Goal: Task Accomplishment & Management: Use online tool/utility

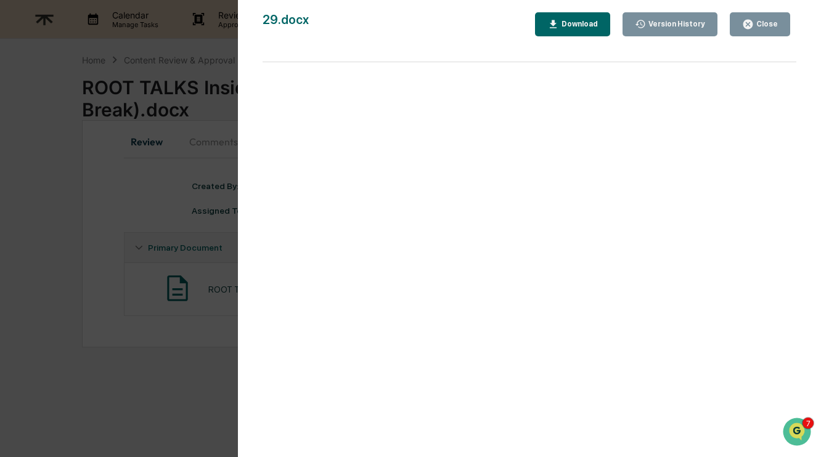
click at [768, 27] on div "Close" at bounding box center [766, 24] width 24 height 9
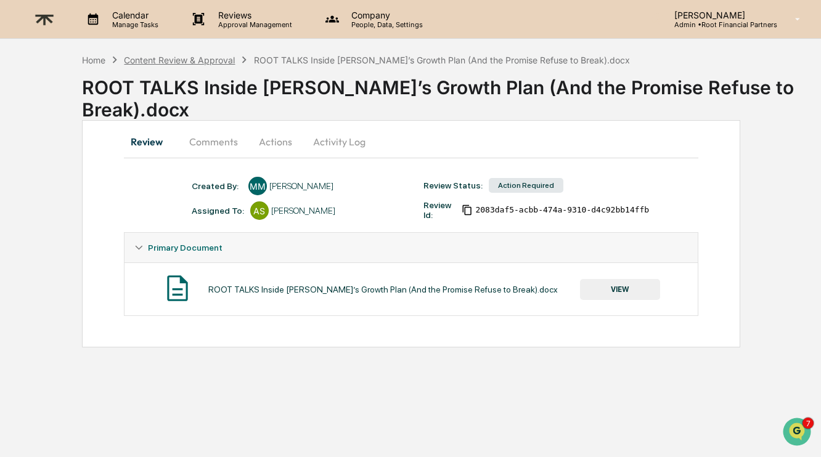
click at [194, 65] on div "Content Review & Approval" at bounding box center [179, 60] width 111 height 10
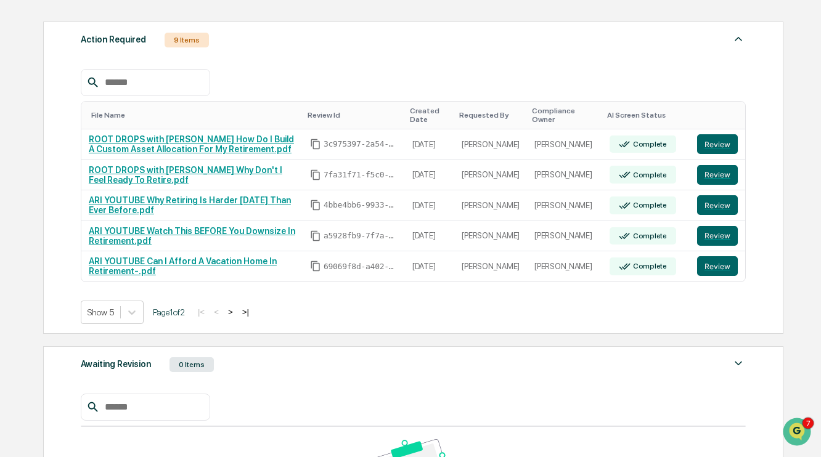
scroll to position [165, 0]
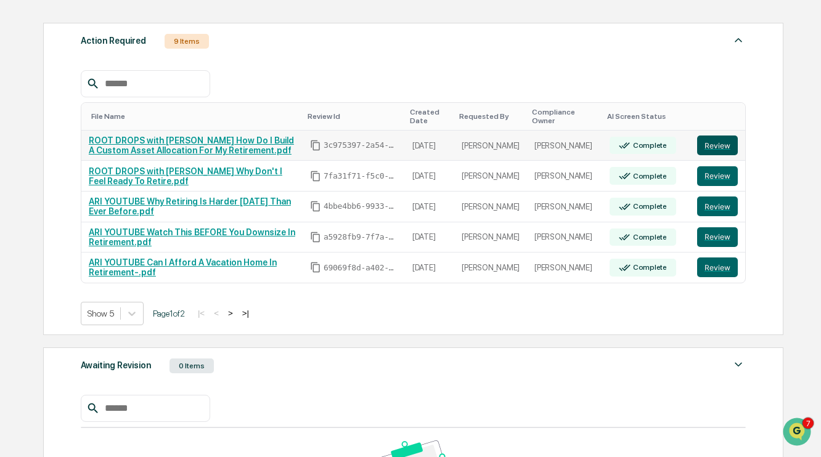
click at [723, 141] on button "Review" at bounding box center [717, 146] width 41 height 20
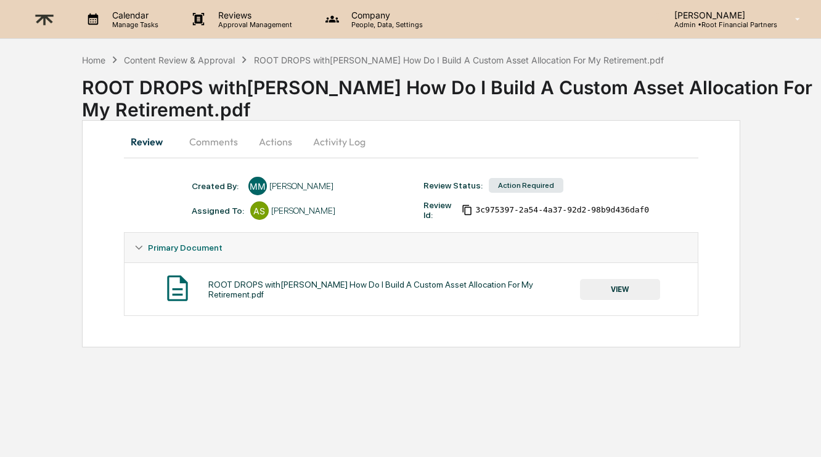
click at [617, 293] on button "VIEW" at bounding box center [620, 289] width 80 height 21
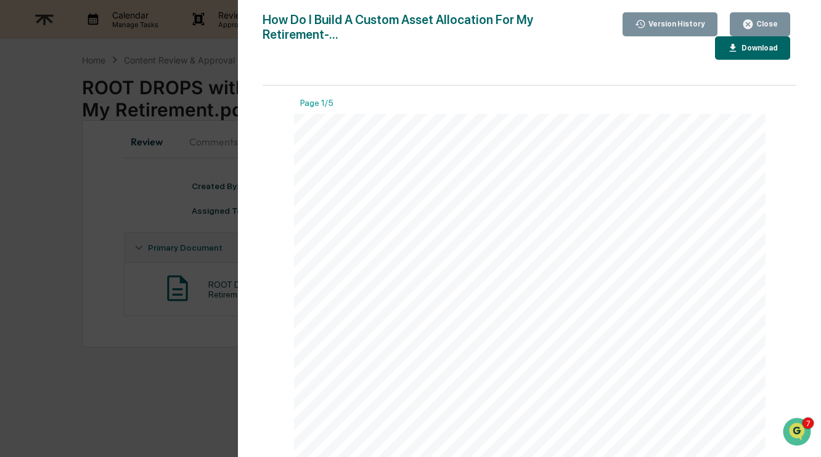
click at [737, 57] on button "Download" at bounding box center [752, 48] width 75 height 24
click at [773, 23] on div "Close" at bounding box center [766, 24] width 24 height 9
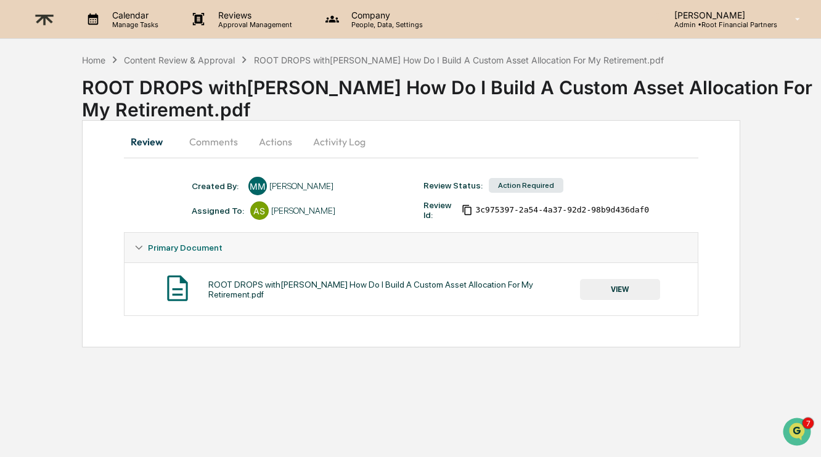
click at [221, 137] on button "Comments" at bounding box center [213, 142] width 68 height 30
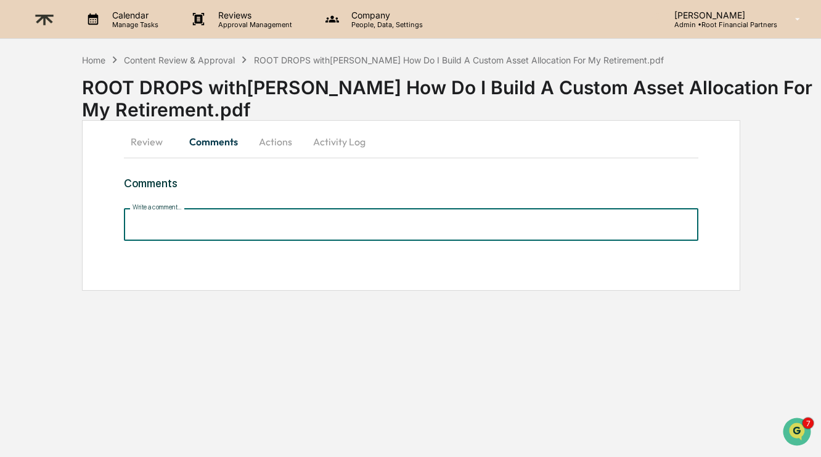
click at [256, 221] on input "Write a comment..." at bounding box center [411, 224] width 575 height 33
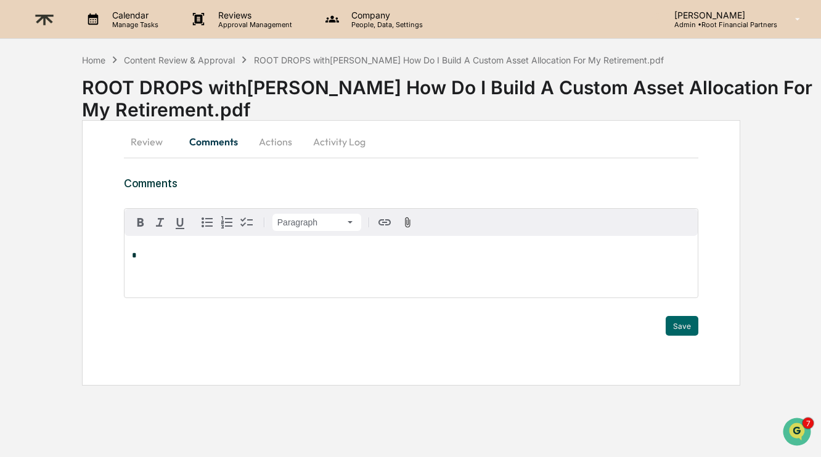
click at [228, 254] on p "*" at bounding box center [411, 256] width 559 height 9
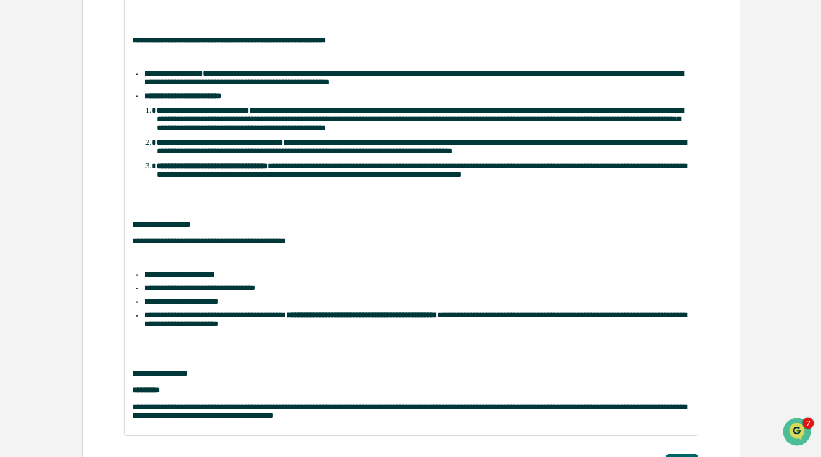
scroll to position [500, 0]
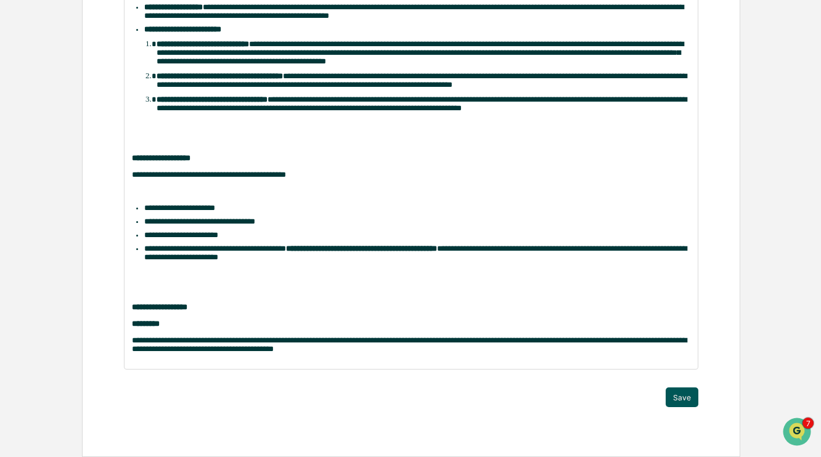
click at [680, 398] on button "Save" at bounding box center [682, 398] width 33 height 20
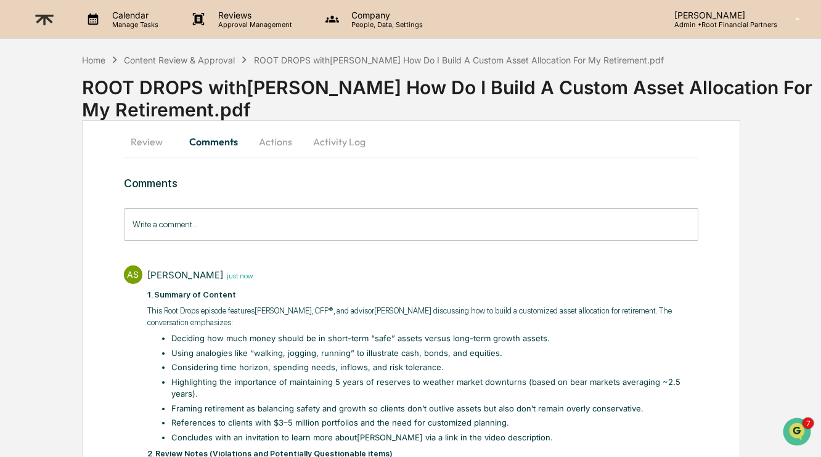
click at [277, 143] on button "Actions" at bounding box center [275, 142] width 55 height 30
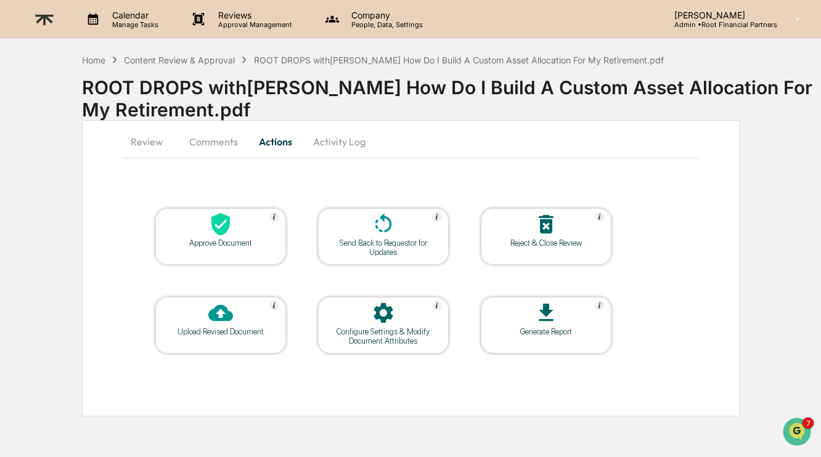
click at [229, 234] on icon at bounding box center [220, 224] width 25 height 25
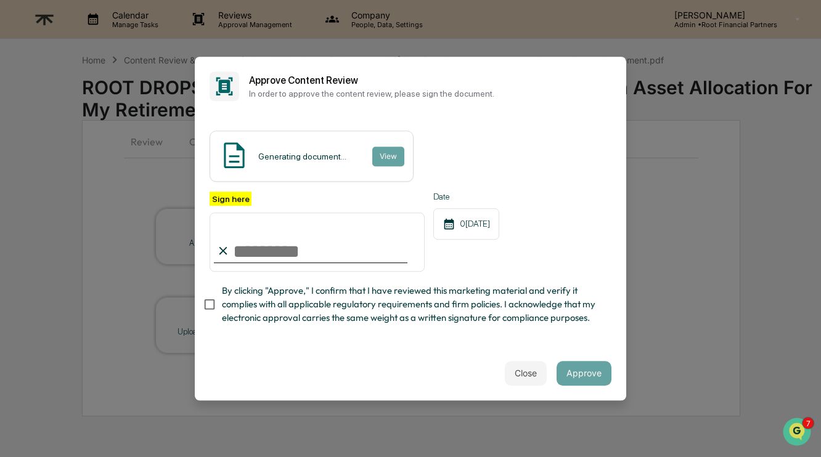
click at [322, 248] on input "Sign here" at bounding box center [317, 242] width 215 height 59
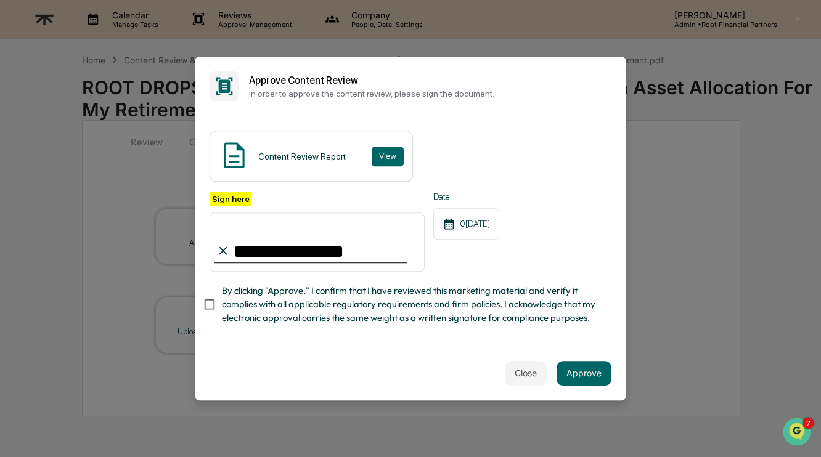
type input "**********"
click at [360, 319] on span "By clicking "Approve," I confirm that I have reviewed this marketing material a…" at bounding box center [412, 304] width 380 height 41
click at [610, 383] on div "Close Approve" at bounding box center [411, 373] width 432 height 54
click at [589, 371] on button "Approve" at bounding box center [584, 373] width 55 height 25
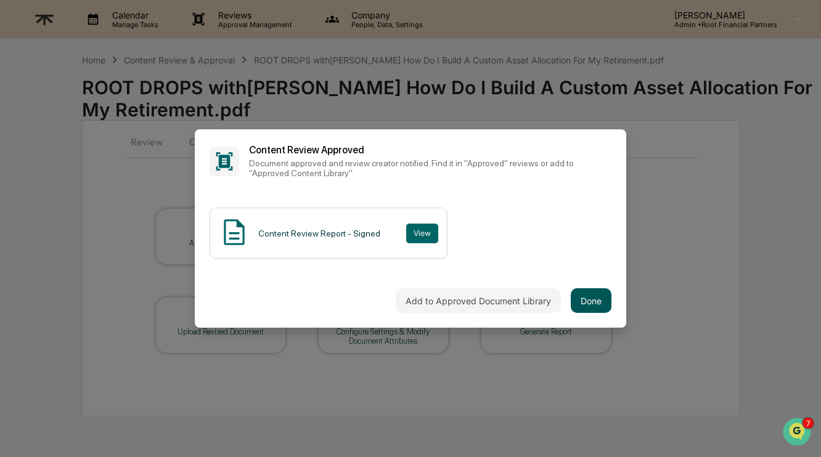
click at [599, 297] on button "Done" at bounding box center [591, 301] width 41 height 25
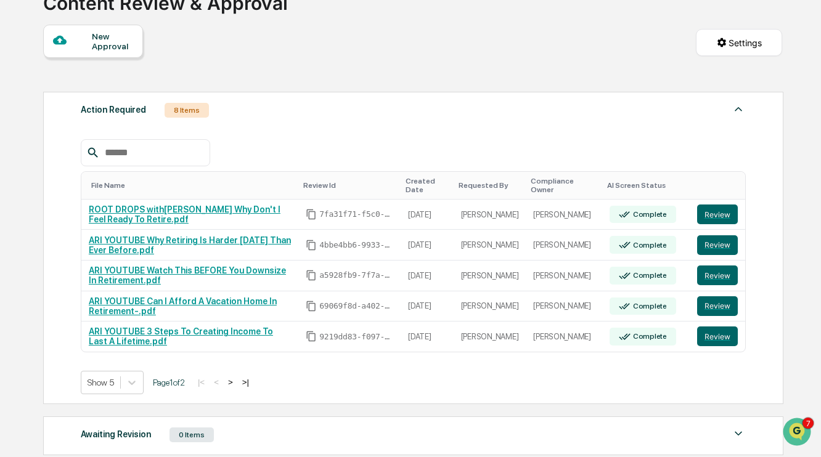
scroll to position [100, 0]
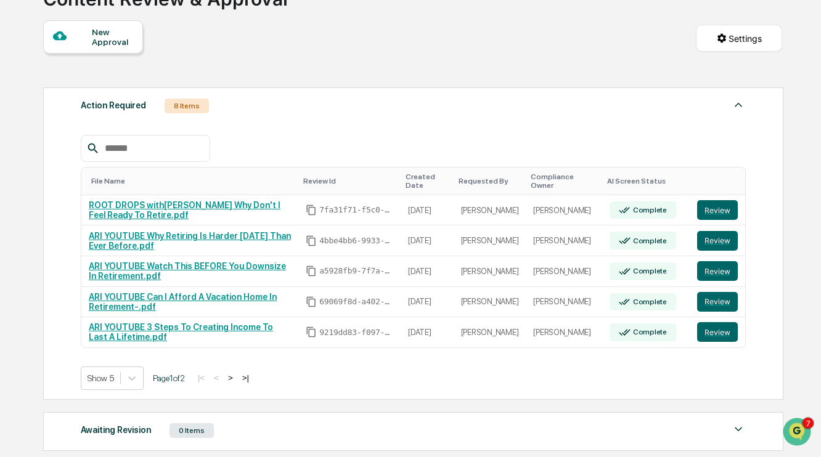
click at [237, 382] on button ">" at bounding box center [230, 378] width 12 height 10
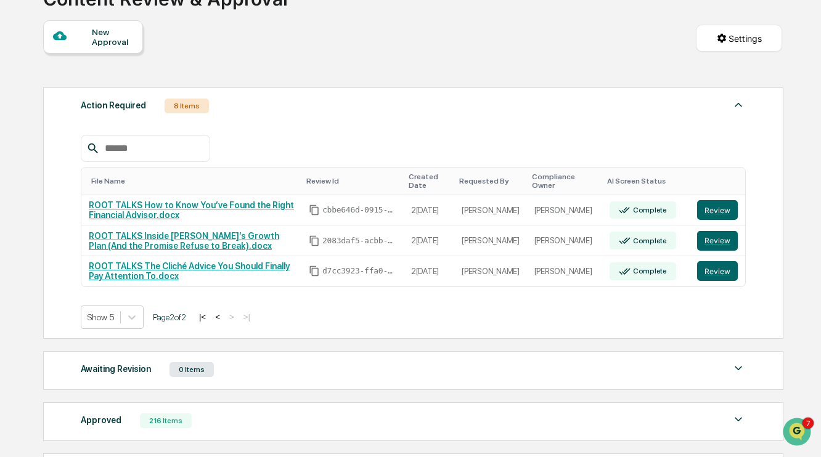
click at [224, 314] on button "<" at bounding box center [217, 317] width 12 height 10
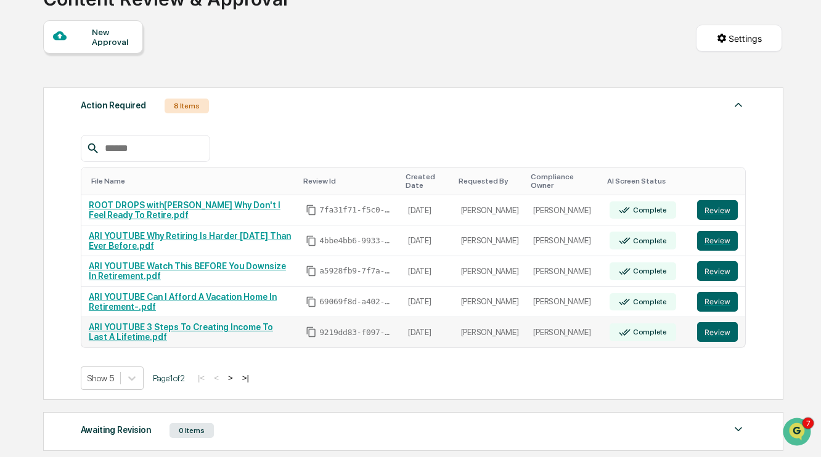
scroll to position [277, 0]
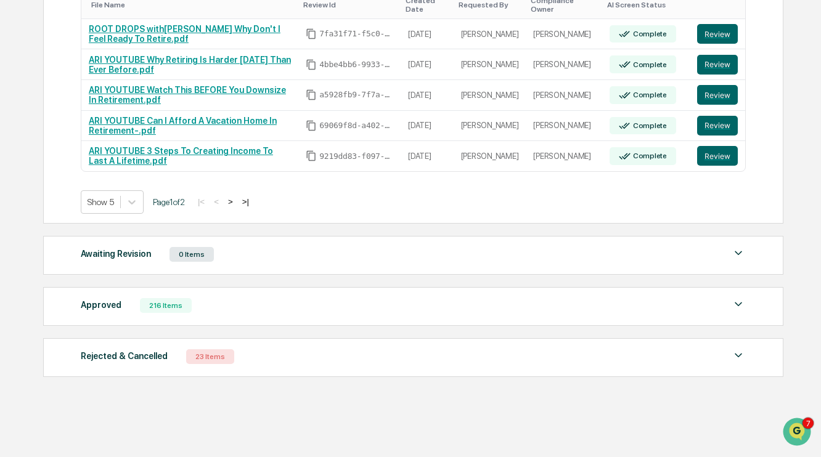
click at [344, 305] on div "Approved 216 Items" at bounding box center [413, 305] width 665 height 17
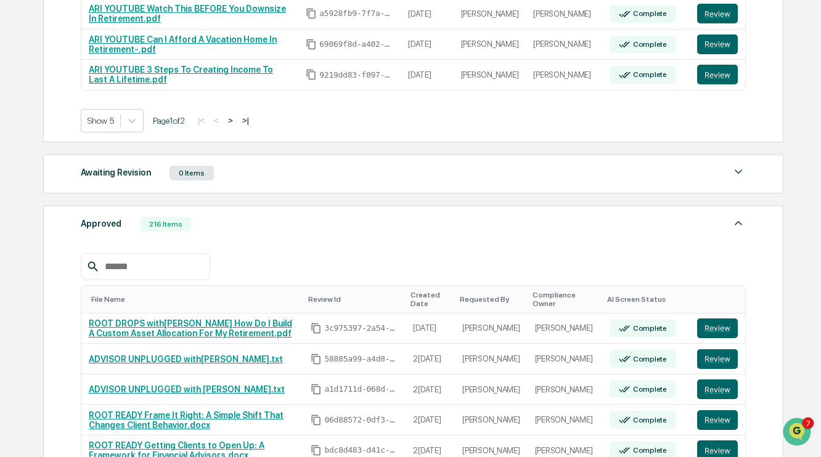
scroll to position [366, 0]
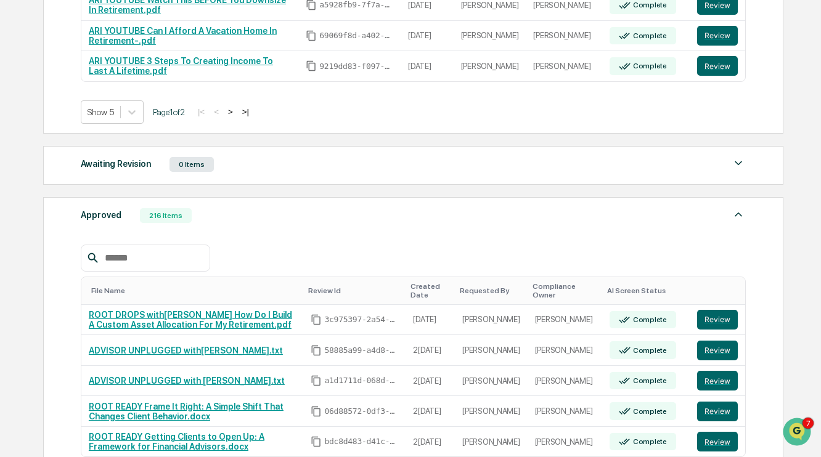
click at [321, 205] on div "Approved 216 Items File Name Review Id Created Date Requested By Compliance Own…" at bounding box center [413, 353] width 740 height 313
click at [736, 217] on img at bounding box center [738, 214] width 15 height 15
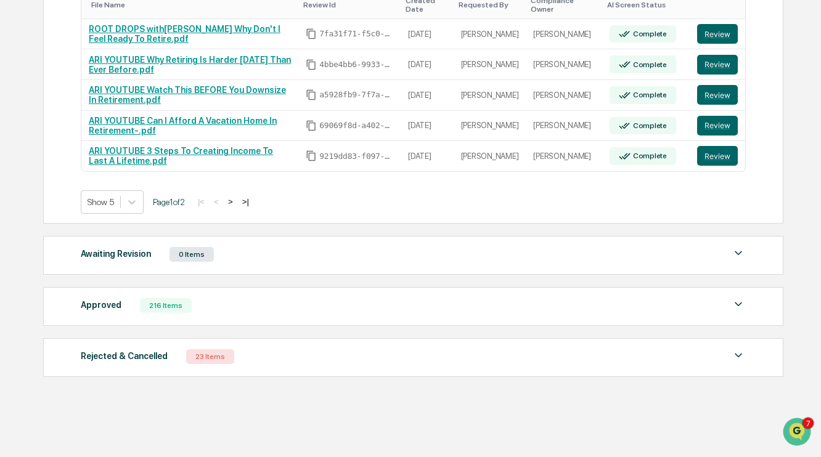
click at [346, 351] on div "Rejected & Cancelled 23 Items" at bounding box center [413, 356] width 665 height 17
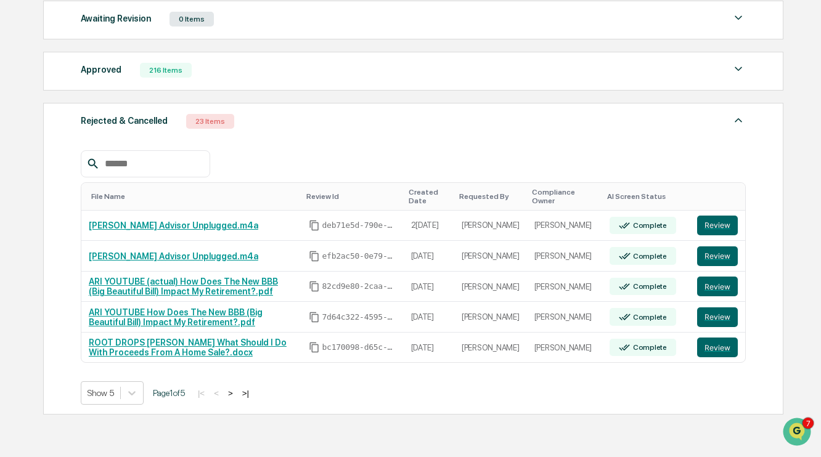
scroll to position [524, 0]
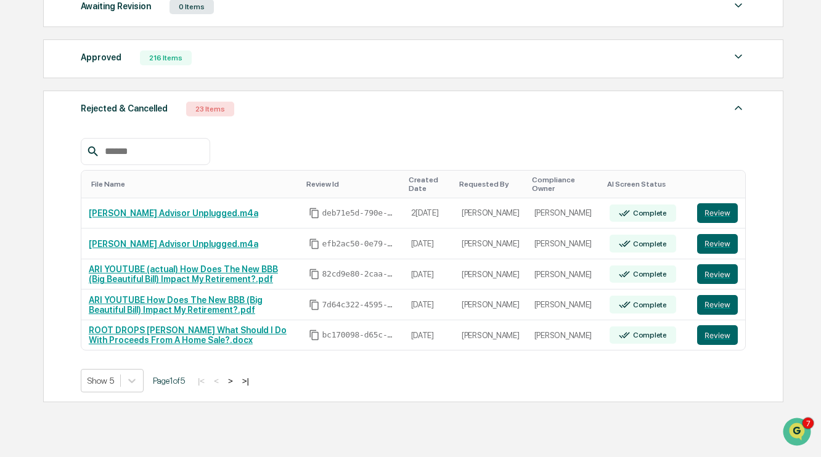
click at [741, 107] on img at bounding box center [738, 107] width 15 height 15
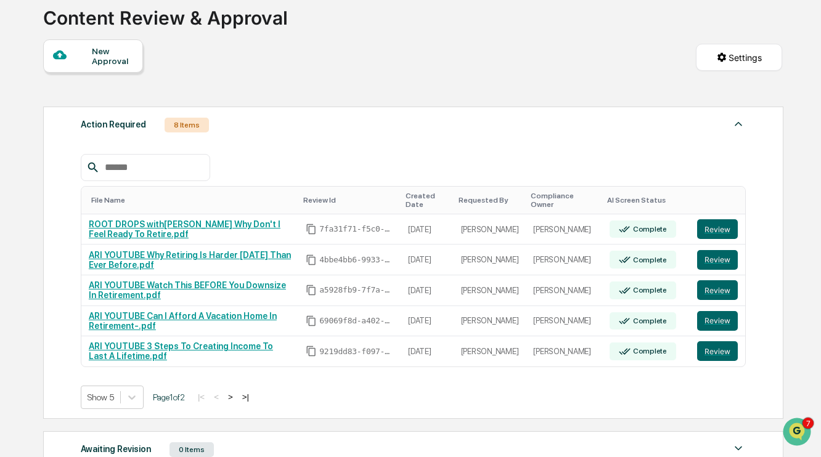
scroll to position [84, 0]
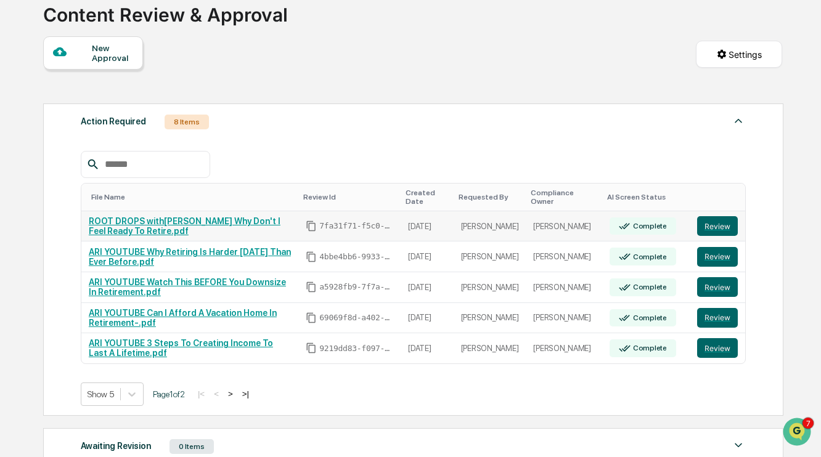
click at [213, 222] on link "ROOT DROPS with Kerri Allen Why Don't I Feel Ready To Retire.pdf" at bounding box center [185, 226] width 192 height 20
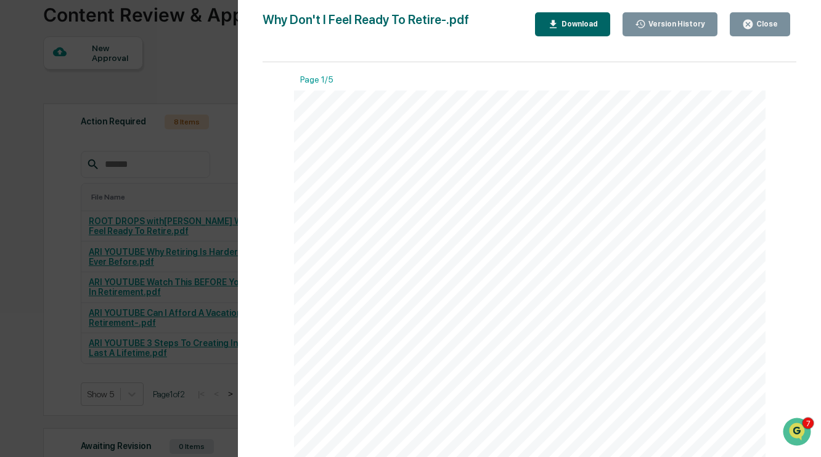
click at [559, 26] on div "Download" at bounding box center [578, 24] width 39 height 9
click at [761, 22] on div "Close" at bounding box center [766, 24] width 24 height 9
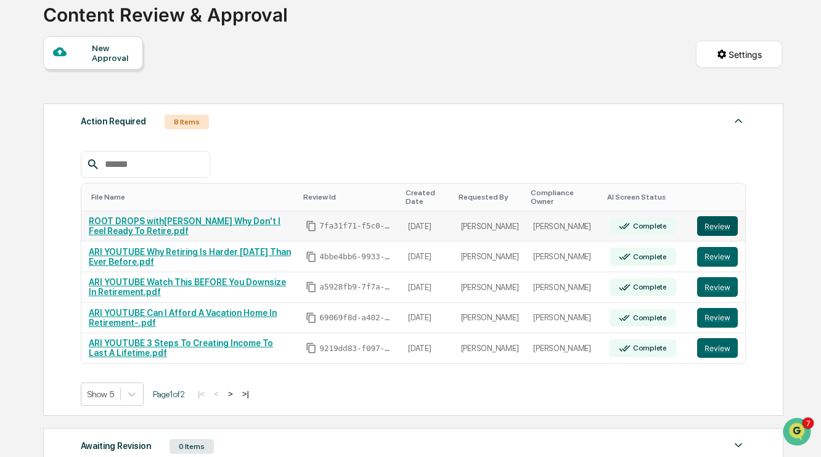
click at [715, 229] on button "Review" at bounding box center [717, 226] width 41 height 20
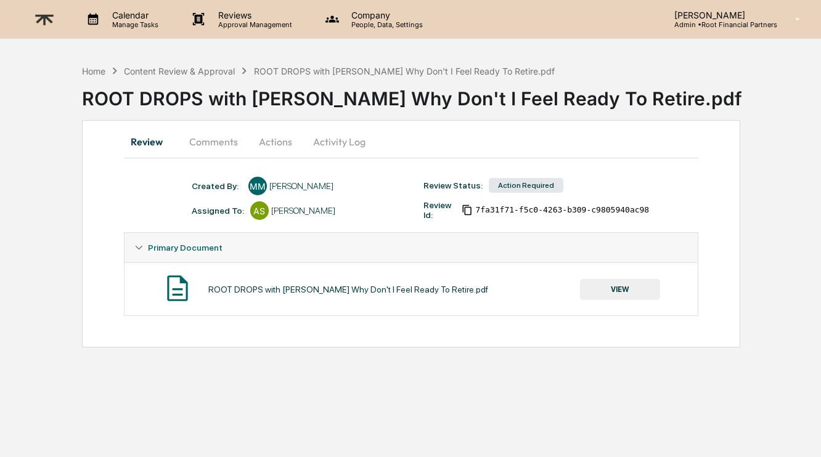
click at [218, 144] on button "Comments" at bounding box center [213, 142] width 68 height 30
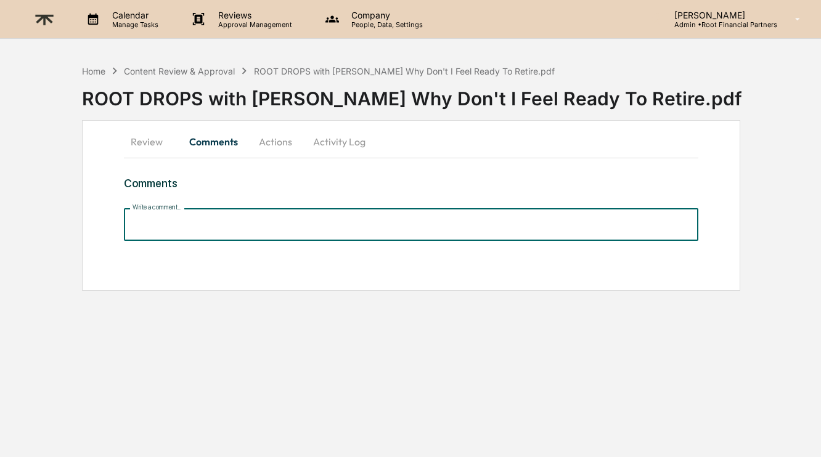
click at [211, 223] on input "Write a comment..." at bounding box center [411, 224] width 575 height 33
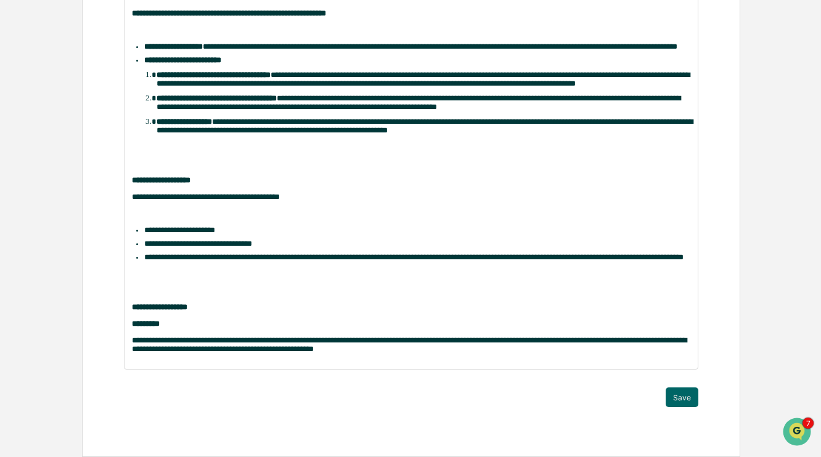
scroll to position [490, 0]
click at [671, 400] on button "Save" at bounding box center [682, 398] width 33 height 20
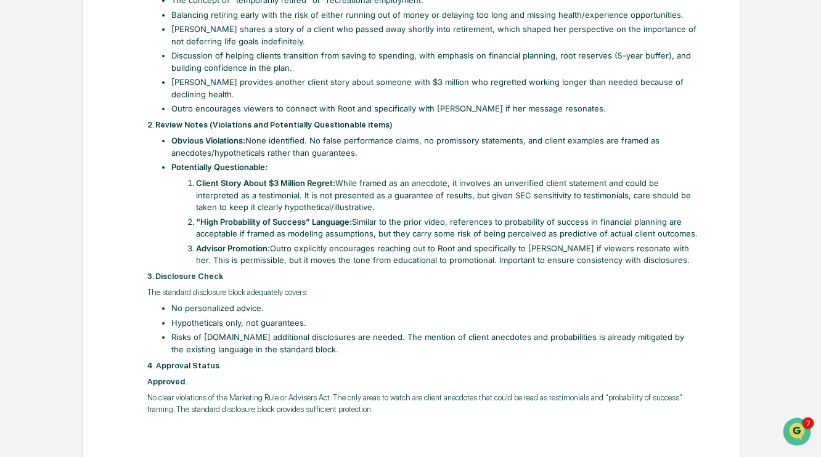
scroll to position [0, 0]
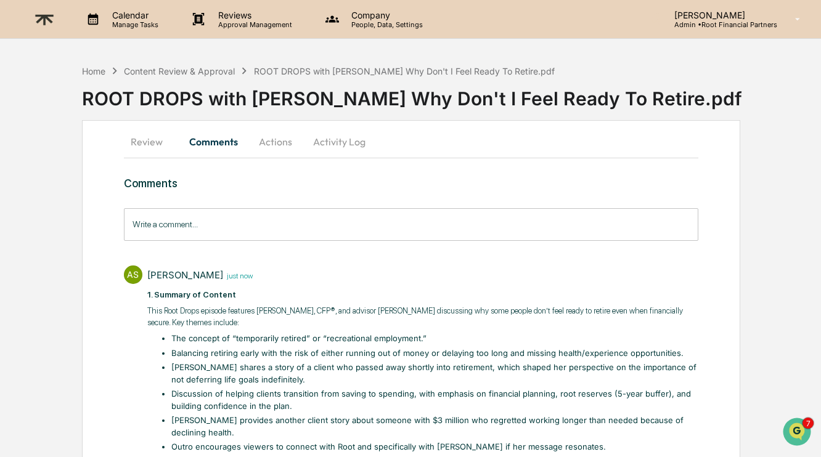
click at [301, 139] on button "Actions" at bounding box center [275, 142] width 55 height 30
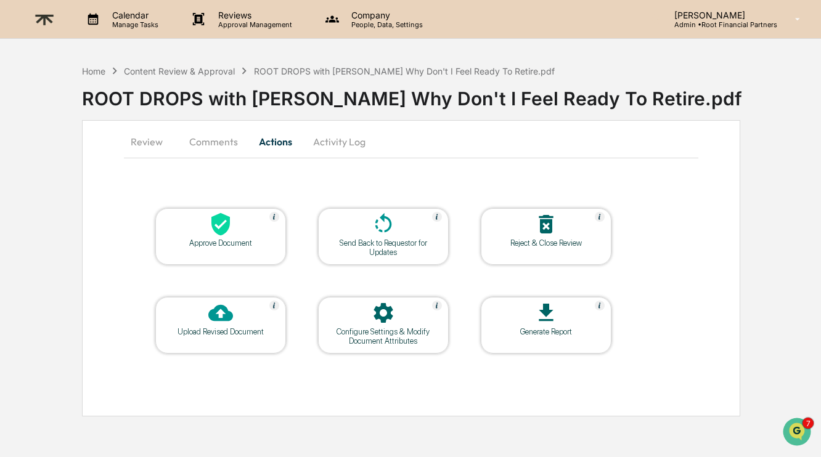
click at [229, 231] on icon at bounding box center [220, 224] width 25 height 25
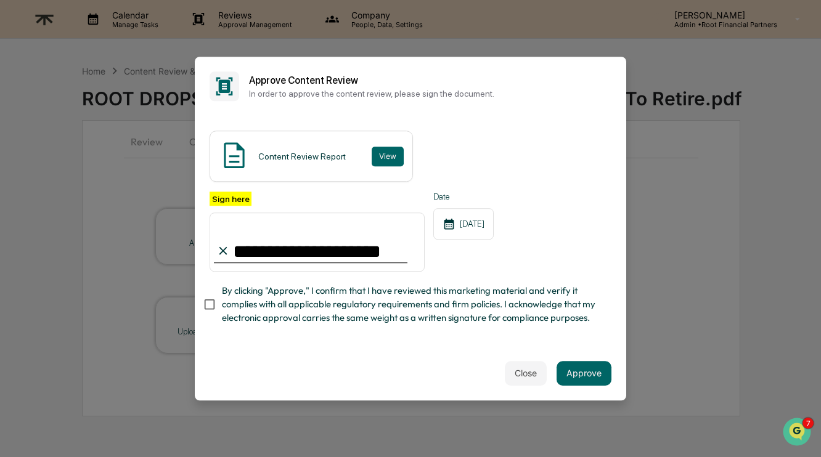
type input "**********"
click at [279, 289] on span "By clicking "Approve," I confirm that I have reviewed this marketing material a…" at bounding box center [412, 304] width 380 height 41
click at [583, 357] on div "Close Approve" at bounding box center [411, 373] width 432 height 54
click at [587, 374] on button "Approve" at bounding box center [584, 373] width 55 height 25
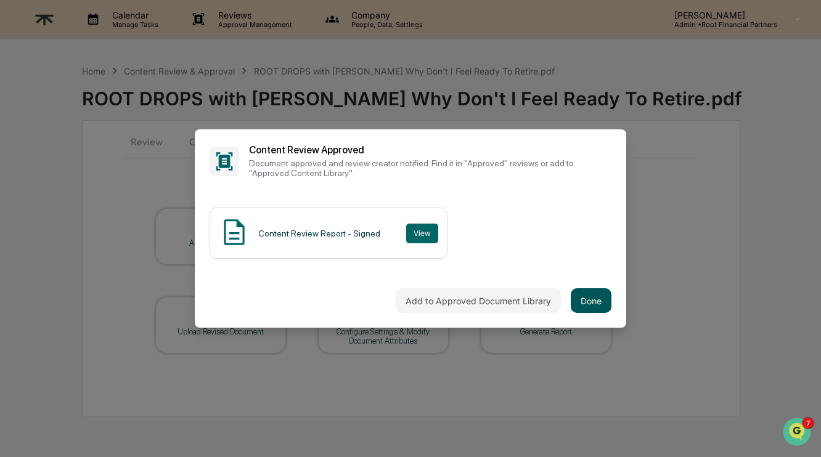
click at [597, 305] on button "Done" at bounding box center [591, 301] width 41 height 25
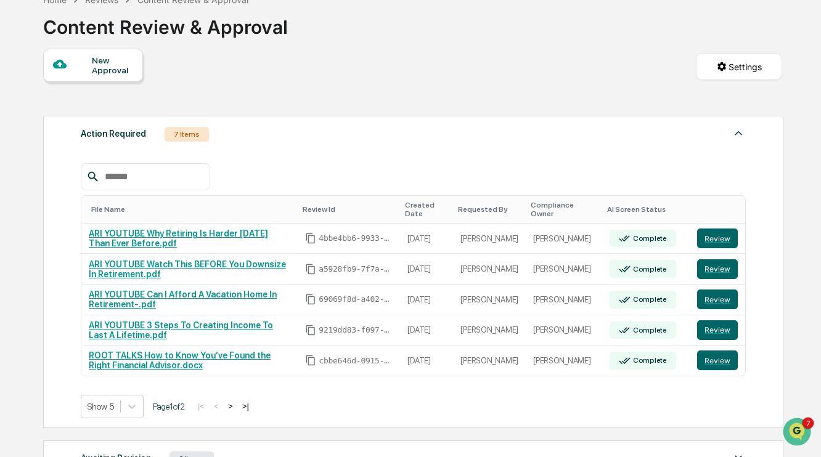
scroll to position [76, 0]
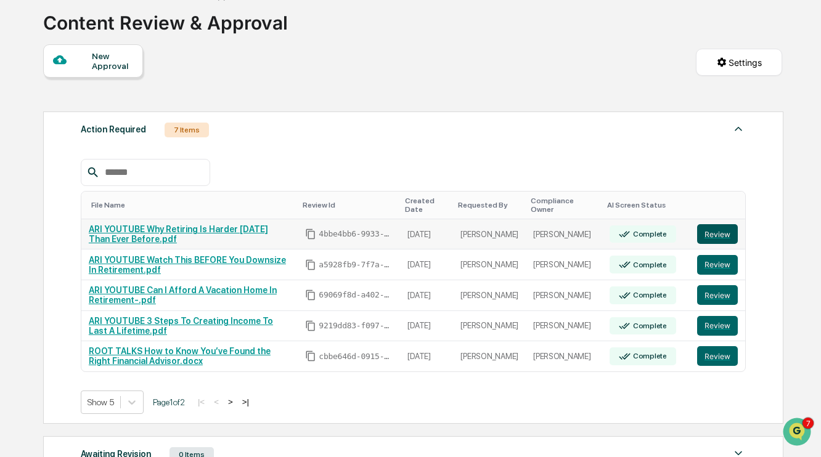
click at [718, 235] on button "Review" at bounding box center [717, 234] width 41 height 20
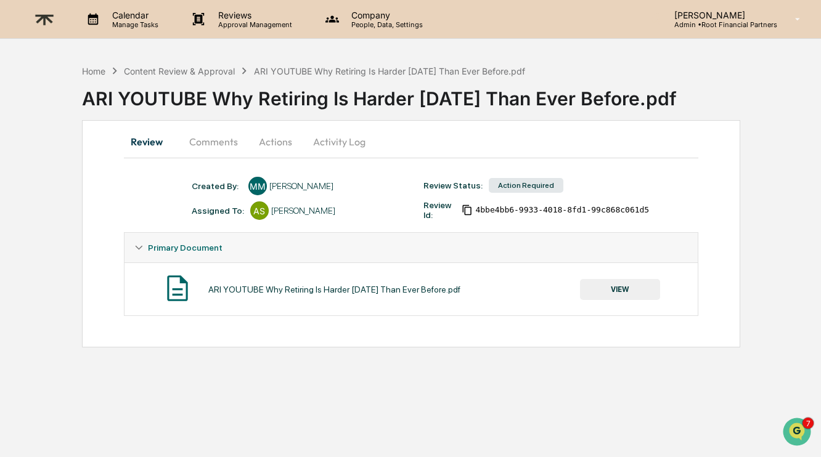
click at [625, 285] on button "VIEW" at bounding box center [620, 289] width 80 height 21
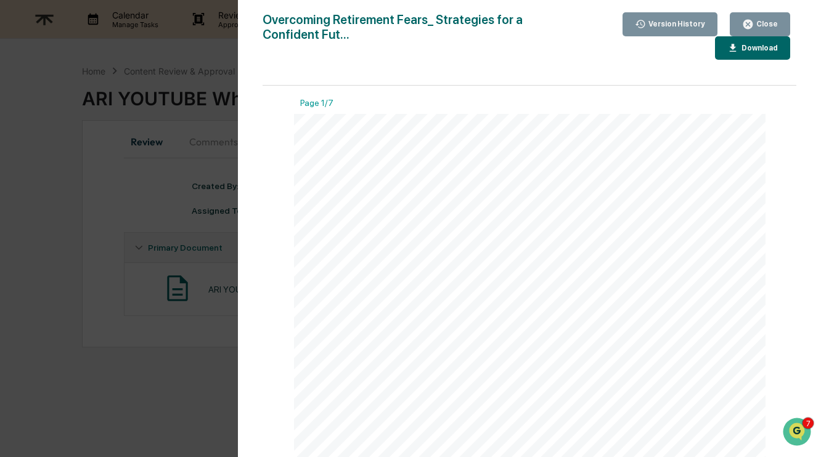
click at [745, 52] on div "Download" at bounding box center [758, 48] width 39 height 9
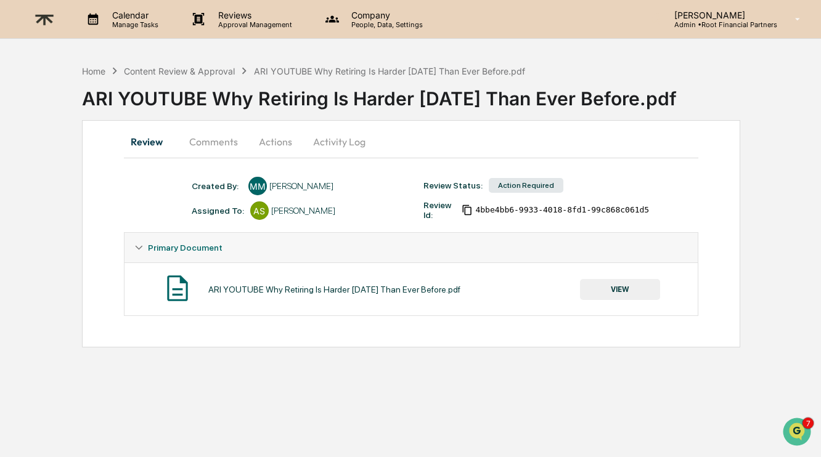
click at [208, 137] on button "Comments" at bounding box center [213, 142] width 68 height 30
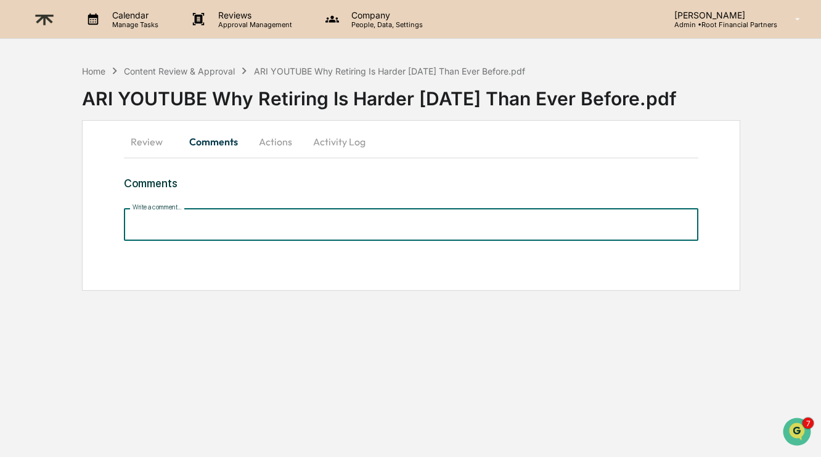
click at [203, 218] on input "Write a comment..." at bounding box center [411, 224] width 575 height 33
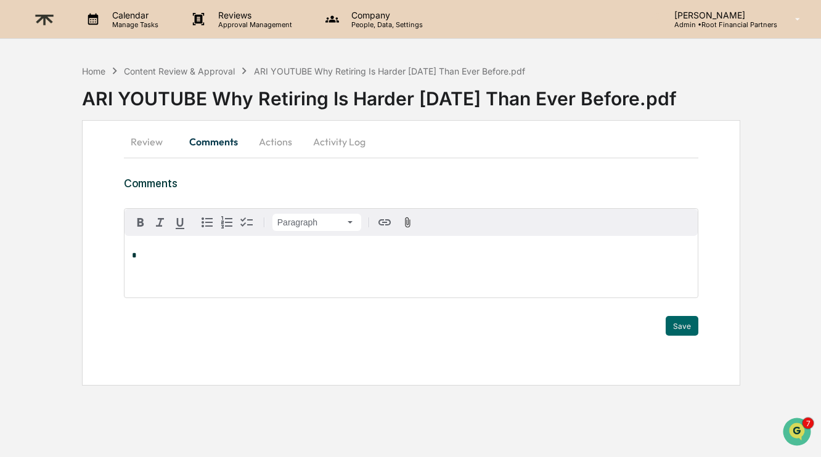
click at [201, 253] on p "*" at bounding box center [411, 256] width 559 height 9
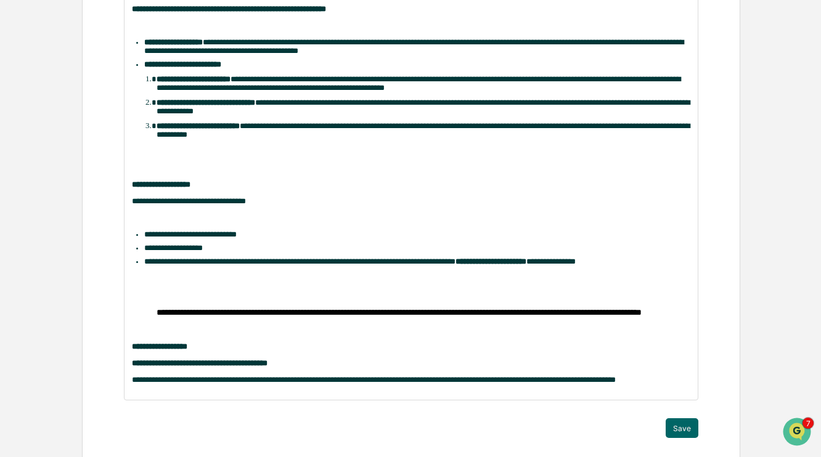
scroll to position [513, 0]
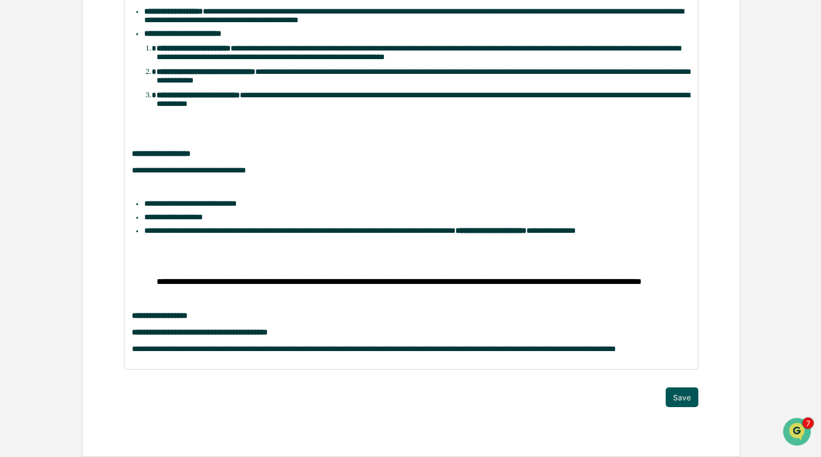
click at [689, 390] on button "Save" at bounding box center [682, 398] width 33 height 20
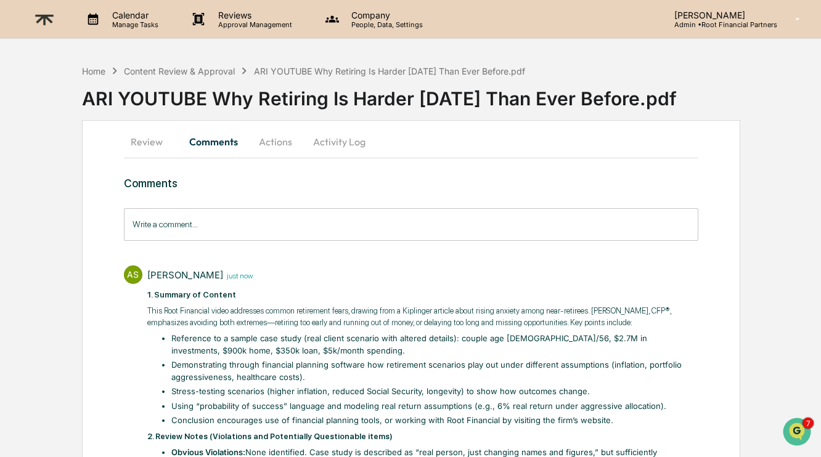
click at [289, 137] on button "Actions" at bounding box center [275, 142] width 55 height 30
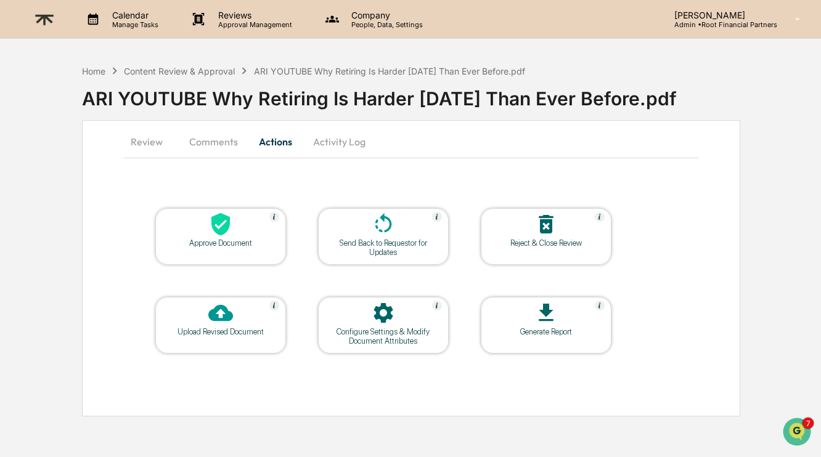
click at [237, 234] on div at bounding box center [220, 225] width 123 height 27
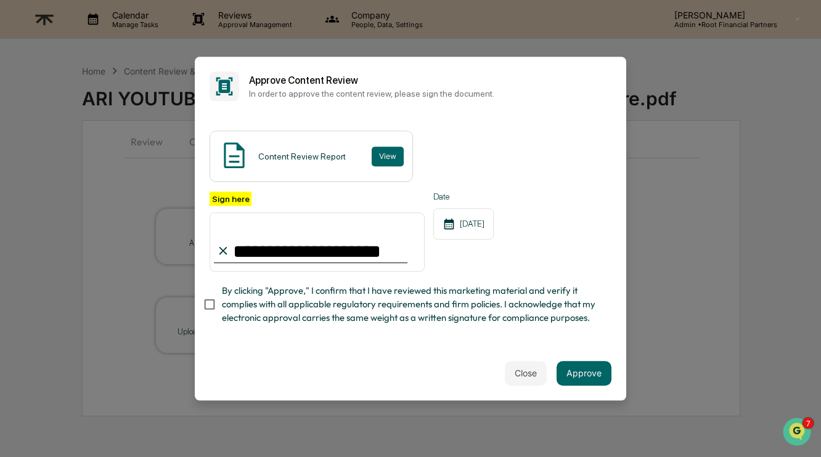
type input "**********"
click at [334, 296] on span "By clicking "Approve," I confirm that I have reviewed this marketing material a…" at bounding box center [412, 304] width 380 height 41
click at [577, 364] on button "Approve" at bounding box center [584, 373] width 55 height 25
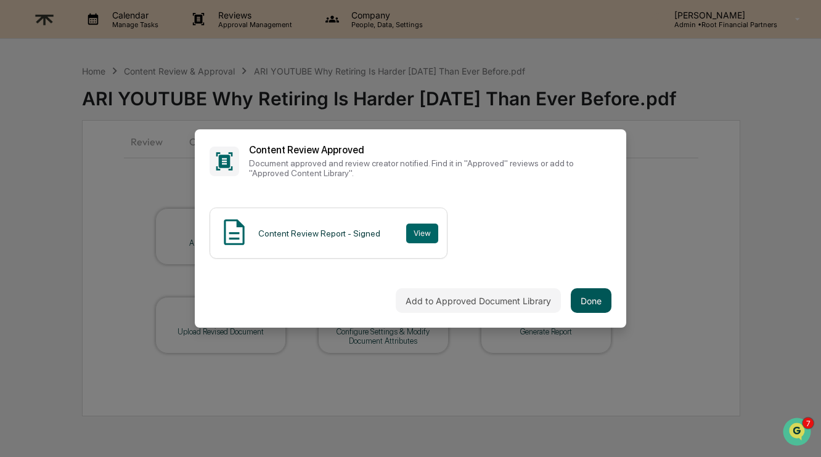
click at [596, 303] on button "Done" at bounding box center [591, 301] width 41 height 25
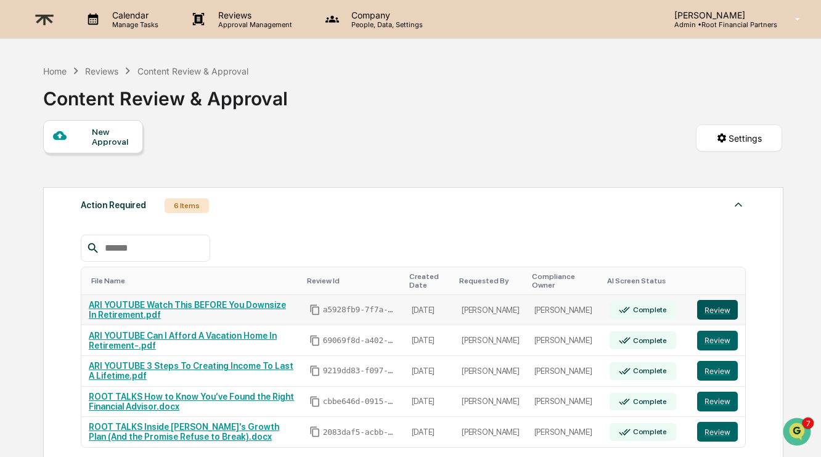
click at [723, 305] on button "Review" at bounding box center [717, 310] width 41 height 20
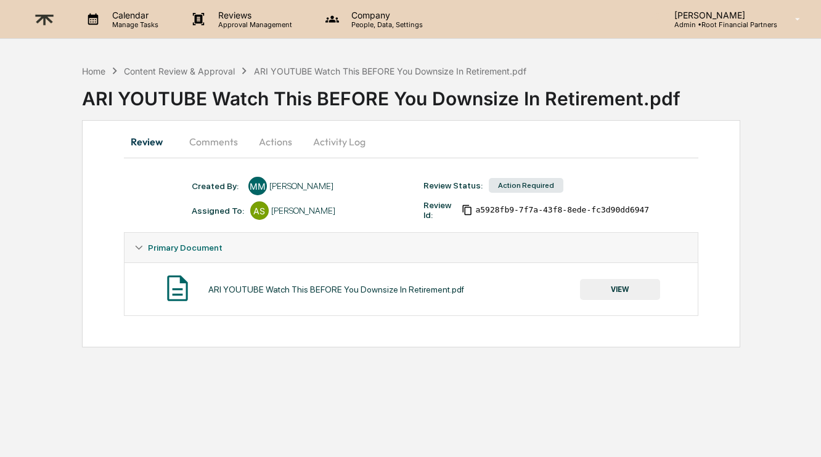
click at [631, 293] on button "VIEW" at bounding box center [620, 289] width 80 height 21
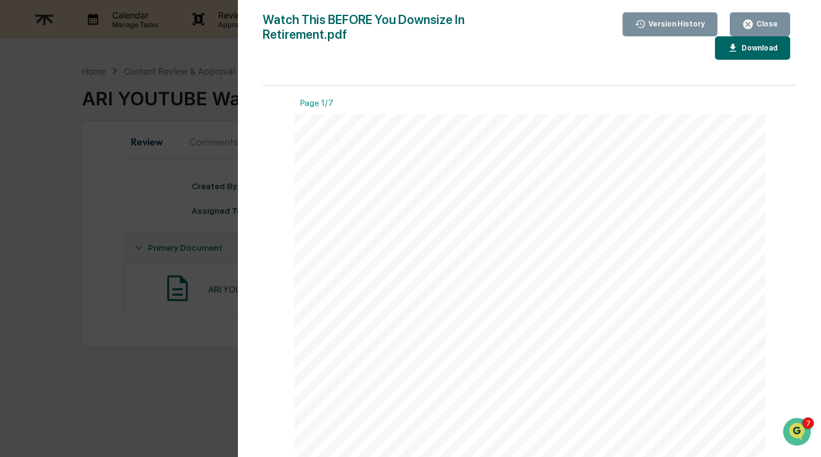
click at [746, 55] on button "Download" at bounding box center [752, 48] width 75 height 24
click at [763, 23] on div "Close" at bounding box center [766, 24] width 24 height 9
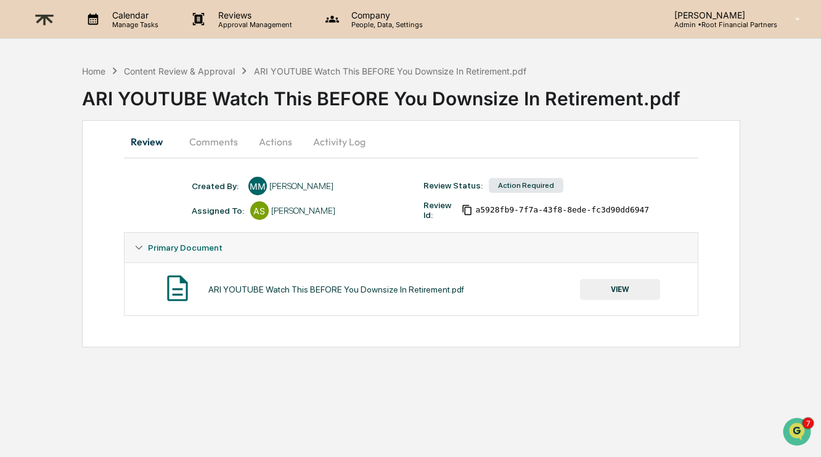
click at [206, 142] on button "Comments" at bounding box center [213, 142] width 68 height 30
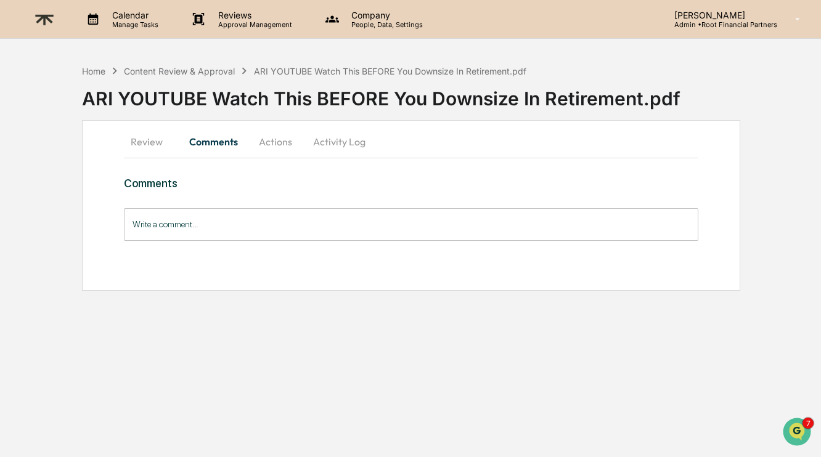
click at [210, 211] on input "Write a comment..." at bounding box center [411, 224] width 575 height 33
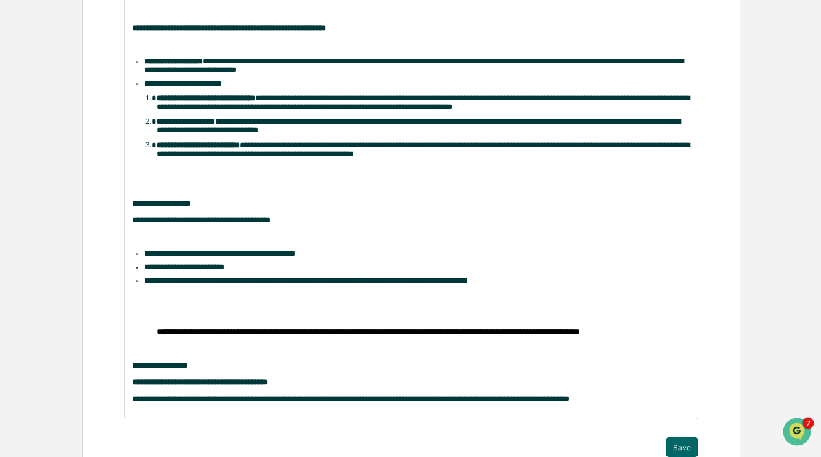
scroll to position [494, 0]
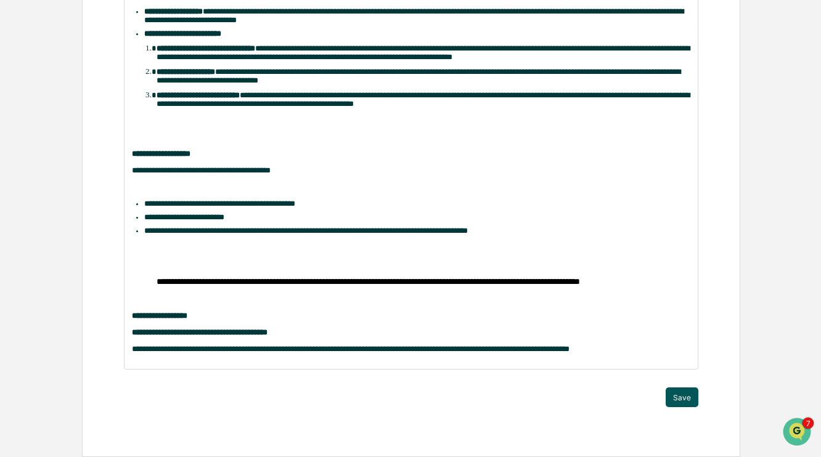
click at [684, 404] on button "Save" at bounding box center [682, 398] width 33 height 20
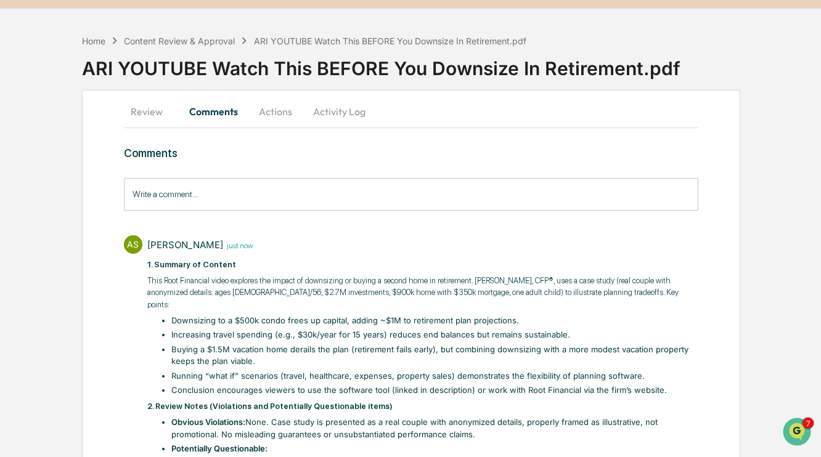
scroll to position [0, 0]
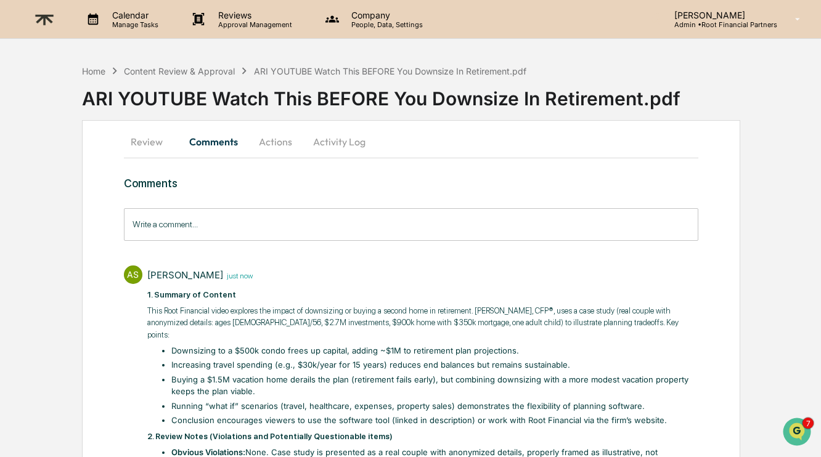
click at [272, 144] on button "Actions" at bounding box center [275, 142] width 55 height 30
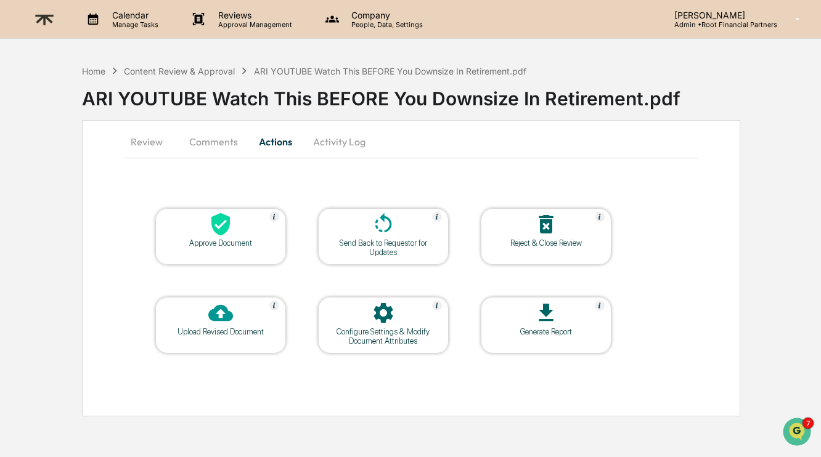
click at [223, 215] on icon at bounding box center [220, 224] width 18 height 23
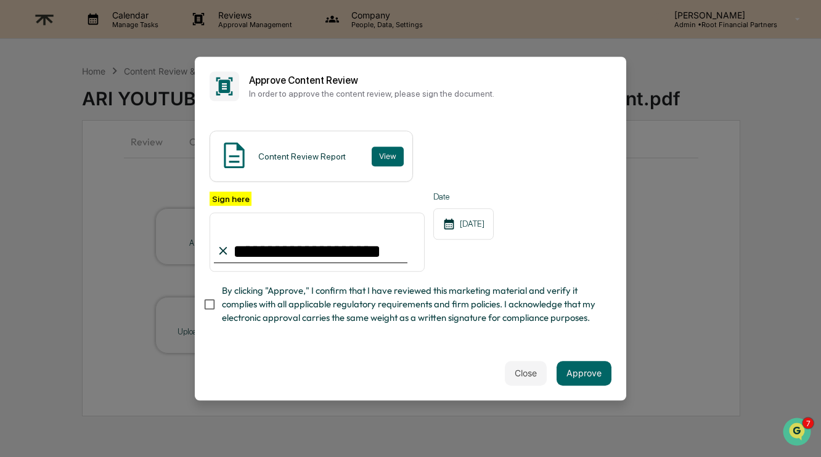
type input "**********"
click at [342, 309] on span "By clicking "Approve," I confirm that I have reviewed this marketing material a…" at bounding box center [412, 304] width 380 height 41
click at [593, 377] on button "Approve" at bounding box center [584, 373] width 55 height 25
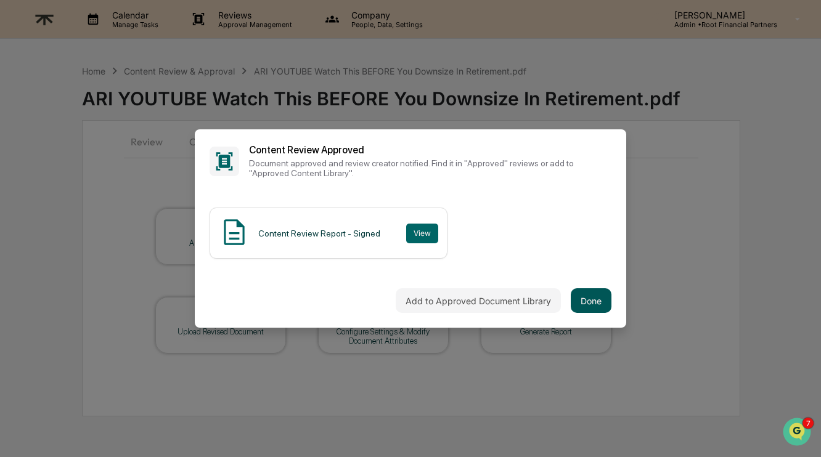
click at [595, 304] on button "Done" at bounding box center [591, 301] width 41 height 25
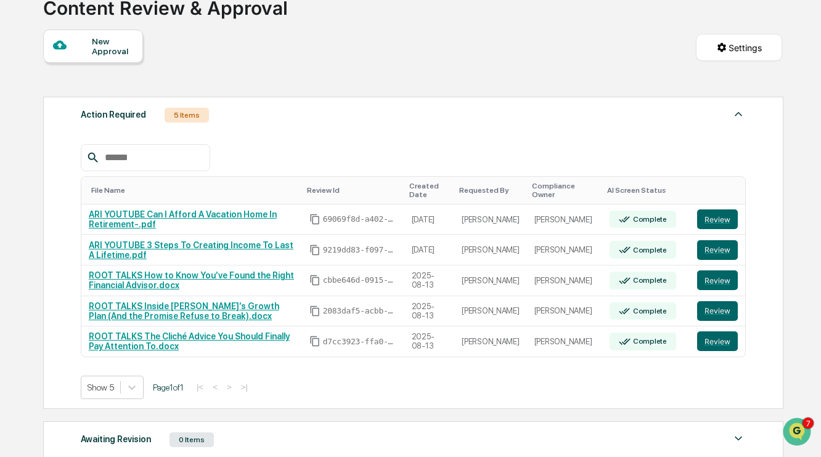
scroll to position [92, 0]
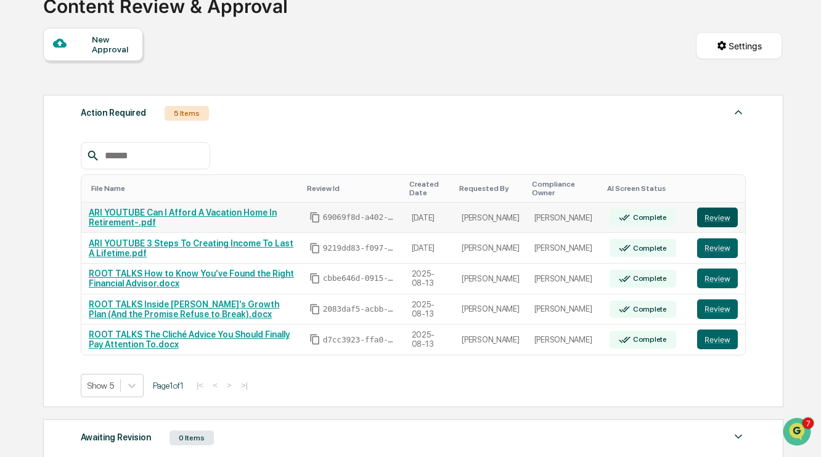
click at [722, 215] on button "Review" at bounding box center [717, 218] width 41 height 20
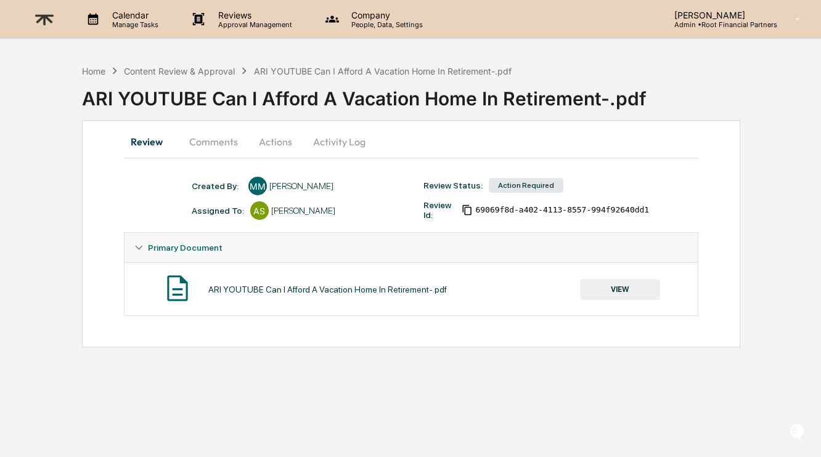
click at [634, 289] on button "VIEW" at bounding box center [620, 289] width 80 height 21
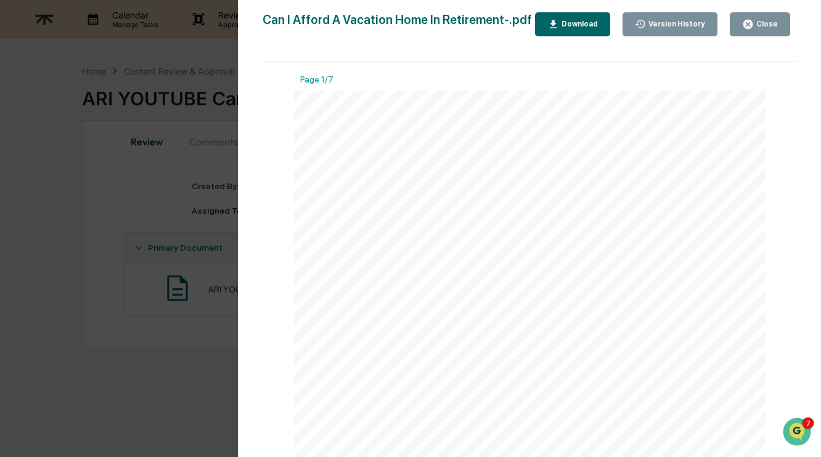
click at [598, 28] on div "Download" at bounding box center [578, 24] width 39 height 9
click at [773, 19] on div "Close" at bounding box center [760, 24] width 36 height 12
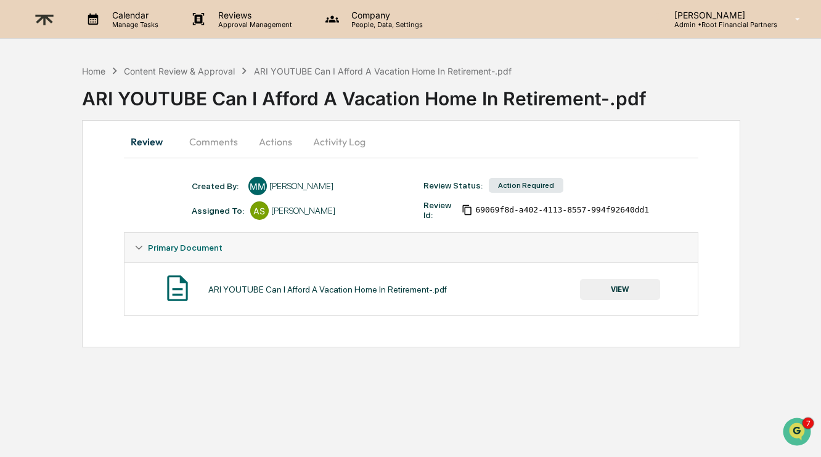
click at [218, 139] on button "Comments" at bounding box center [213, 142] width 68 height 30
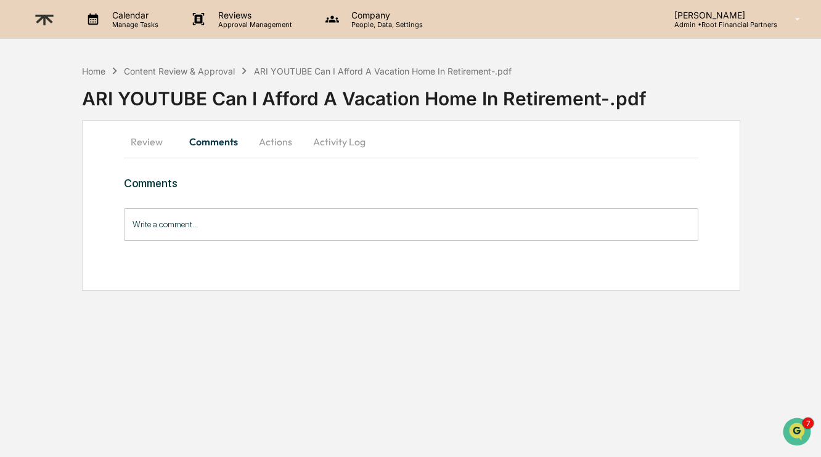
click at [242, 216] on input "Write a comment..." at bounding box center [411, 224] width 575 height 33
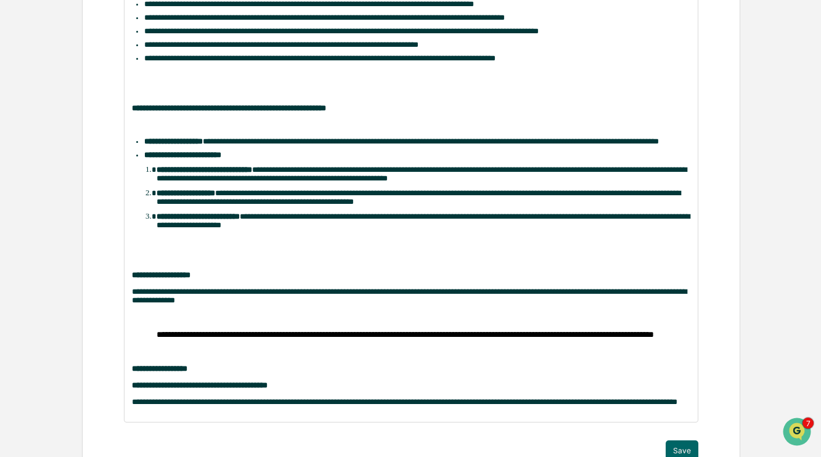
scroll to position [427, 0]
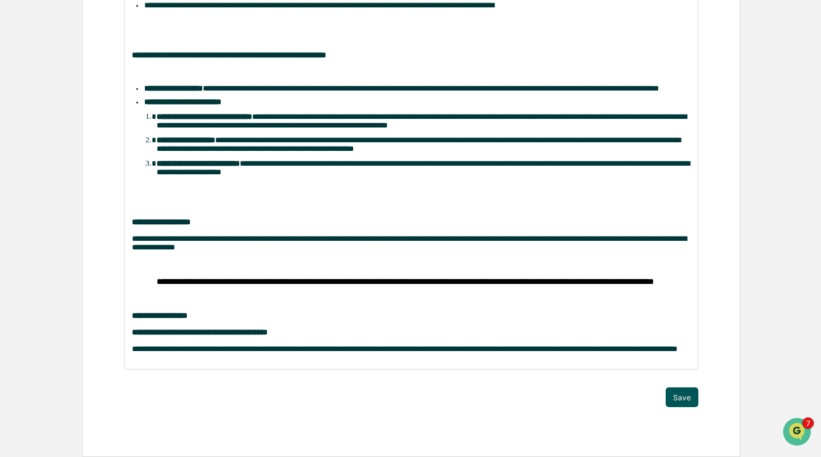
click at [686, 403] on button "Save" at bounding box center [682, 398] width 33 height 20
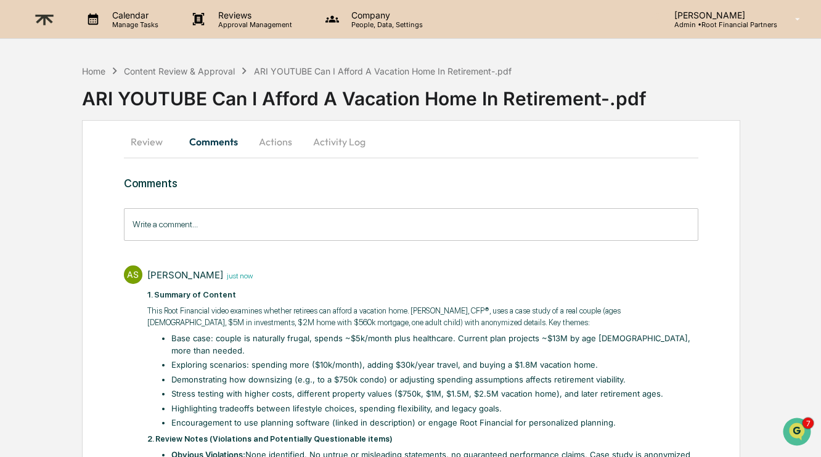
click at [276, 146] on button "Actions" at bounding box center [275, 142] width 55 height 30
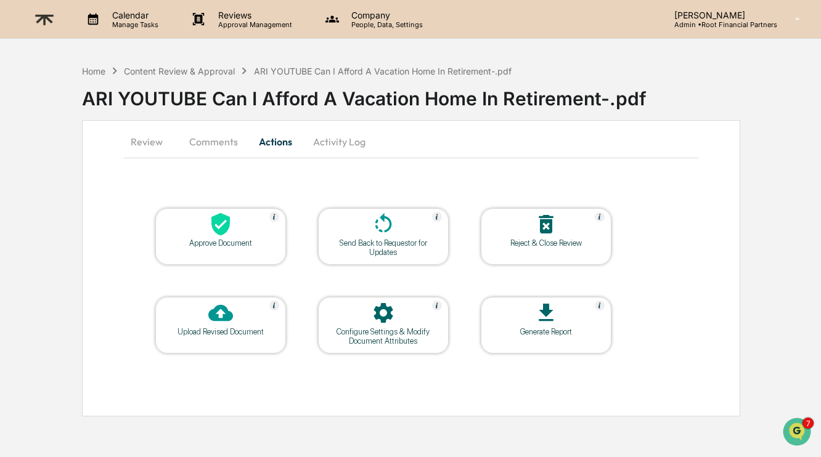
click at [229, 241] on div "Approve Document" at bounding box center [220, 243] width 111 height 9
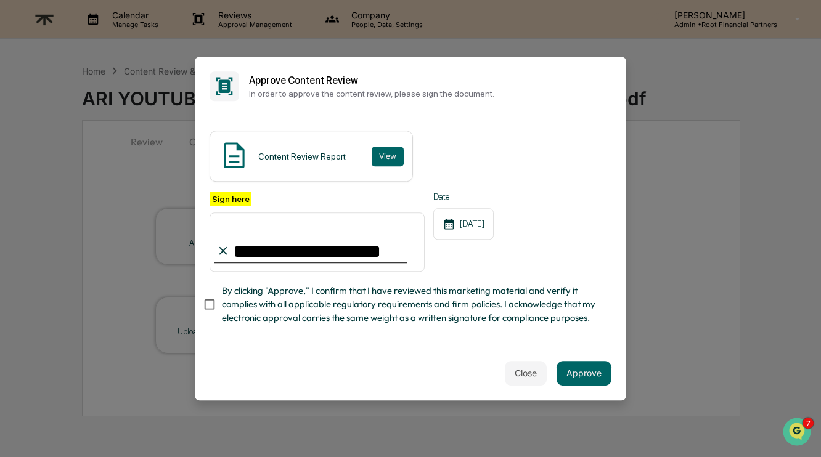
type input "**********"
click at [424, 295] on span "By clicking "Approve," I confirm that I have reviewed this marketing material a…" at bounding box center [412, 304] width 380 height 41
click at [588, 391] on div "Close Approve" at bounding box center [411, 373] width 432 height 54
click at [586, 377] on button "Approve" at bounding box center [584, 373] width 55 height 25
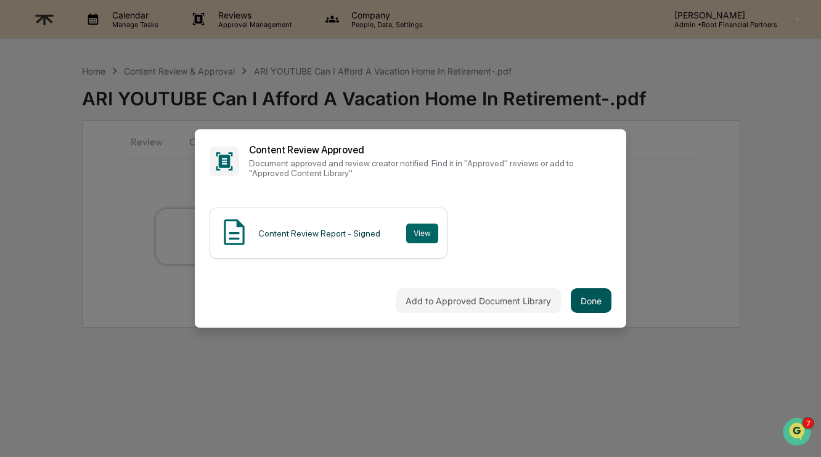
click at [598, 299] on button "Done" at bounding box center [591, 301] width 41 height 25
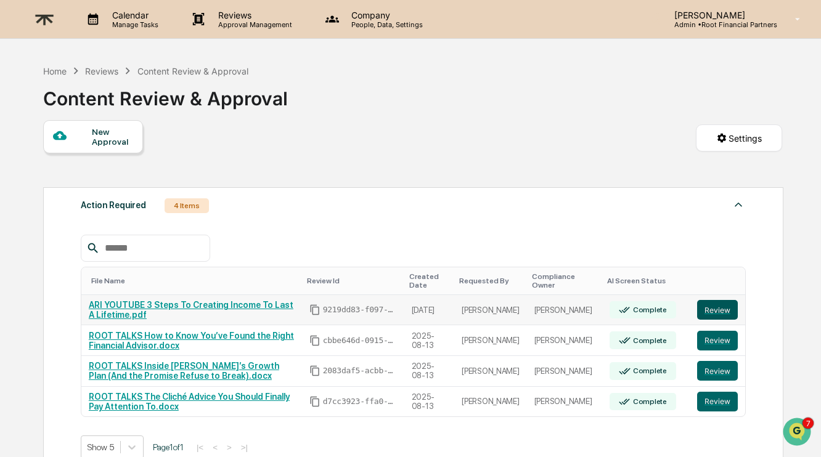
click at [716, 306] on button "Review" at bounding box center [717, 310] width 41 height 20
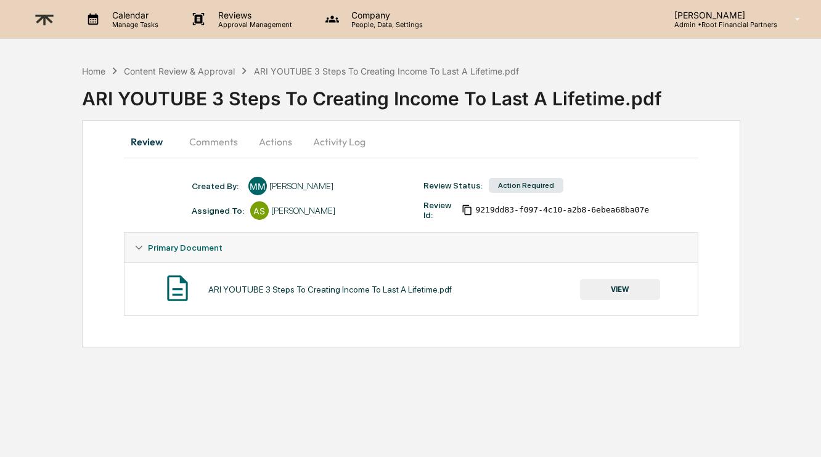
click at [623, 293] on button "VIEW" at bounding box center [620, 289] width 80 height 21
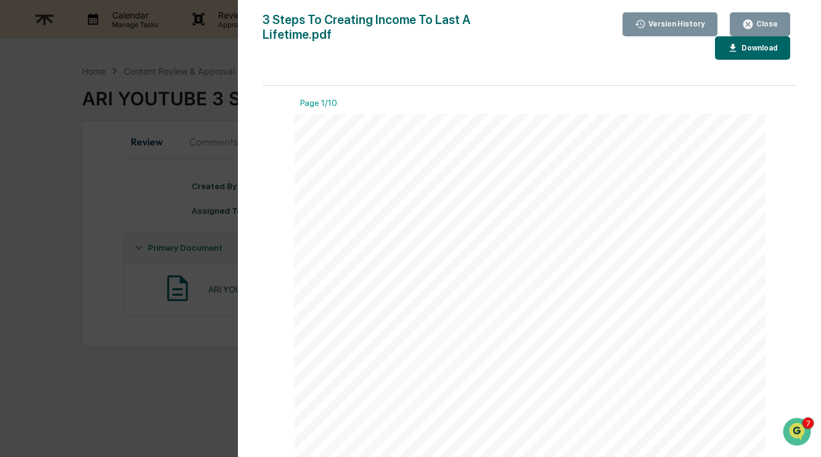
click at [745, 50] on div "Download" at bounding box center [758, 48] width 39 height 9
click at [771, 27] on div "Close" at bounding box center [766, 24] width 24 height 9
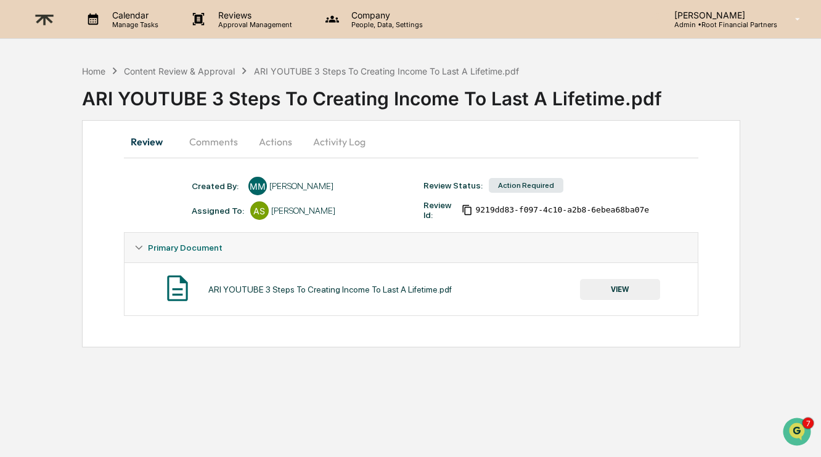
click at [203, 146] on button "Comments" at bounding box center [213, 142] width 68 height 30
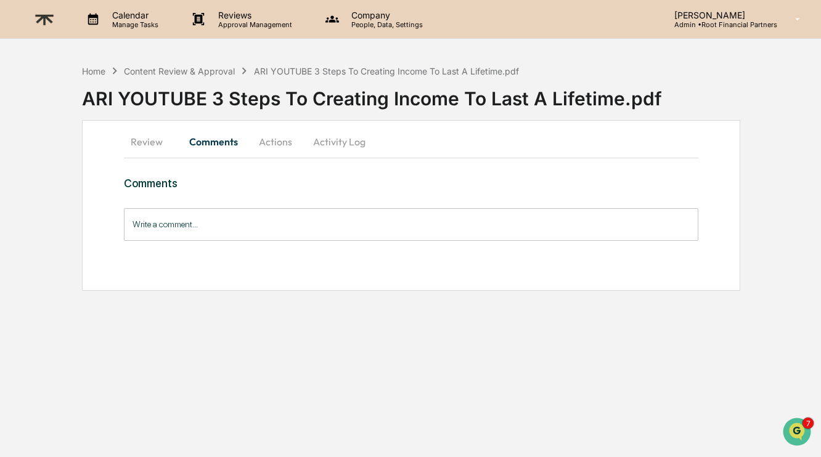
click at [483, 223] on input "Write a comment..." at bounding box center [411, 224] width 575 height 33
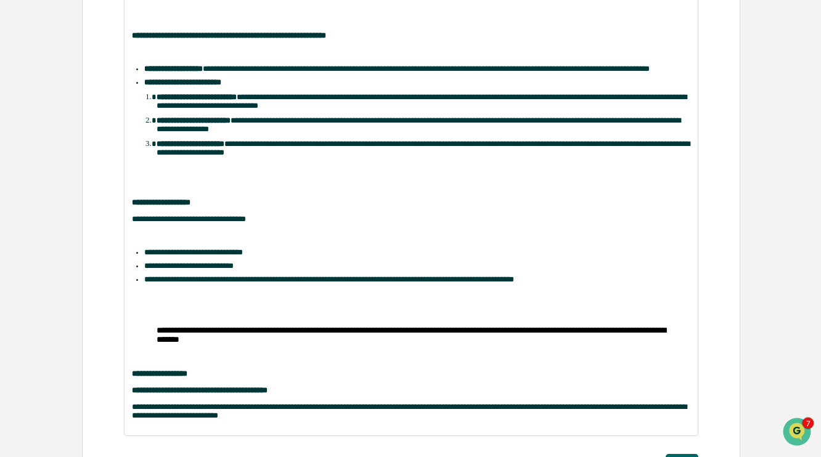
scroll to position [519, 0]
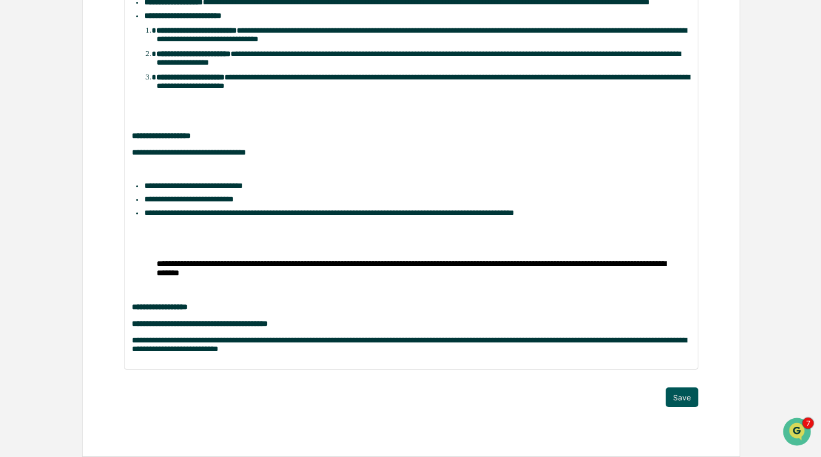
click at [679, 388] on button "Save" at bounding box center [682, 398] width 33 height 20
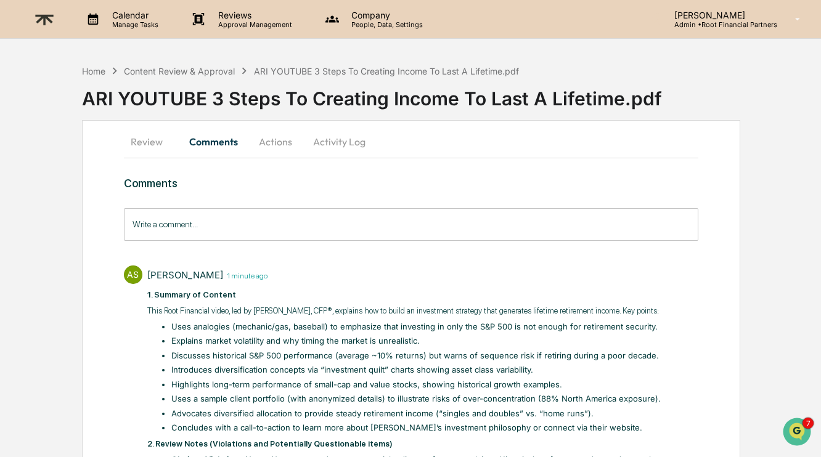
click at [271, 147] on button "Actions" at bounding box center [275, 142] width 55 height 30
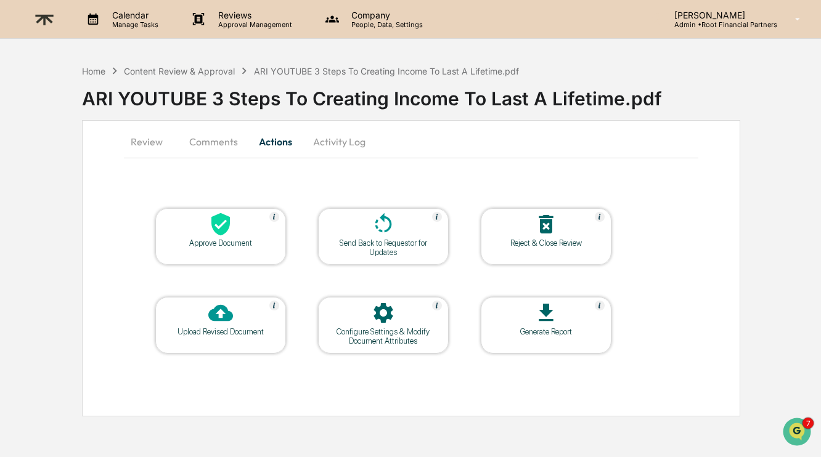
click at [237, 247] on div "Approve Document" at bounding box center [220, 243] width 111 height 9
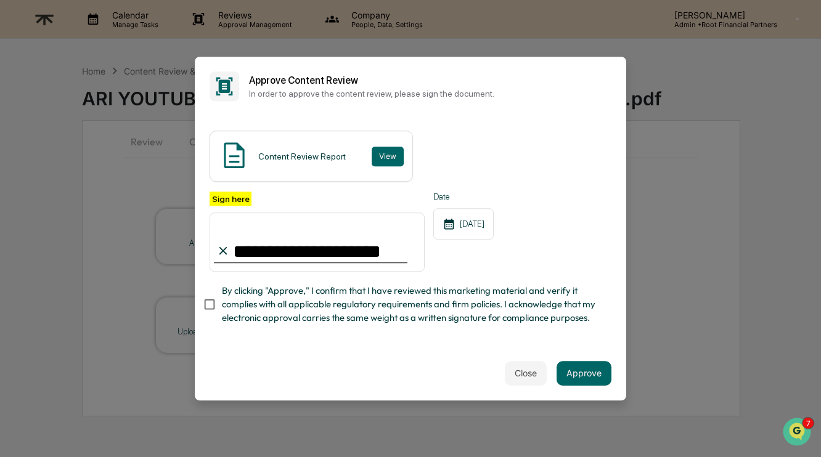
type input "**********"
click at [348, 292] on span "By clicking "Approve," I confirm that I have reviewed this marketing material a…" at bounding box center [412, 304] width 380 height 41
click at [592, 374] on button "Approve" at bounding box center [584, 373] width 55 height 25
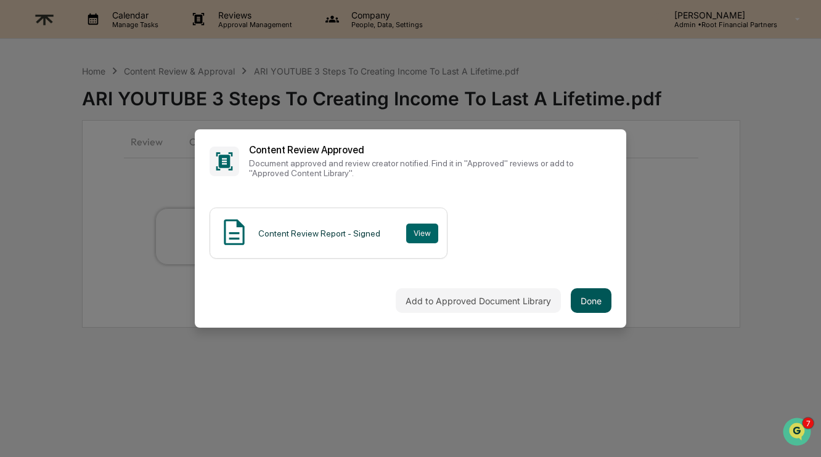
click at [596, 307] on button "Done" at bounding box center [591, 301] width 41 height 25
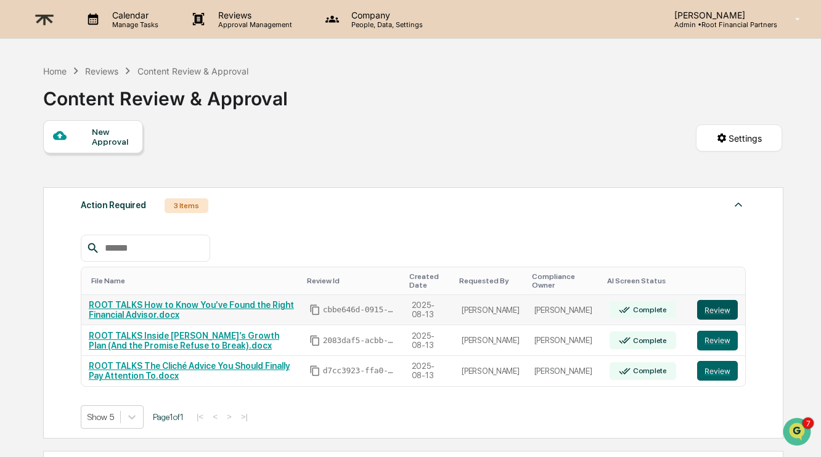
click at [716, 311] on button "Review" at bounding box center [717, 310] width 41 height 20
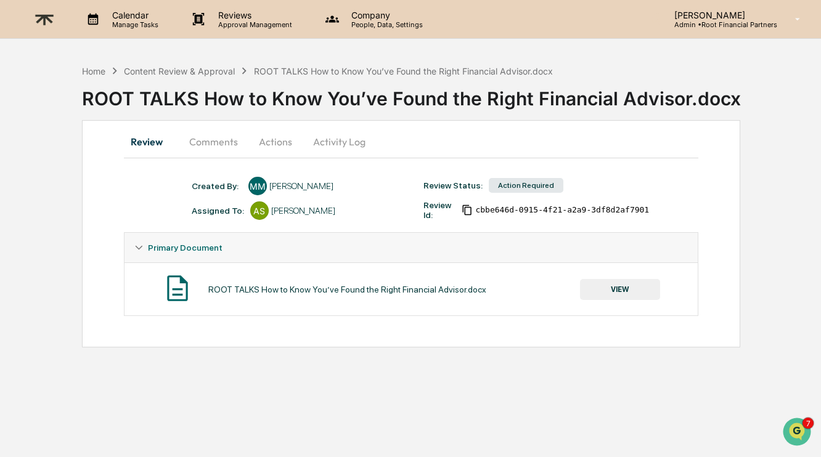
click at [620, 290] on button "VIEW" at bounding box center [620, 289] width 80 height 21
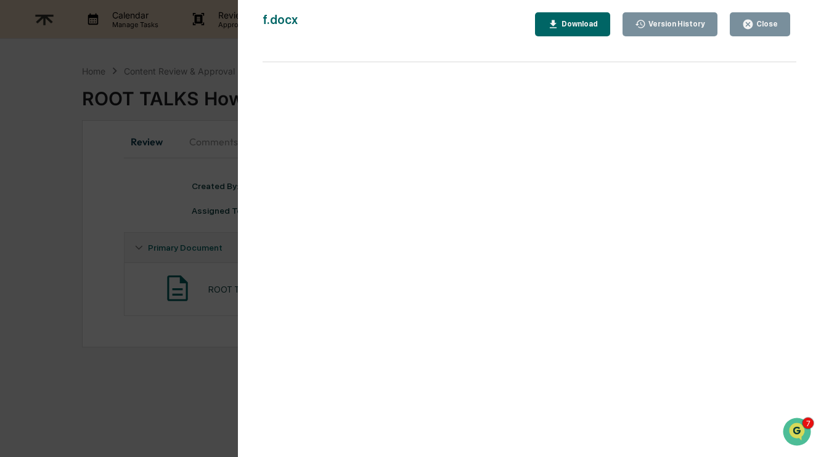
click at [575, 23] on div "Download" at bounding box center [578, 24] width 39 height 9
click at [773, 23] on div "Close" at bounding box center [766, 24] width 24 height 9
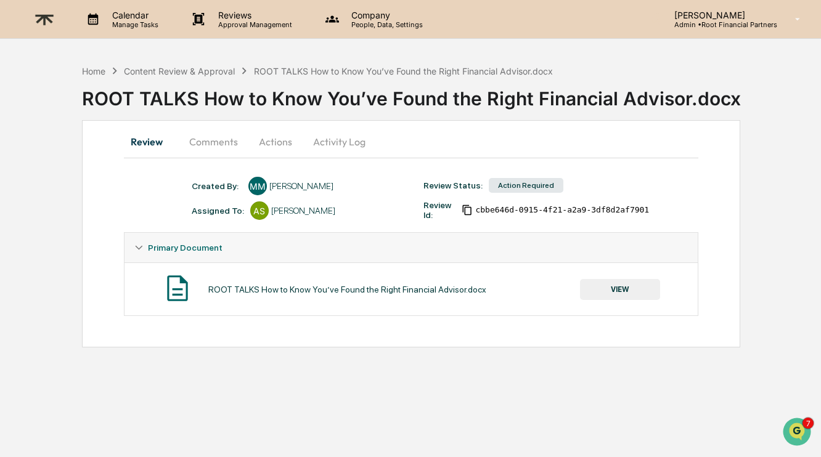
click at [215, 135] on button "Comments" at bounding box center [213, 142] width 68 height 30
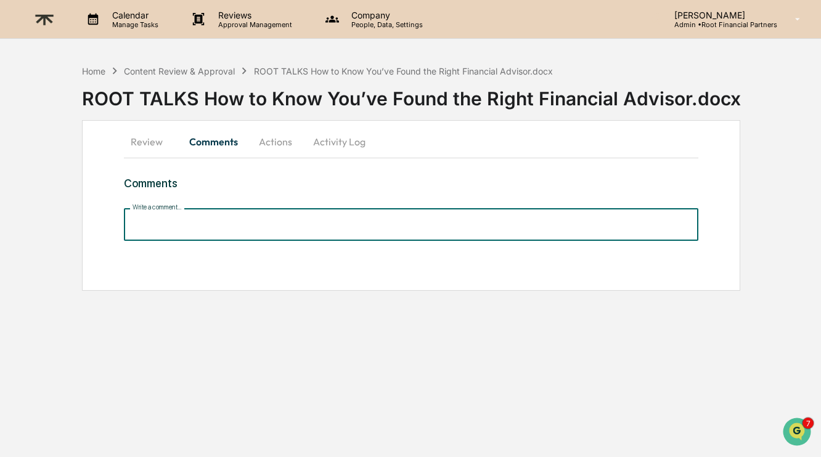
click at [208, 225] on input "Write a comment..." at bounding box center [411, 224] width 575 height 33
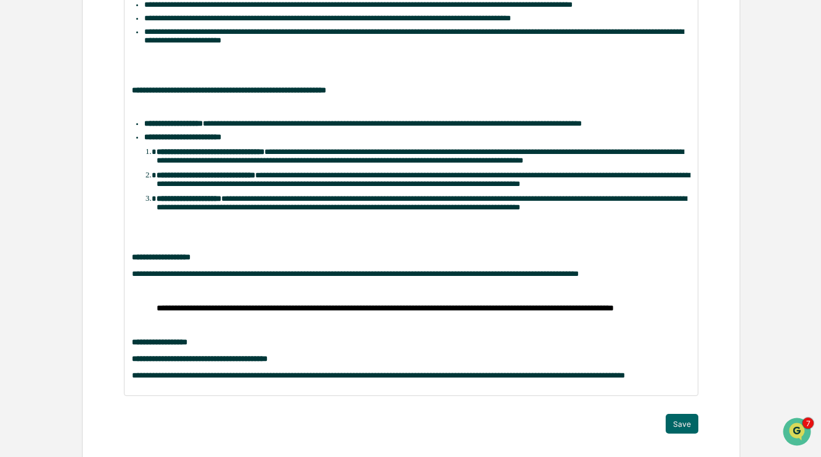
scroll to position [427, 0]
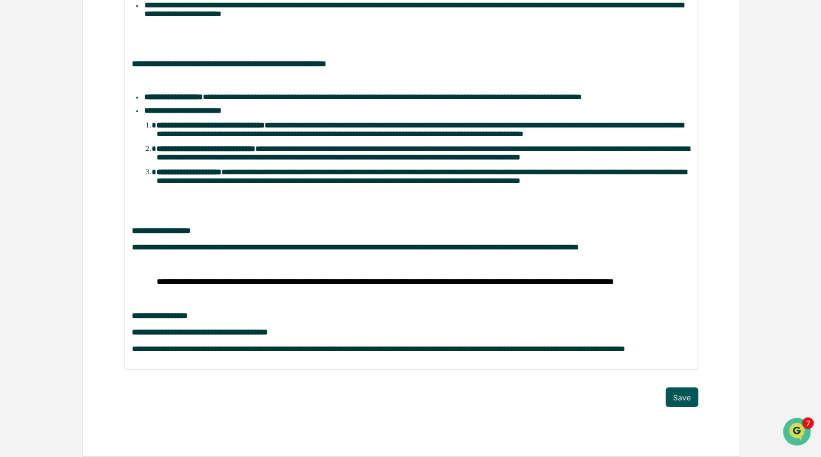
click at [685, 395] on button "Save" at bounding box center [682, 398] width 33 height 20
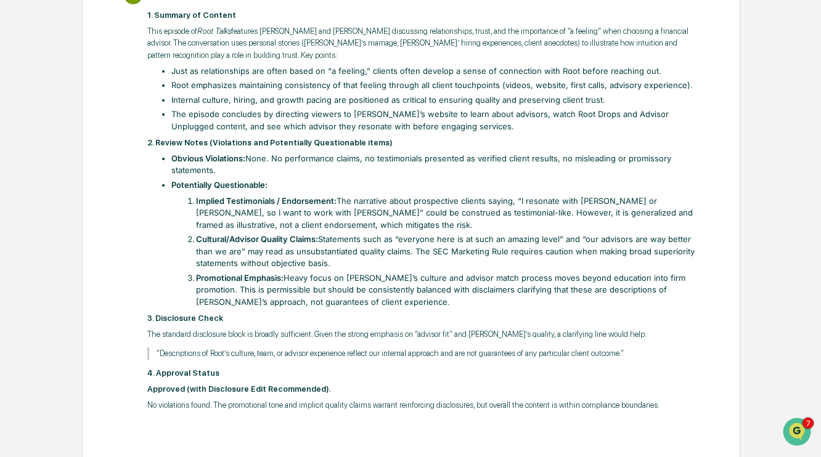
scroll to position [0, 0]
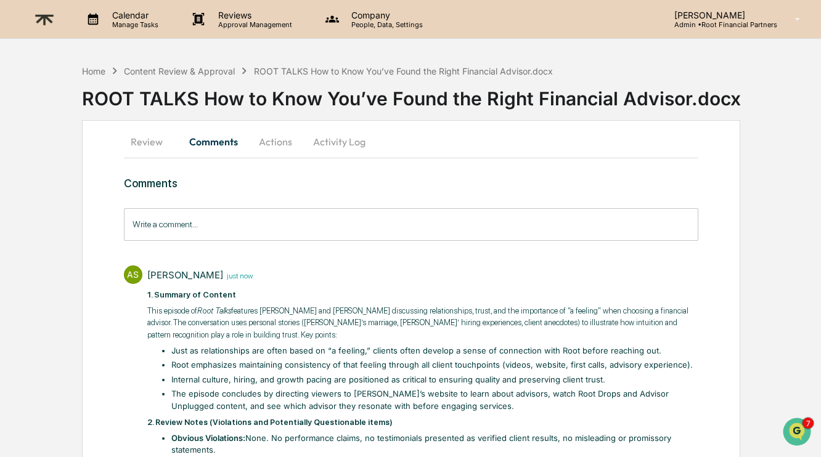
click at [273, 147] on button "Actions" at bounding box center [275, 142] width 55 height 30
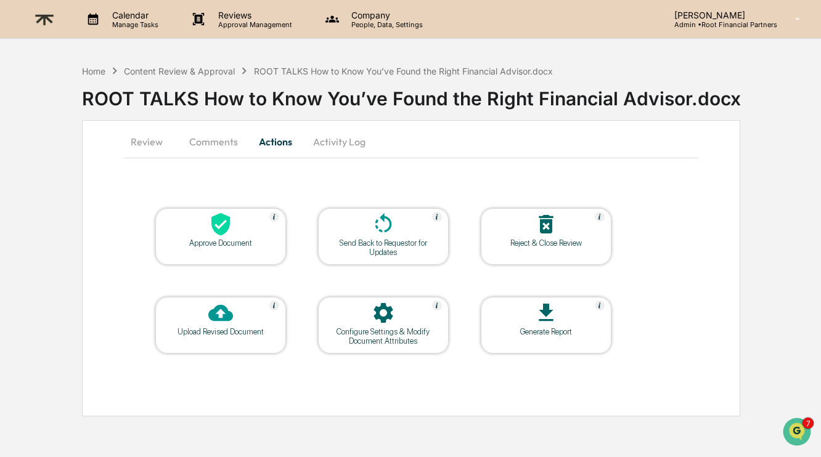
click at [219, 242] on div "Approve Document" at bounding box center [220, 243] width 111 height 9
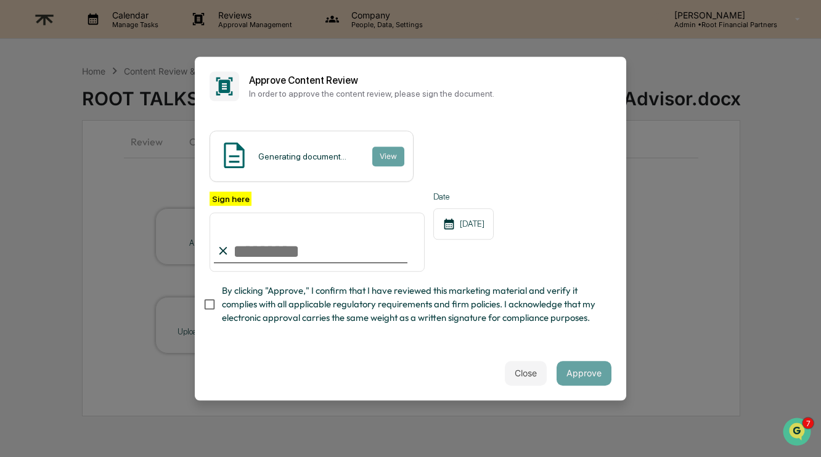
click at [306, 257] on input "Sign here" at bounding box center [317, 242] width 215 height 59
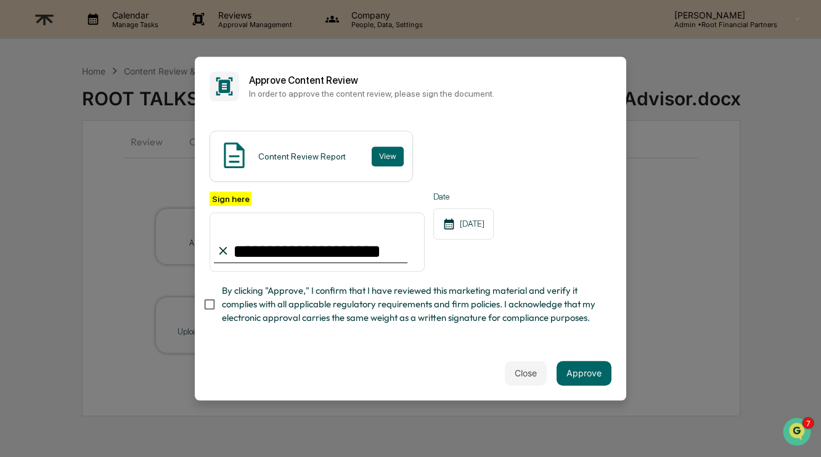
type input "**********"
click at [338, 319] on span "By clicking "Approve," I confirm that I have reviewed this marketing material a…" at bounding box center [412, 304] width 380 height 41
click at [589, 371] on button "Approve" at bounding box center [584, 373] width 55 height 25
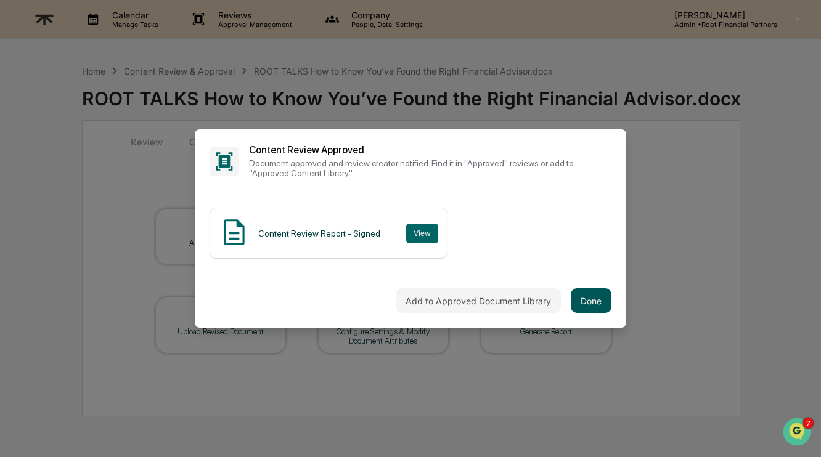
click at [596, 299] on button "Done" at bounding box center [591, 301] width 41 height 25
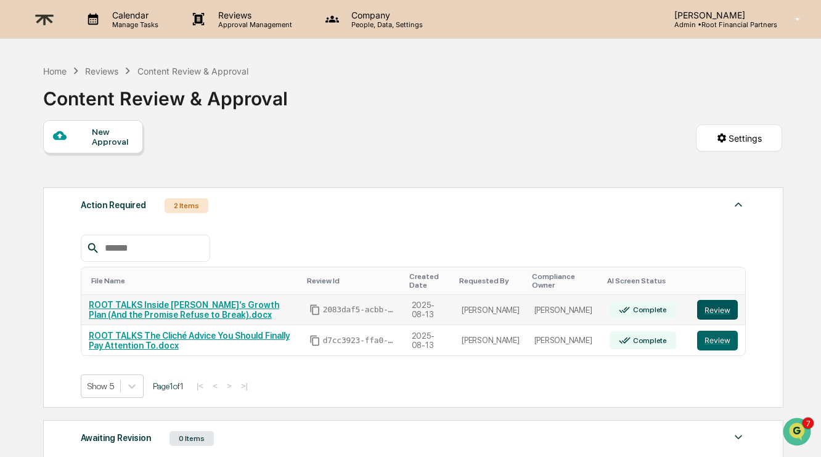
click at [732, 306] on button "Review" at bounding box center [717, 310] width 41 height 20
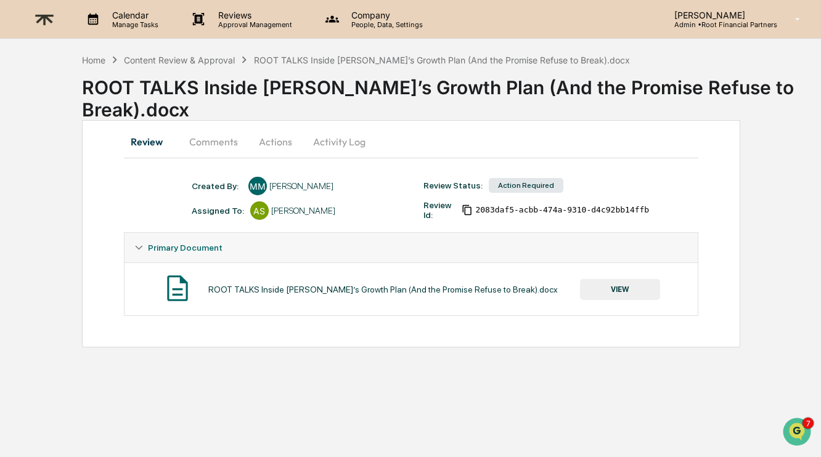
click at [594, 277] on div "ROOT TALKS Inside [PERSON_NAME]’s Growth Plan (And the Promise Refuse to Break)…" at bounding box center [411, 289] width 554 height 33
click at [629, 291] on button "VIEW" at bounding box center [620, 289] width 80 height 21
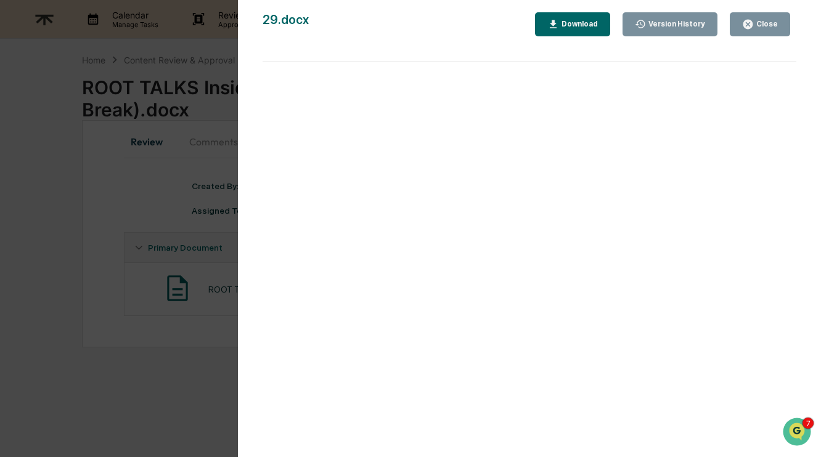
click at [563, 19] on div "Download" at bounding box center [572, 24] width 51 height 12
click at [763, 22] on div "Close" at bounding box center [766, 24] width 24 height 9
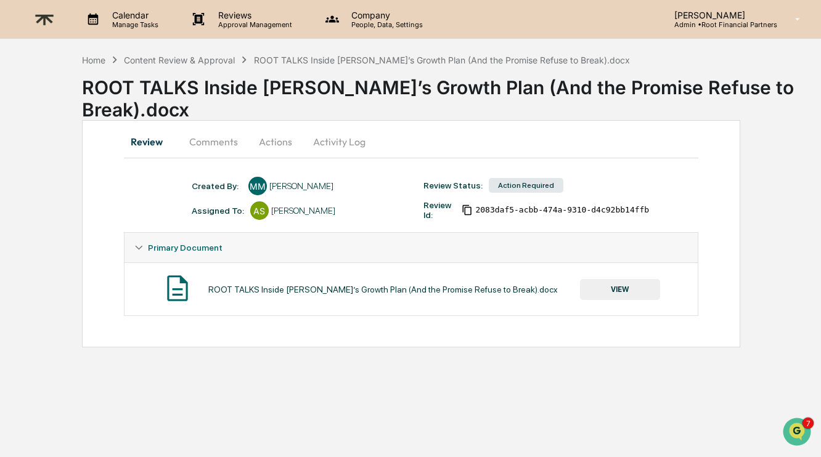
click at [218, 137] on button "Comments" at bounding box center [213, 142] width 68 height 30
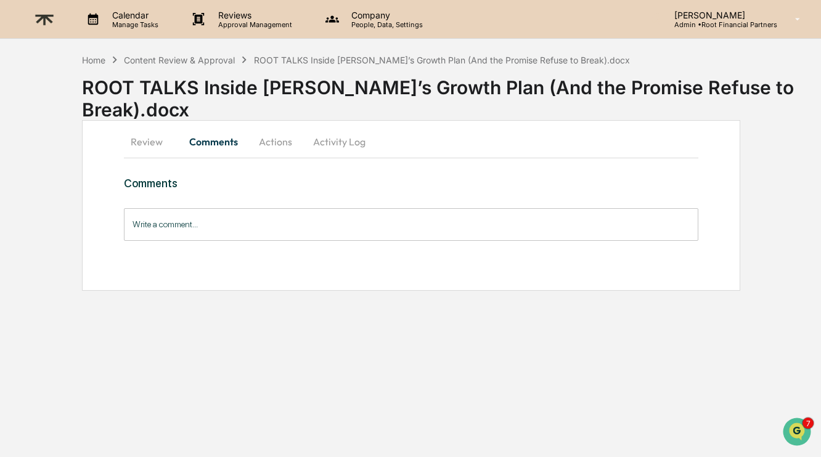
click at [232, 227] on input "Write a comment..." at bounding box center [411, 224] width 575 height 33
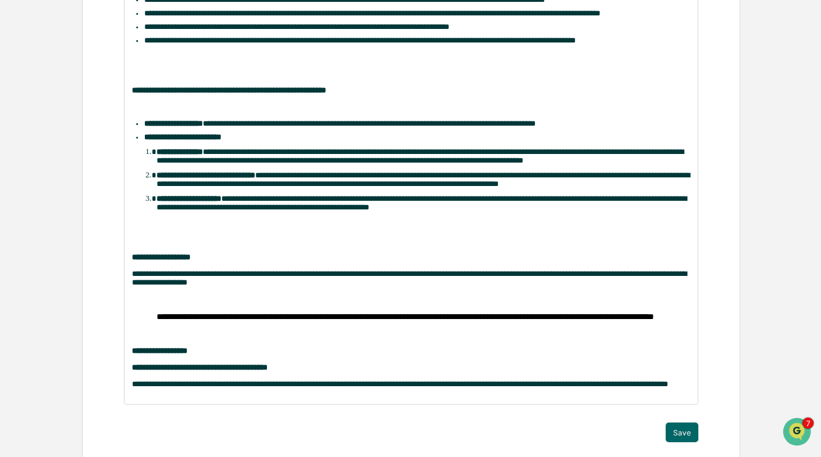
scroll to position [432, 0]
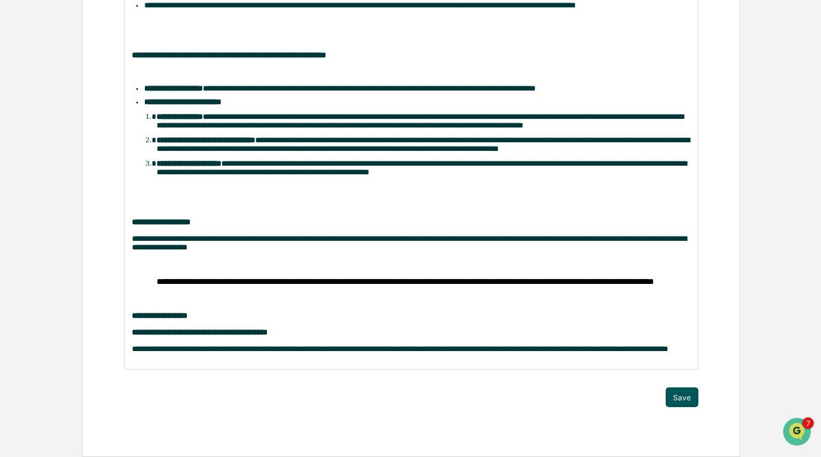
click at [681, 395] on button "Save" at bounding box center [682, 398] width 33 height 20
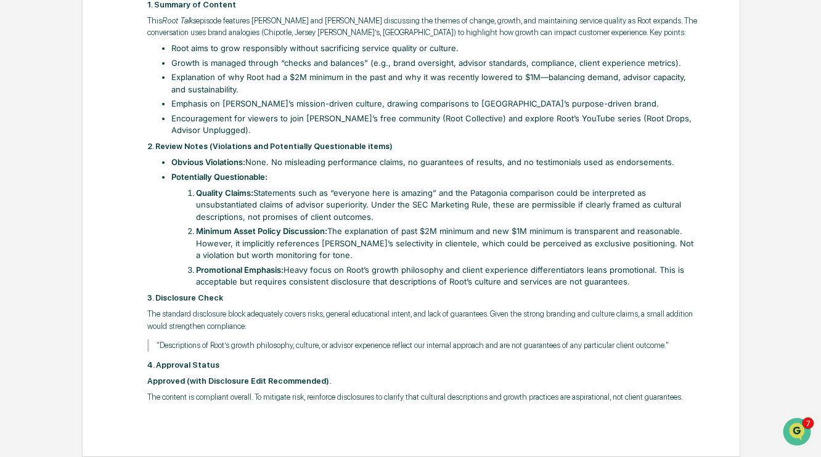
scroll to position [0, 0]
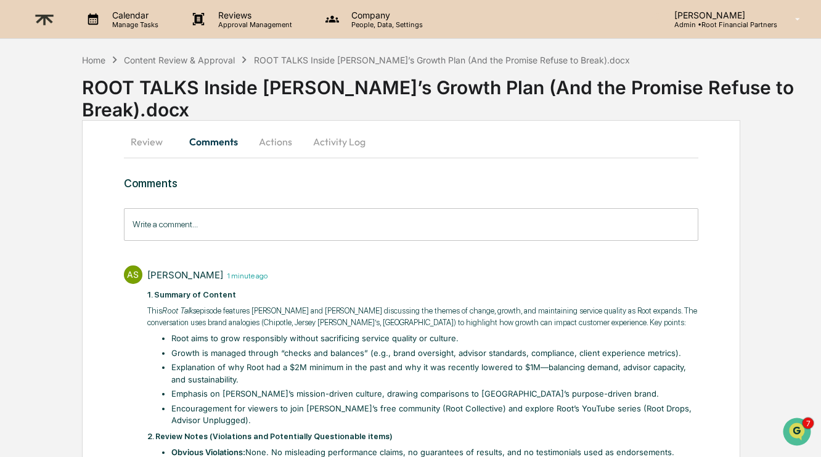
click at [276, 141] on button "Actions" at bounding box center [275, 142] width 55 height 30
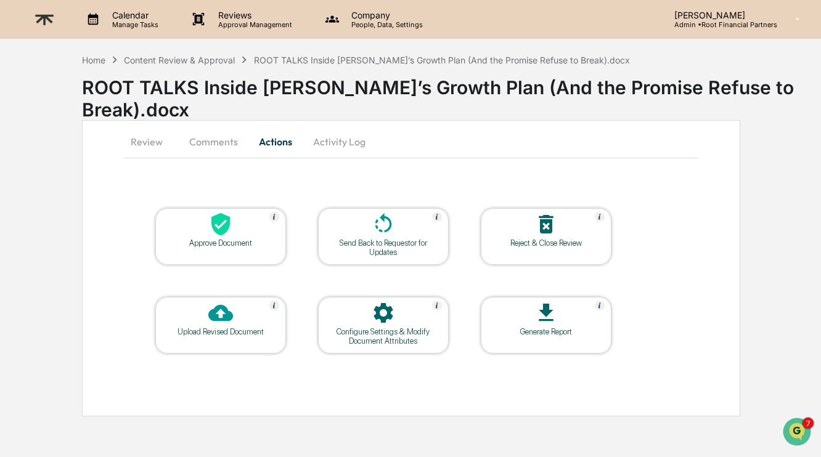
click at [224, 231] on icon at bounding box center [220, 224] width 18 height 23
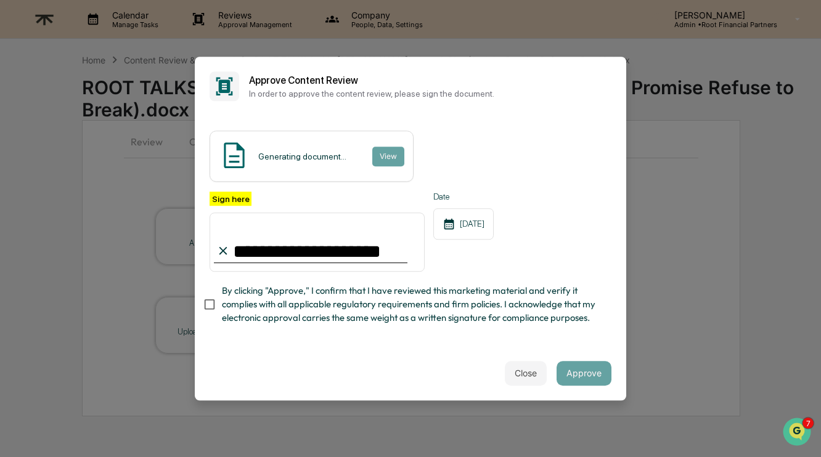
type input "**********"
click at [380, 290] on span "By clicking "Approve," I confirm that I have reviewed this marketing material a…" at bounding box center [412, 304] width 380 height 41
click at [390, 362] on div "Close Approve" at bounding box center [411, 373] width 432 height 54
click at [583, 368] on button "Approve" at bounding box center [584, 373] width 55 height 25
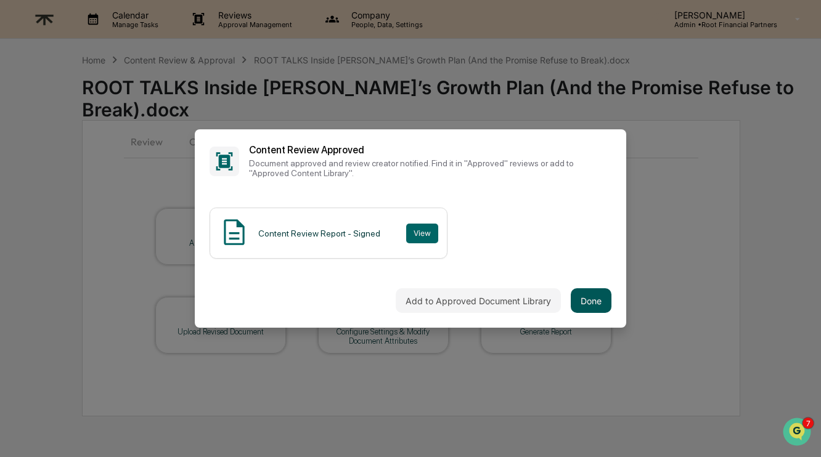
click at [591, 298] on button "Done" at bounding box center [591, 301] width 41 height 25
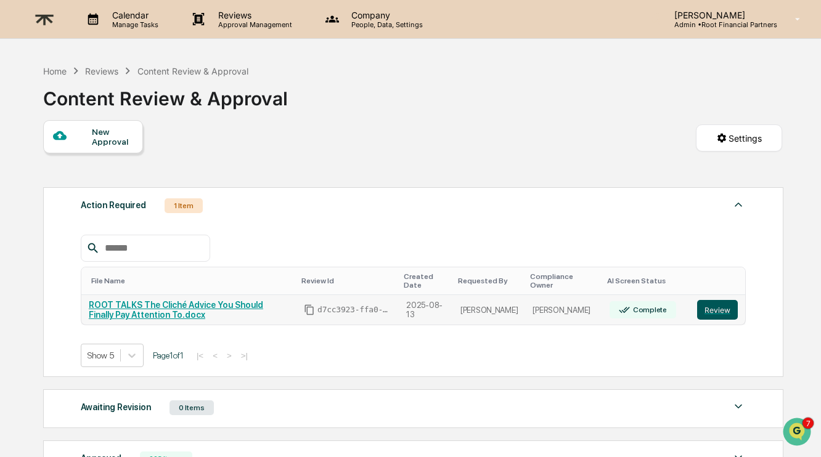
click at [712, 305] on button "Review" at bounding box center [717, 310] width 41 height 20
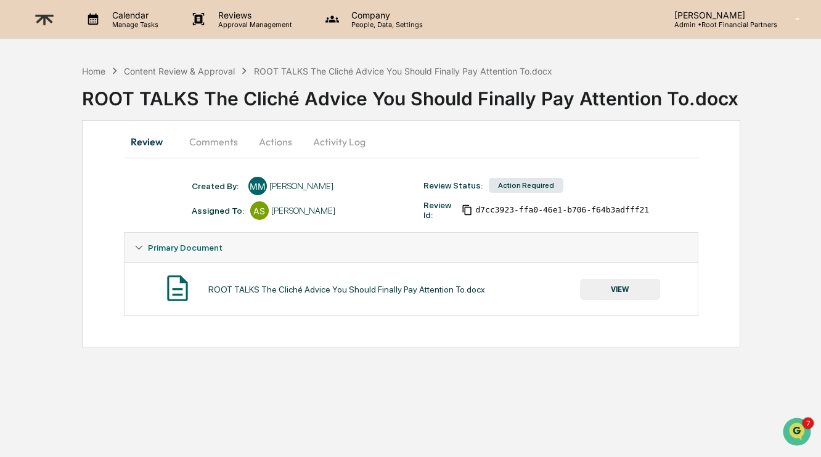
click at [629, 282] on button "VIEW" at bounding box center [620, 289] width 80 height 21
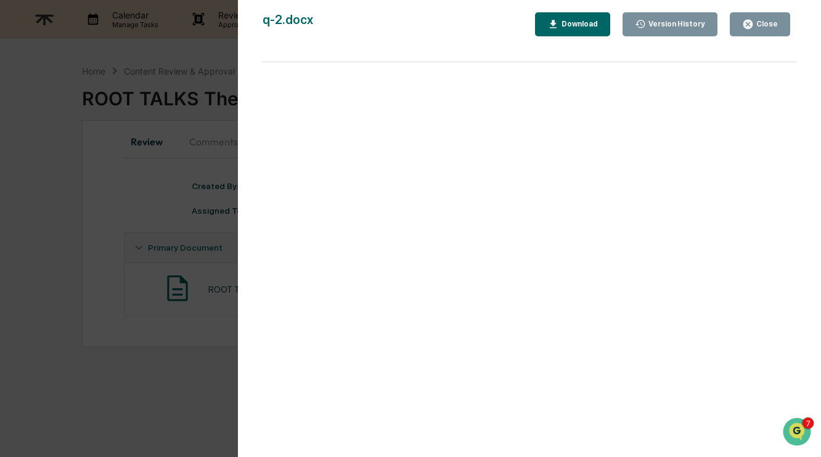
click at [576, 34] on button "Download" at bounding box center [572, 24] width 75 height 24
click at [755, 28] on div "Close" at bounding box center [766, 24] width 24 height 9
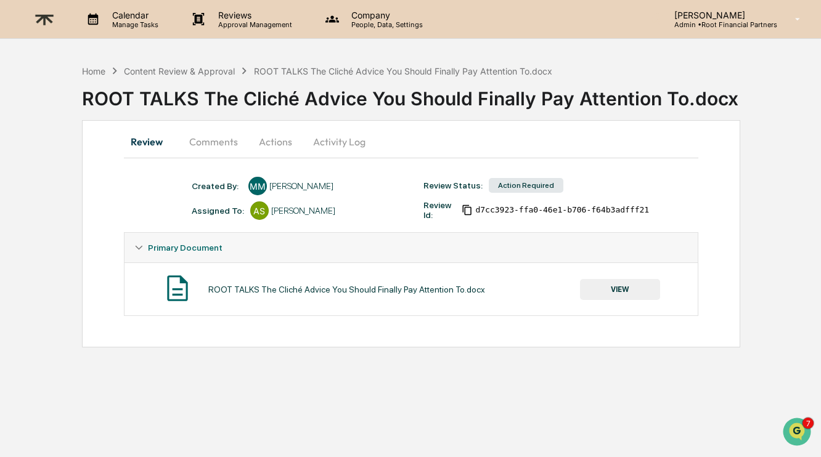
click at [205, 142] on button "Comments" at bounding box center [213, 142] width 68 height 30
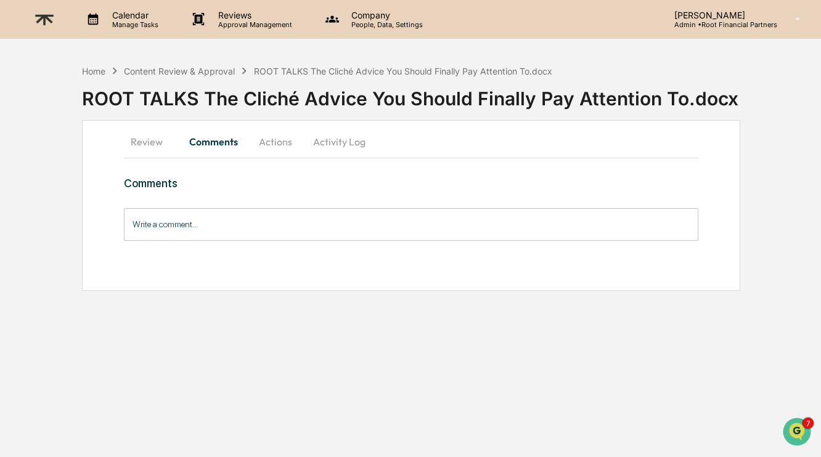
click at [174, 224] on input "Write a comment..." at bounding box center [411, 224] width 575 height 33
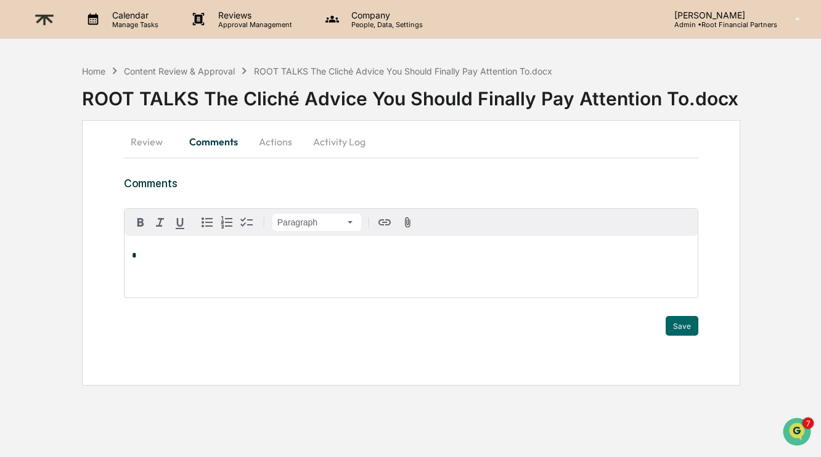
click at [193, 257] on p "*" at bounding box center [411, 256] width 559 height 9
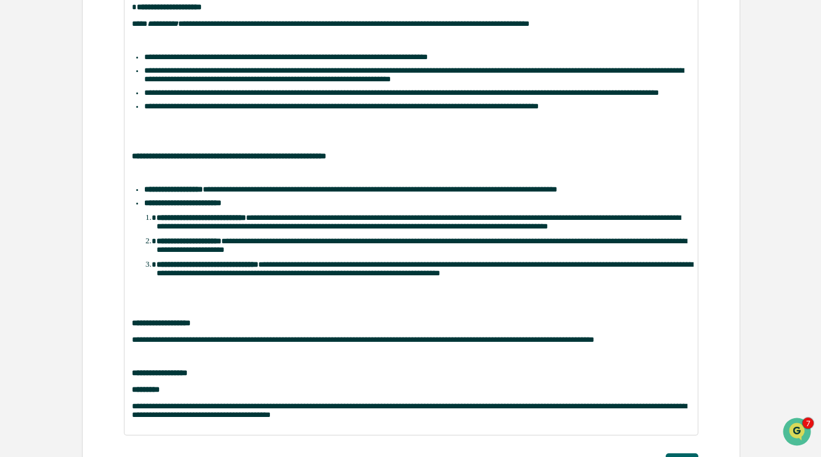
scroll to position [352, 0]
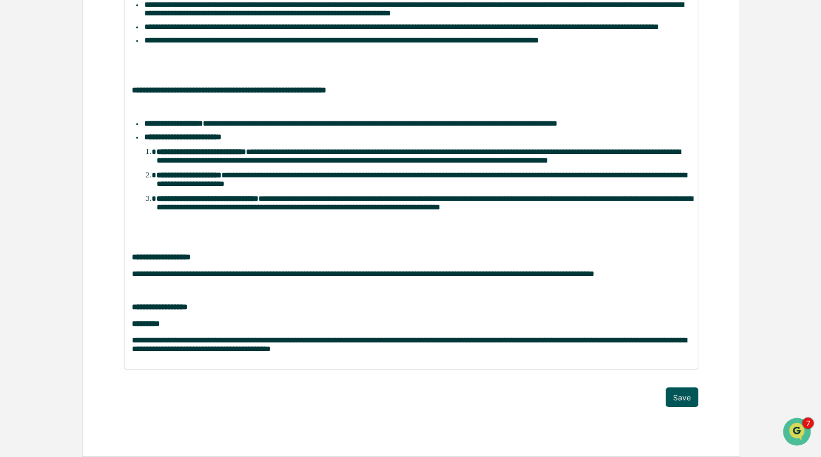
click at [689, 400] on button "Save" at bounding box center [682, 398] width 33 height 20
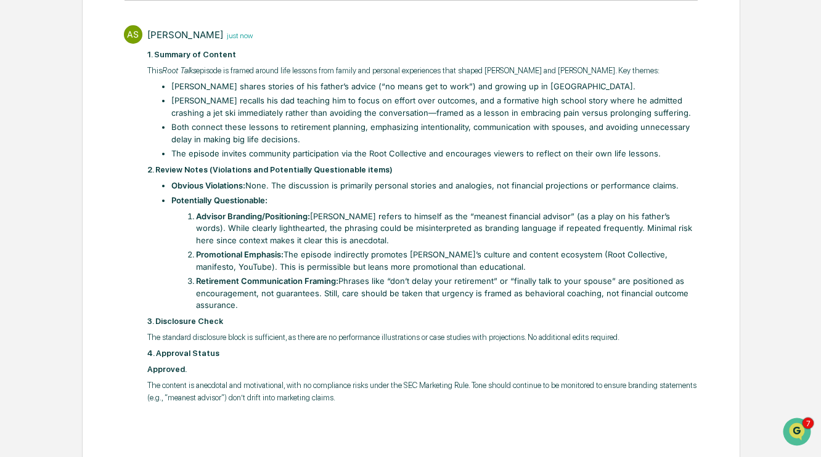
scroll to position [0, 0]
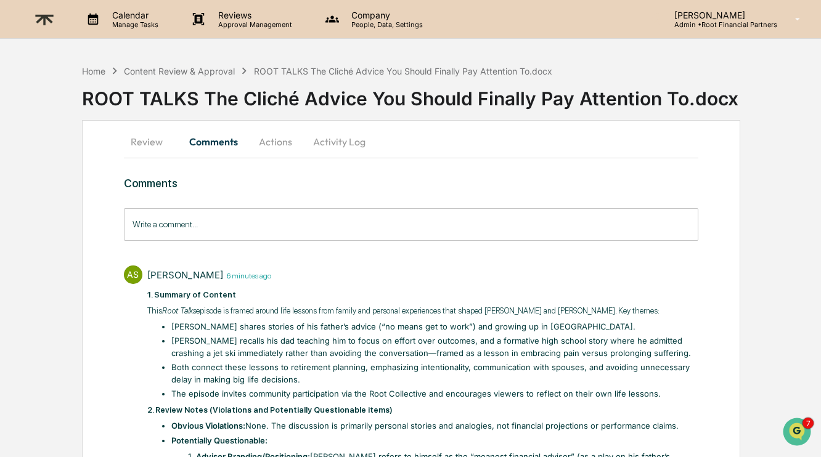
click at [292, 137] on button "Actions" at bounding box center [275, 142] width 55 height 30
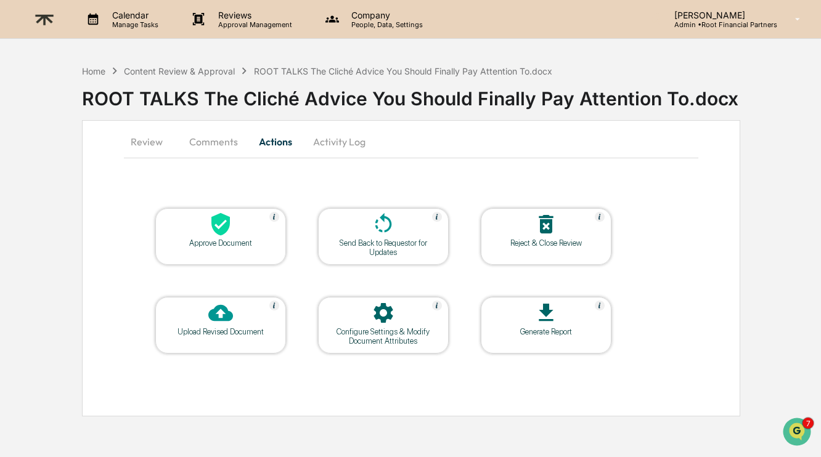
click at [239, 217] on div at bounding box center [220, 225] width 123 height 27
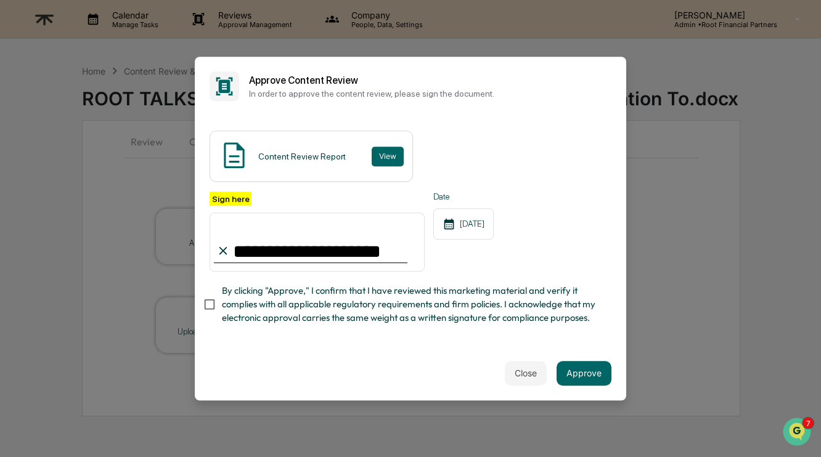
type input "**********"
click at [414, 311] on span "By clicking "Approve," I confirm that I have reviewed this marketing material a…" at bounding box center [412, 304] width 380 height 41
click at [601, 372] on button "Approve" at bounding box center [584, 373] width 55 height 25
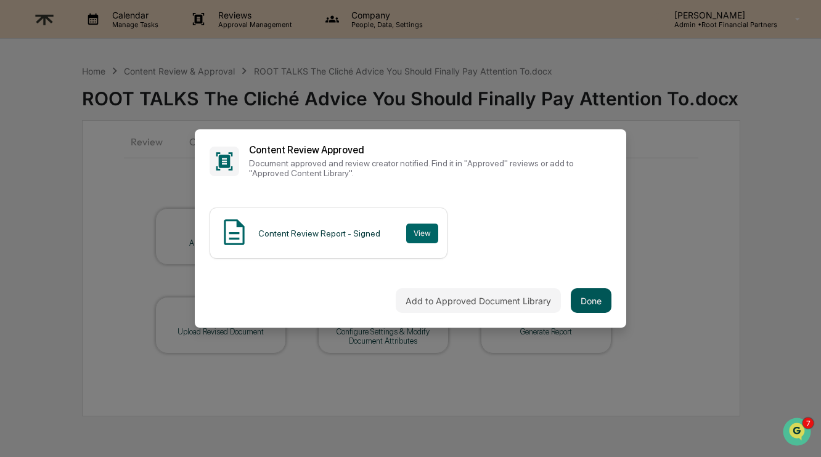
click at [586, 293] on button "Done" at bounding box center [591, 301] width 41 height 25
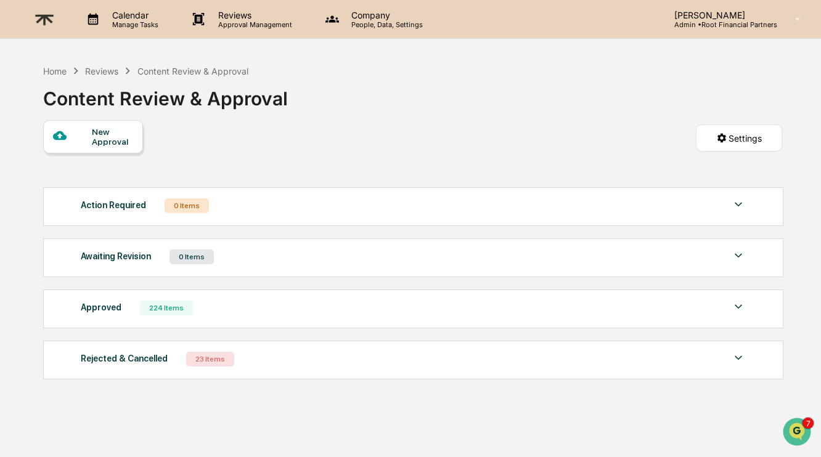
click at [44, 20] on img at bounding box center [45, 19] width 30 height 30
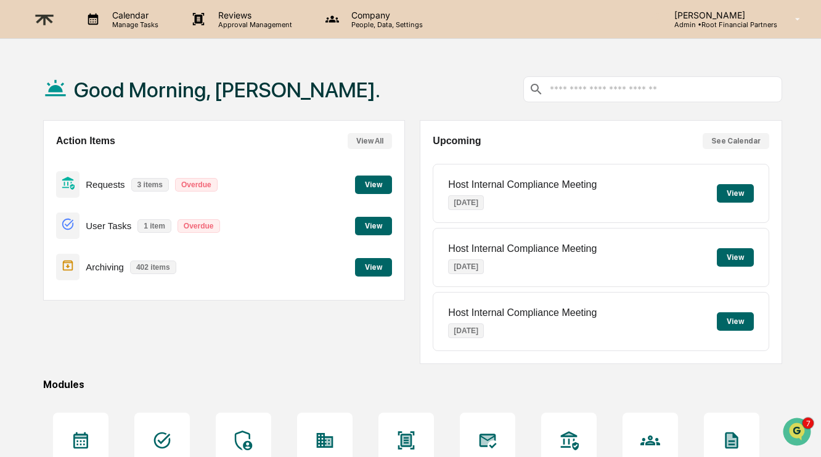
click at [366, 191] on button "View" at bounding box center [373, 185] width 37 height 18
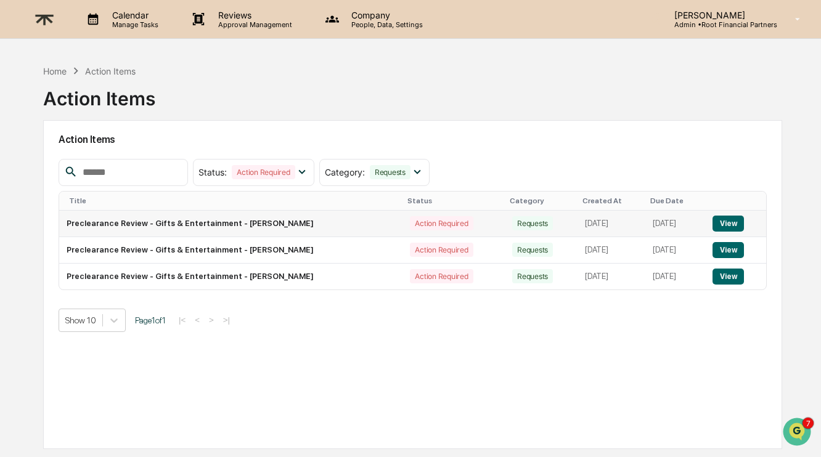
click at [739, 221] on button "View" at bounding box center [728, 224] width 31 height 16
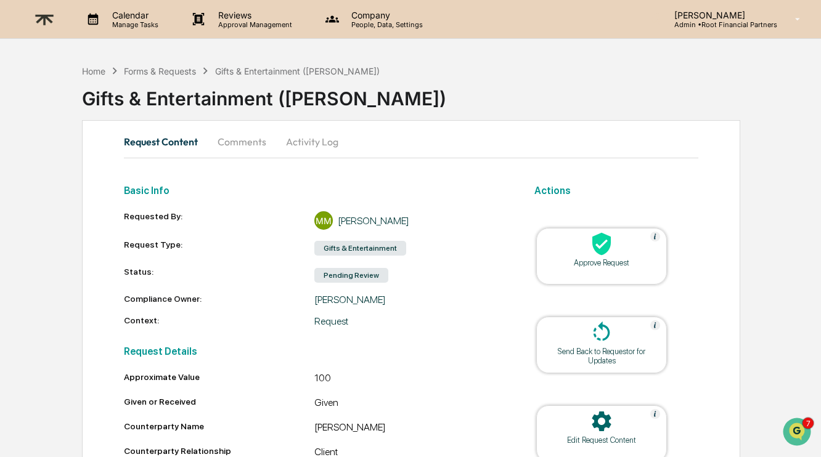
click at [576, 266] on div "Approve Request" at bounding box center [601, 262] width 111 height 9
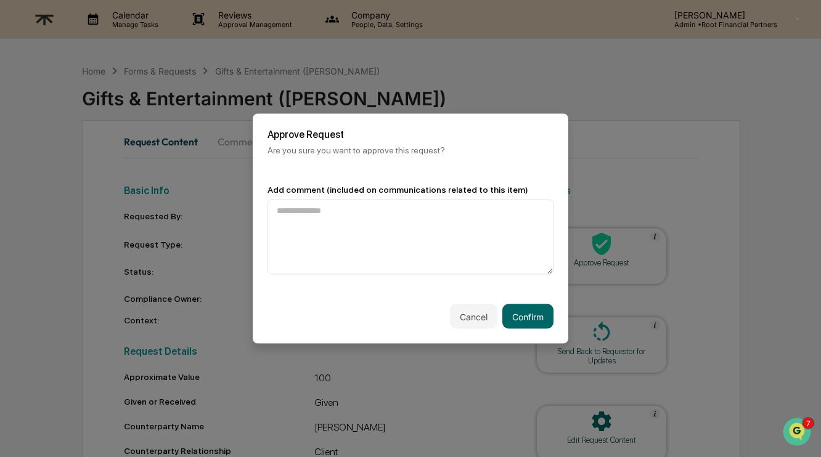
click at [543, 336] on div "Cancel Confirm" at bounding box center [411, 317] width 316 height 54
click at [536, 322] on button "Confirm" at bounding box center [527, 317] width 51 height 25
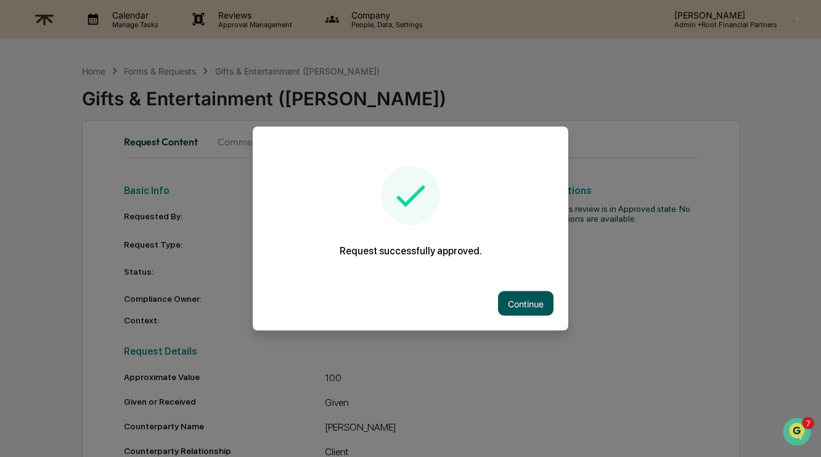
click at [530, 307] on button "Continue" at bounding box center [525, 304] width 55 height 25
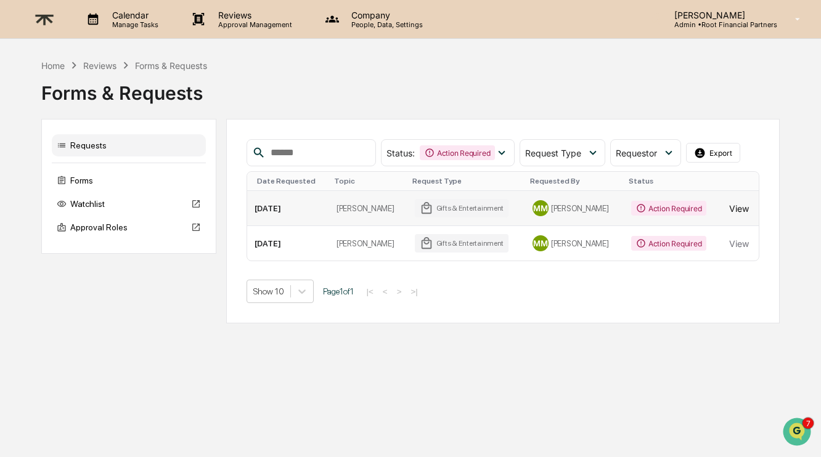
click at [740, 210] on button "View" at bounding box center [739, 208] width 20 height 25
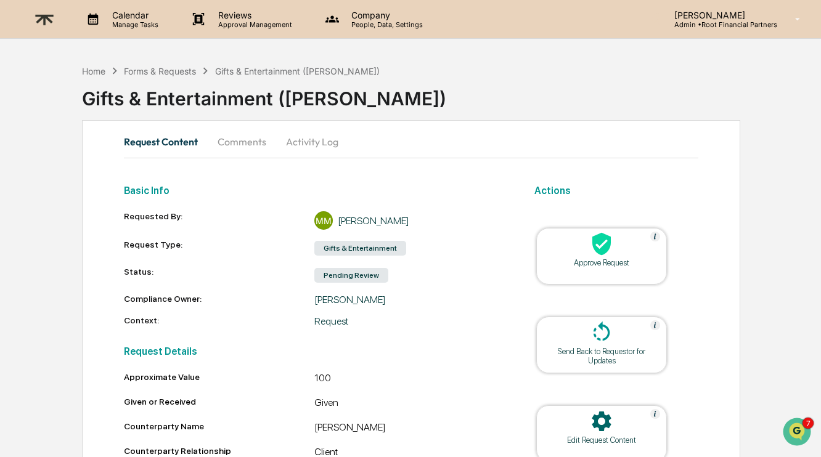
click at [533, 256] on table "Approve Request Send Back to Requestor for Updates Edit Request Content Reject …" at bounding box center [602, 390] width 194 height 386
click at [609, 258] on div "Approve Request" at bounding box center [601, 262] width 111 height 9
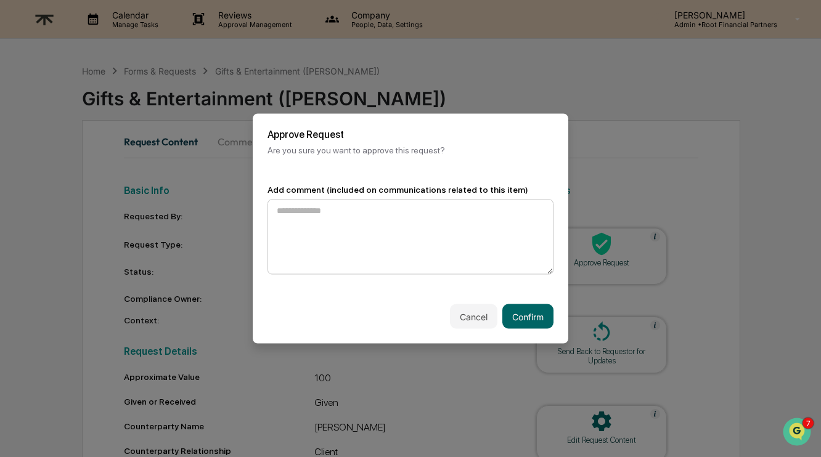
click at [478, 237] on textarea at bounding box center [411, 237] width 286 height 75
click at [529, 325] on button "Confirm" at bounding box center [527, 317] width 51 height 25
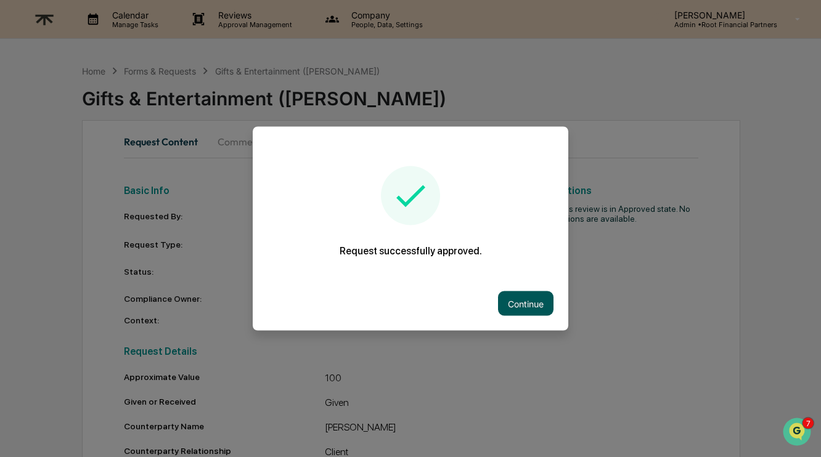
click at [531, 301] on button "Continue" at bounding box center [525, 304] width 55 height 25
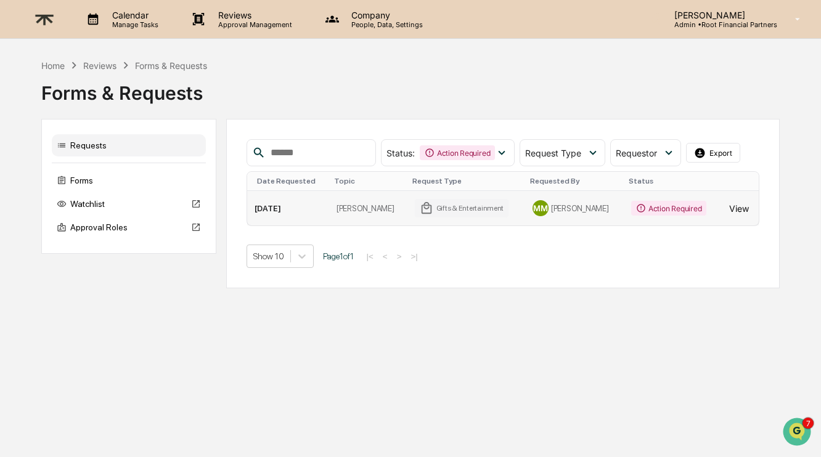
click at [733, 210] on button "View" at bounding box center [739, 208] width 20 height 25
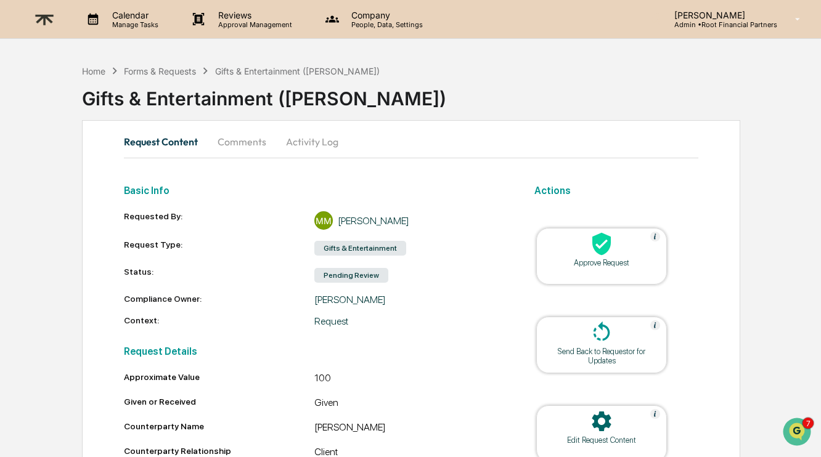
click at [604, 244] on icon at bounding box center [601, 244] width 25 height 25
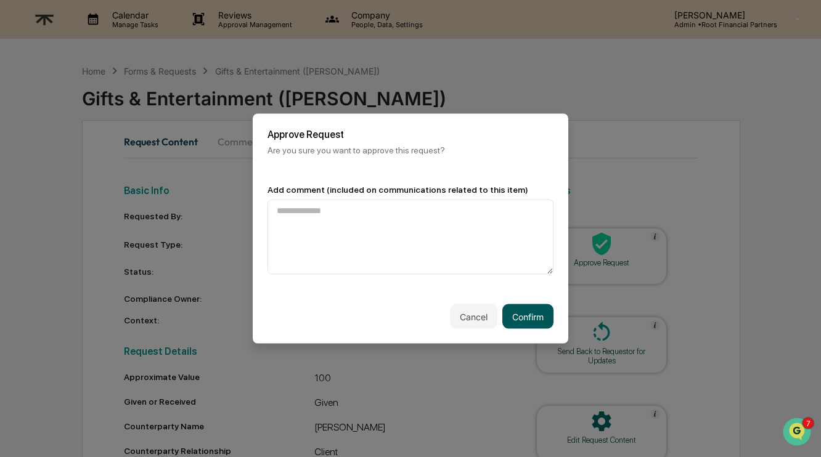
click at [528, 307] on button "Confirm" at bounding box center [527, 317] width 51 height 25
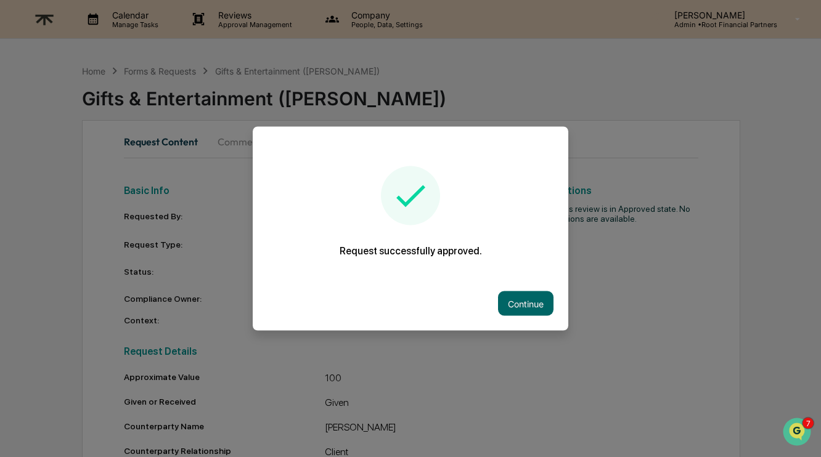
click at [528, 307] on button "Continue" at bounding box center [525, 304] width 55 height 25
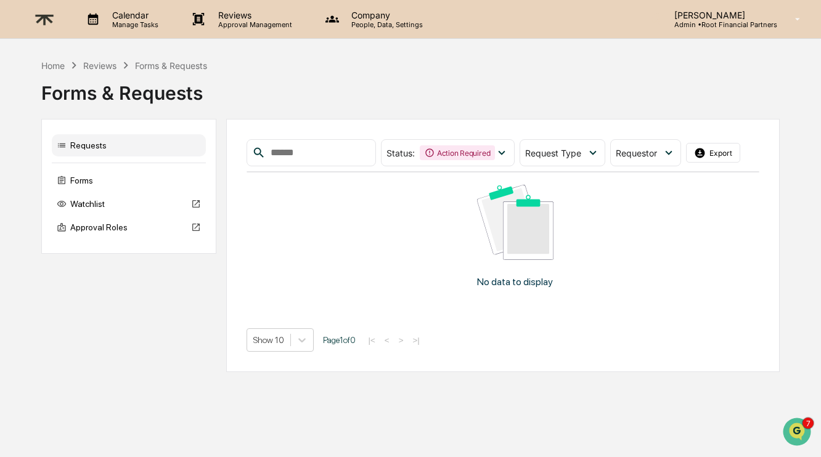
click at [125, 334] on div "Requests Forms Watchlist Approval Roles Status : Action Required Select/Deselec…" at bounding box center [410, 245] width 739 height 253
click at [41, 15] on img at bounding box center [45, 19] width 30 height 30
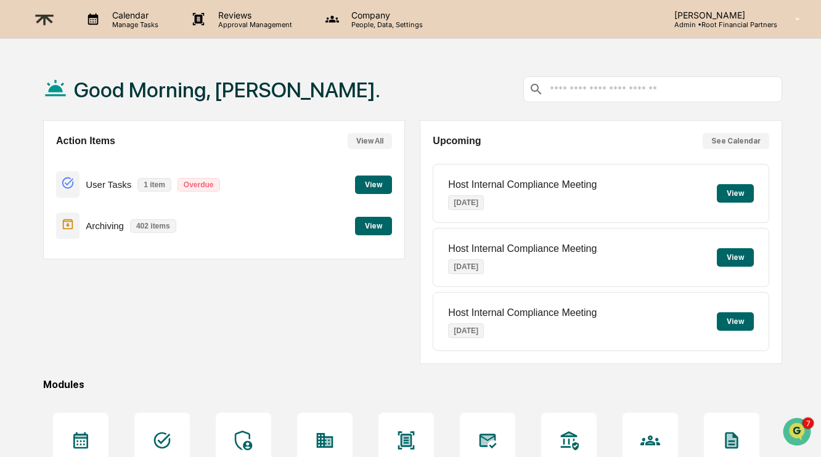
click at [383, 180] on button "View" at bounding box center [373, 185] width 37 height 18
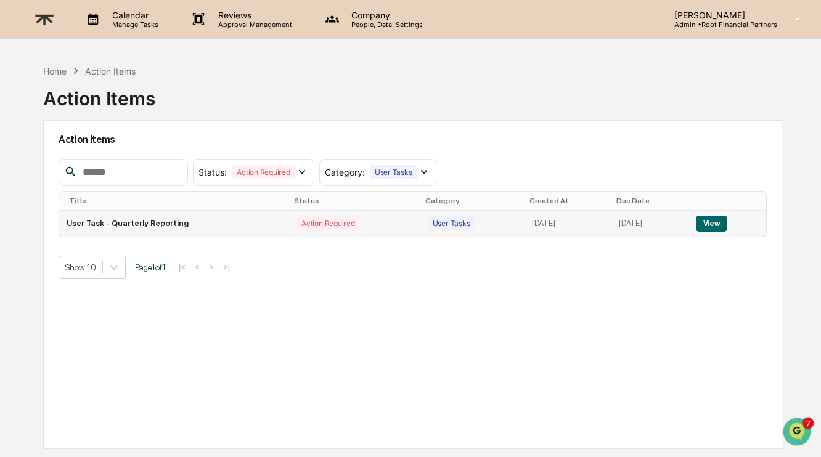
click at [708, 232] on td "View" at bounding box center [728, 224] width 78 height 26
click at [712, 223] on button "View" at bounding box center [711, 224] width 31 height 16
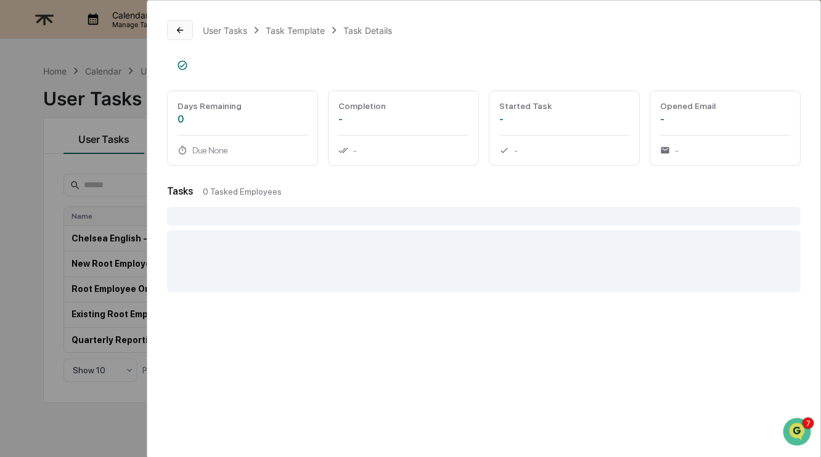
click at [179, 26] on icon at bounding box center [180, 30] width 10 height 10
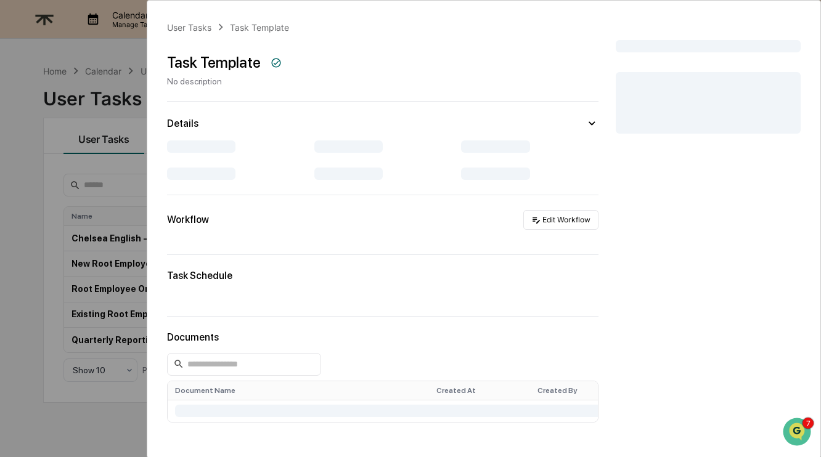
click at [184, 22] on div "User Tasks Task Template" at bounding box center [228, 27] width 122 height 14
click at [189, 30] on div "User Tasks" at bounding box center [189, 27] width 44 height 10
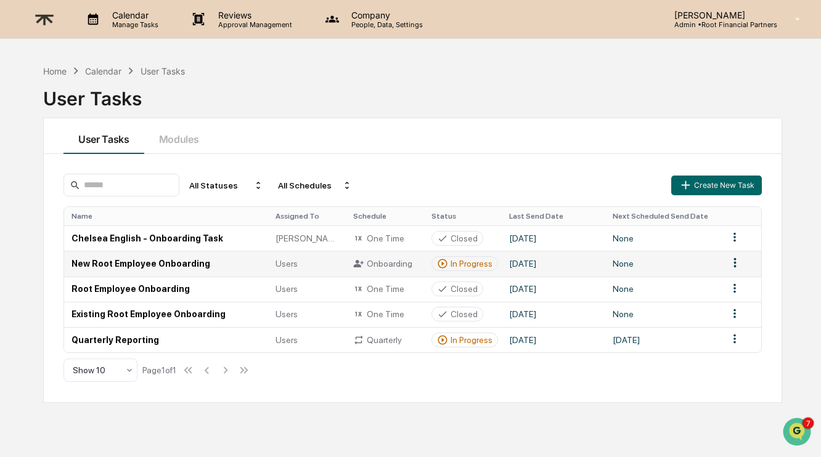
click at [168, 262] on td "New Root Employee Onboarding" at bounding box center [166, 263] width 204 height 25
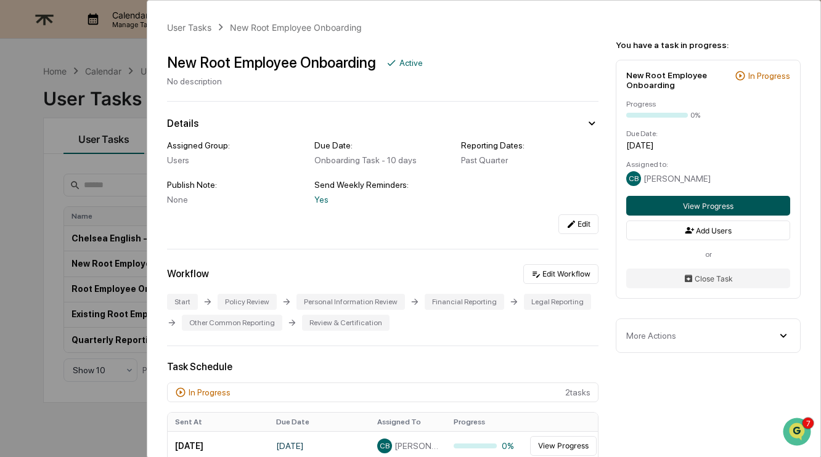
click at [732, 202] on button "View Progress" at bounding box center [708, 206] width 164 height 20
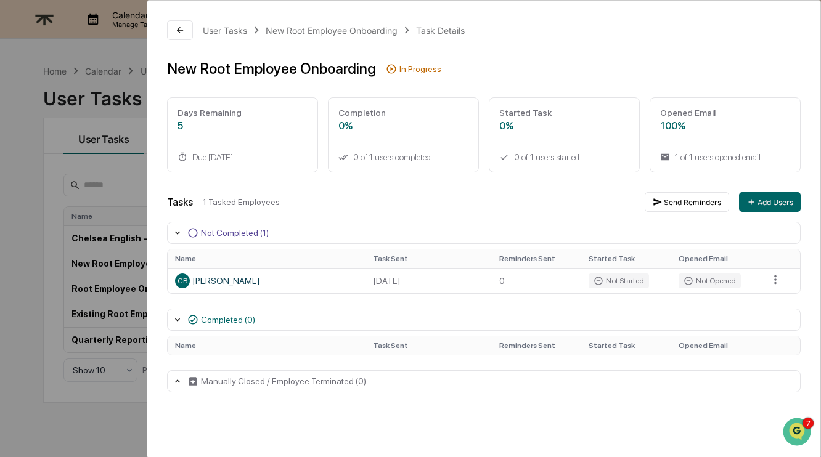
click at [179, 228] on div "Not Completed (1)" at bounding box center [484, 233] width 634 height 22
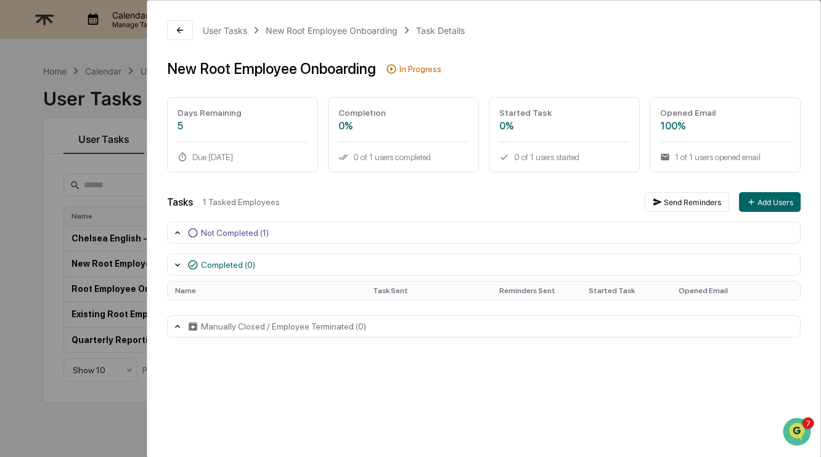
click at [181, 231] on icon at bounding box center [178, 233] width 10 height 10
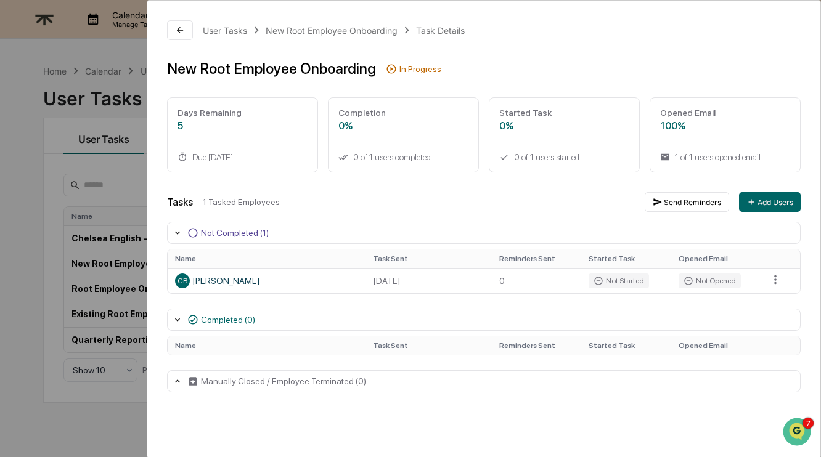
click at [186, 383] on div "Manually Closed / Employee Terminated (0)" at bounding box center [484, 382] width 634 height 22
click at [181, 381] on icon at bounding box center [178, 382] width 10 height 10
click at [178, 24] on button at bounding box center [180, 30] width 26 height 20
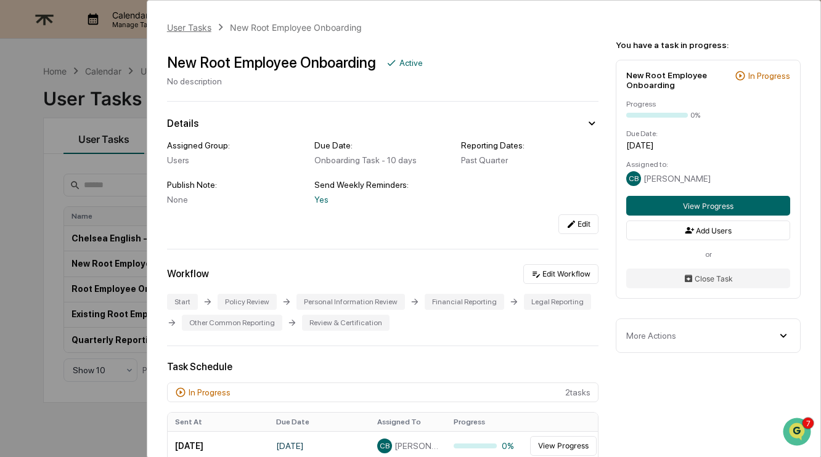
click at [194, 27] on div "User Tasks" at bounding box center [189, 27] width 44 height 10
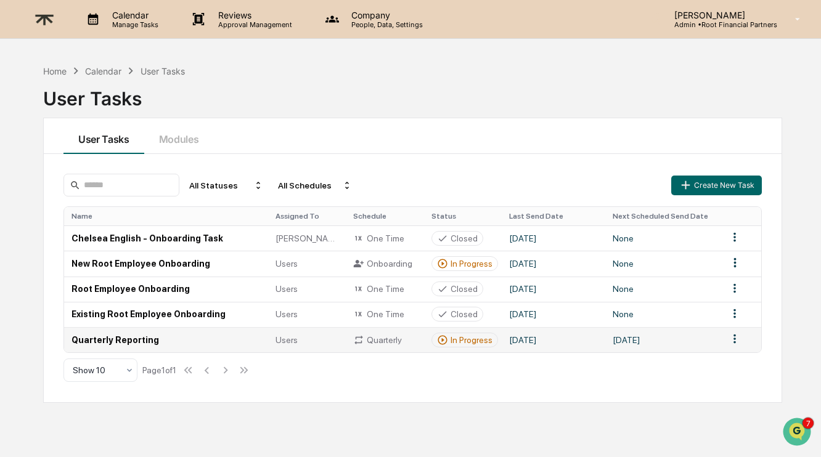
click at [481, 340] on div "In Progress" at bounding box center [472, 340] width 42 height 10
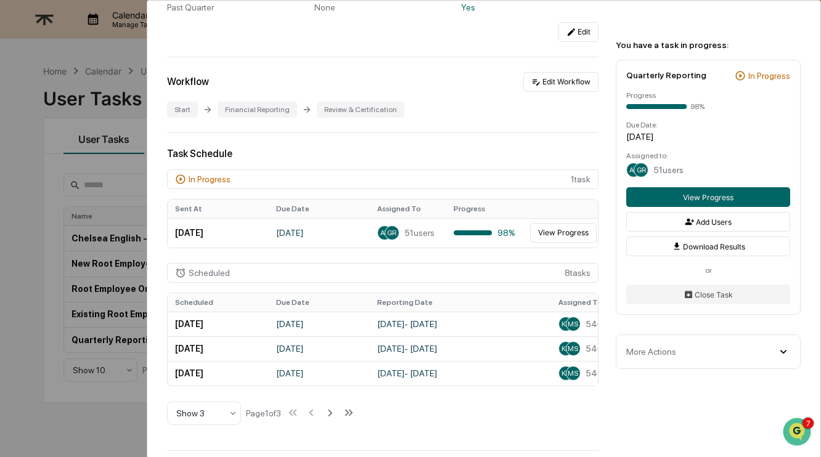
scroll to position [198, 0]
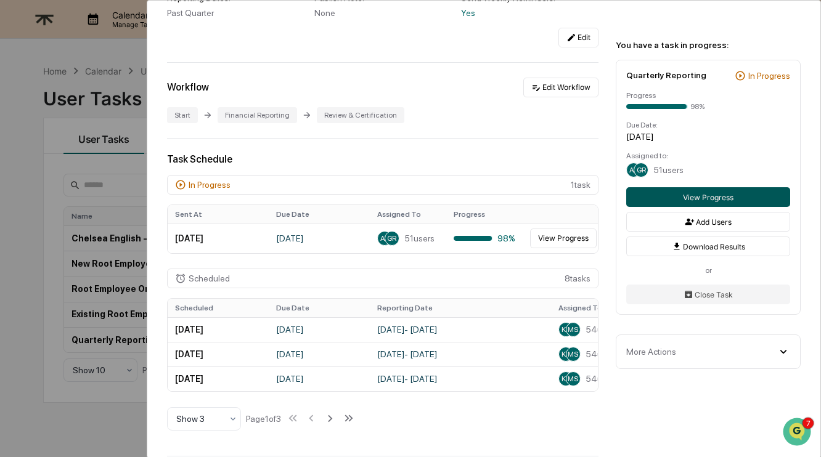
click at [694, 200] on button "View Progress" at bounding box center [708, 197] width 164 height 20
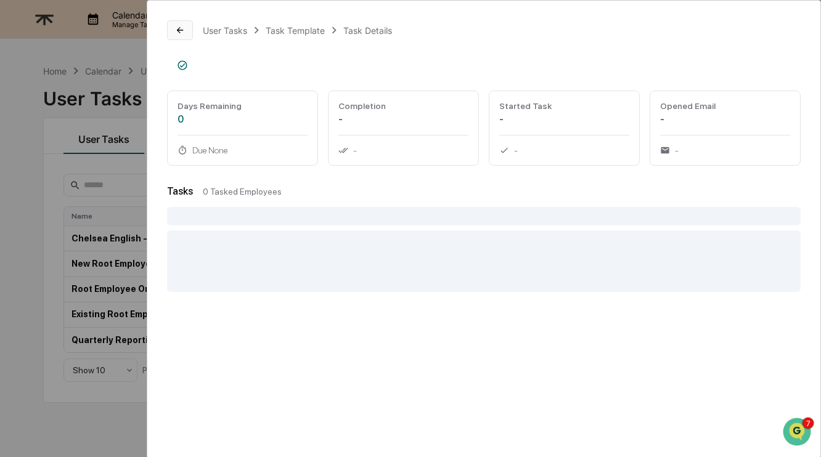
click at [168, 30] on button at bounding box center [180, 30] width 26 height 20
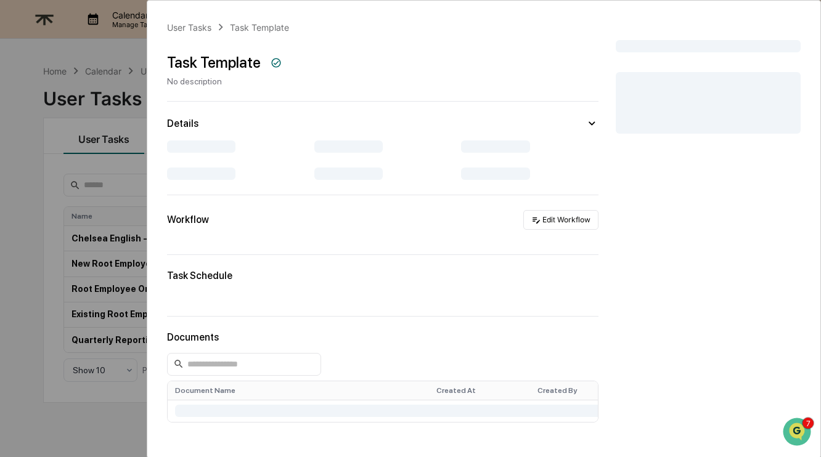
click at [94, 416] on div "User Tasks Task Template Task Template No description Details Workflow Edit Wor…" at bounding box center [410, 228] width 821 height 457
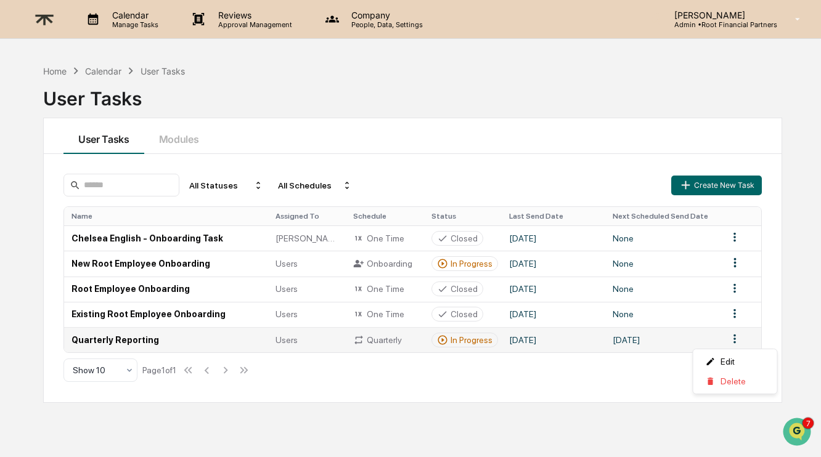
click at [736, 337] on html "Calendar Manage Tasks Reviews Approval Management Company People, Data, Setting…" at bounding box center [410, 228] width 821 height 457
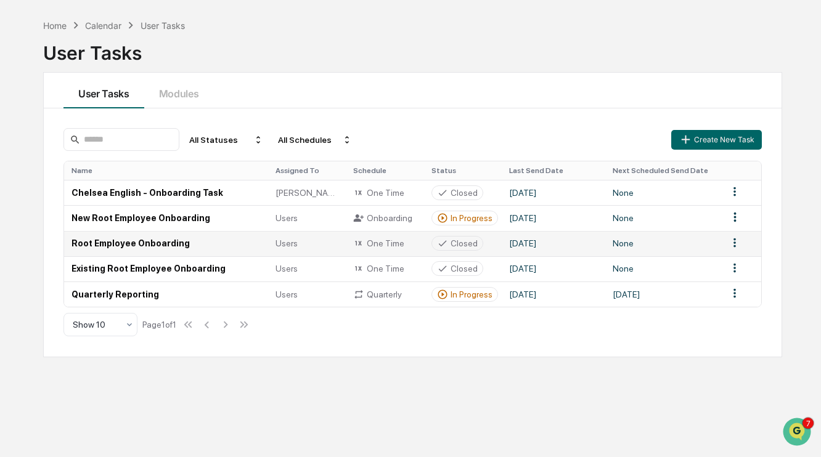
scroll to position [49, 0]
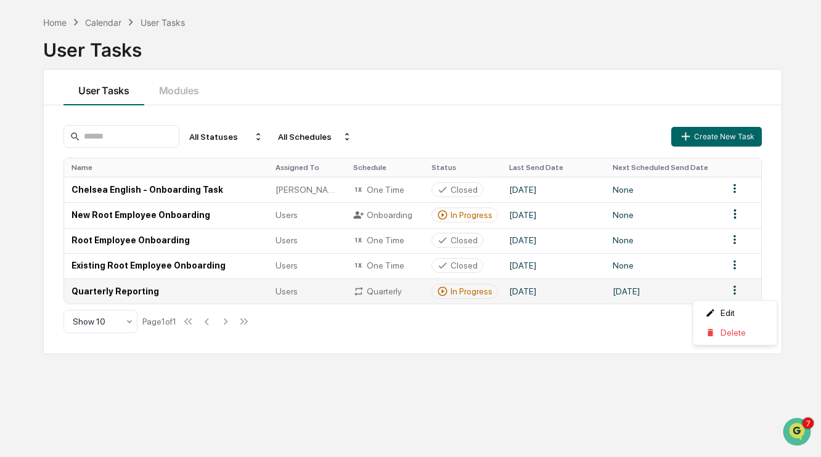
click at [734, 287] on html "Calendar Manage Tasks Reviews Approval Management Company People, Data, Setting…" at bounding box center [410, 179] width 821 height 457
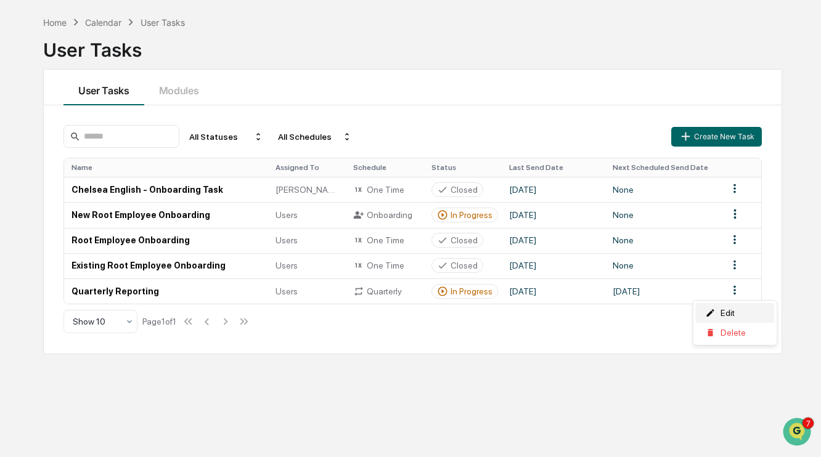
click at [719, 316] on div "Edit" at bounding box center [735, 313] width 79 height 20
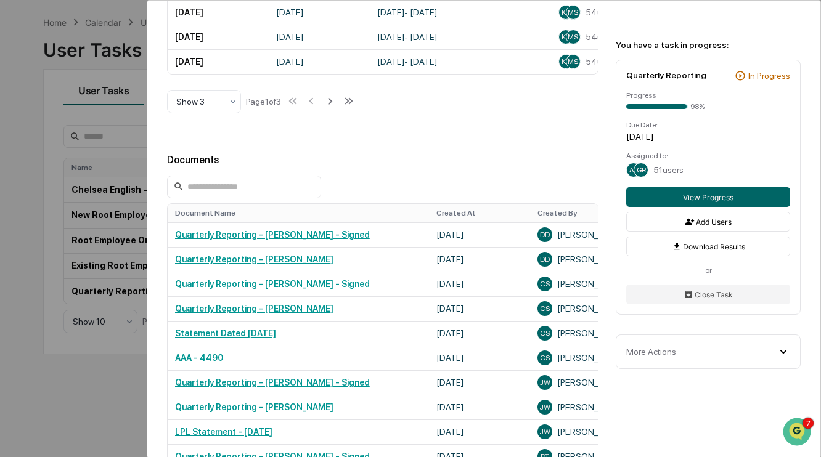
scroll to position [525, 0]
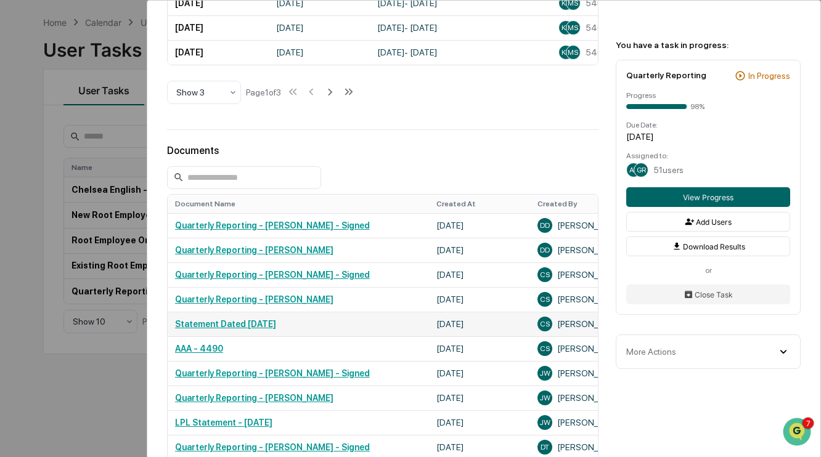
click at [207, 326] on link "Statement Dated 07-31-2025" at bounding box center [225, 324] width 101 height 10
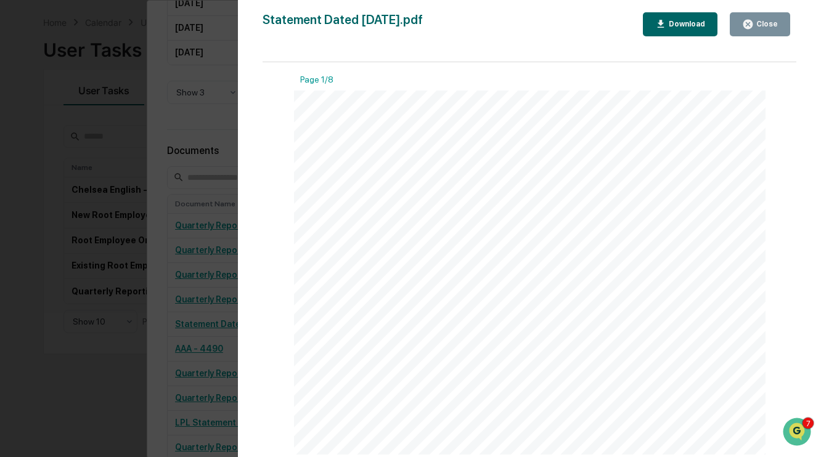
click at [773, 25] on div "Close" at bounding box center [766, 24] width 24 height 9
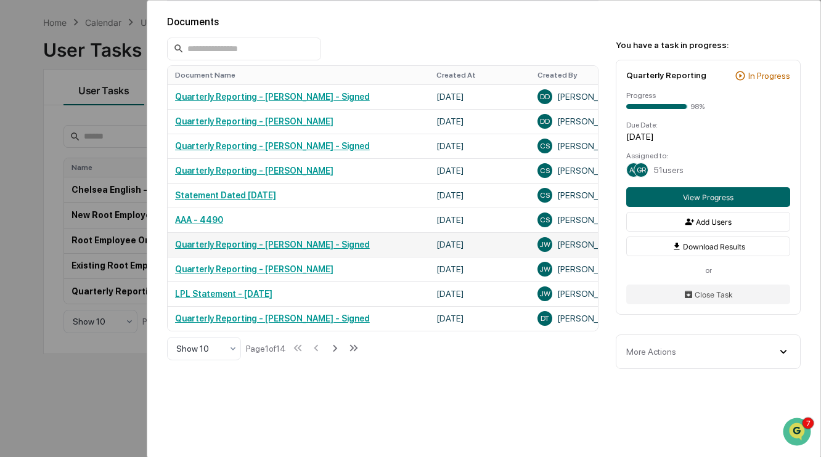
scroll to position [654, 0]
click at [240, 247] on link "Quarterly Reporting - Jason Withee - Signed" at bounding box center [272, 244] width 195 height 10
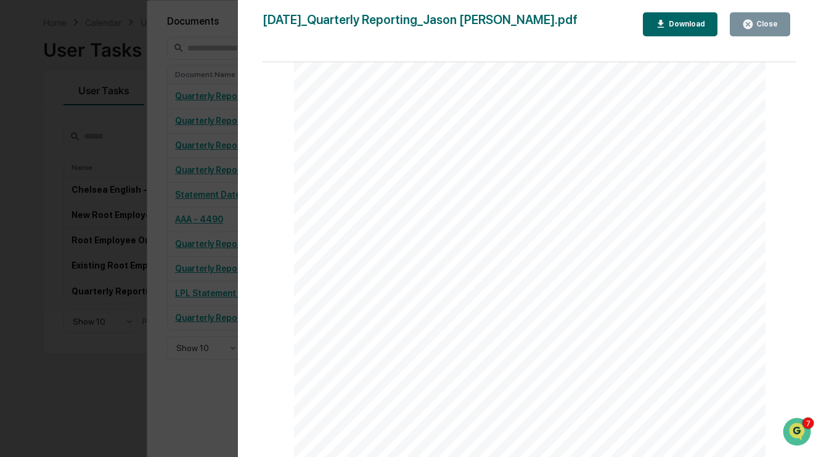
scroll to position [16942, 0]
click at [761, 21] on div "Close" at bounding box center [766, 24] width 24 height 9
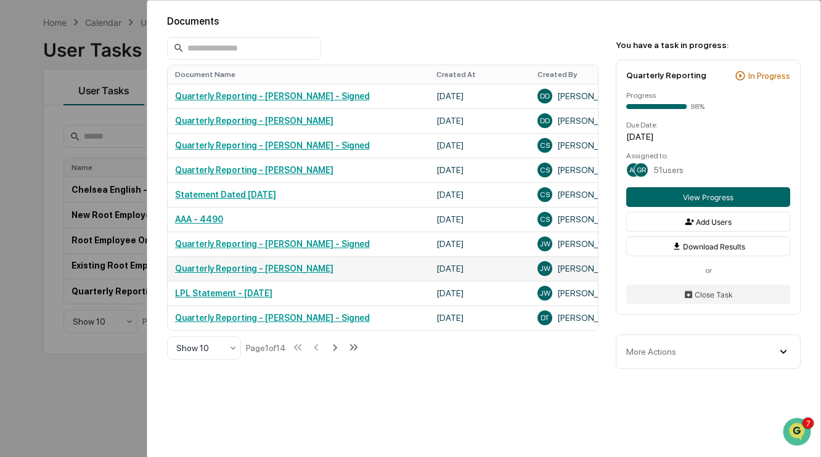
scroll to position [681, 0]
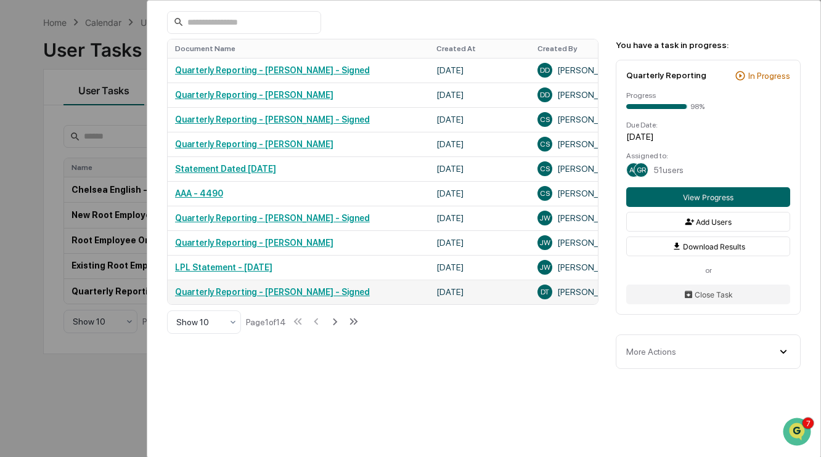
click at [330, 292] on link "Quarterly Reporting - Dylan Thorwaldson - Signed" at bounding box center [272, 292] width 195 height 10
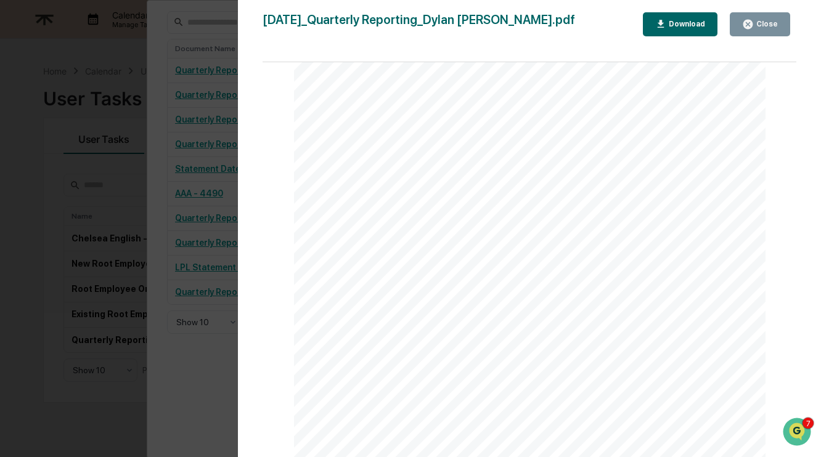
scroll to position [62, 0]
click at [757, 27] on div "Close" at bounding box center [766, 24] width 24 height 9
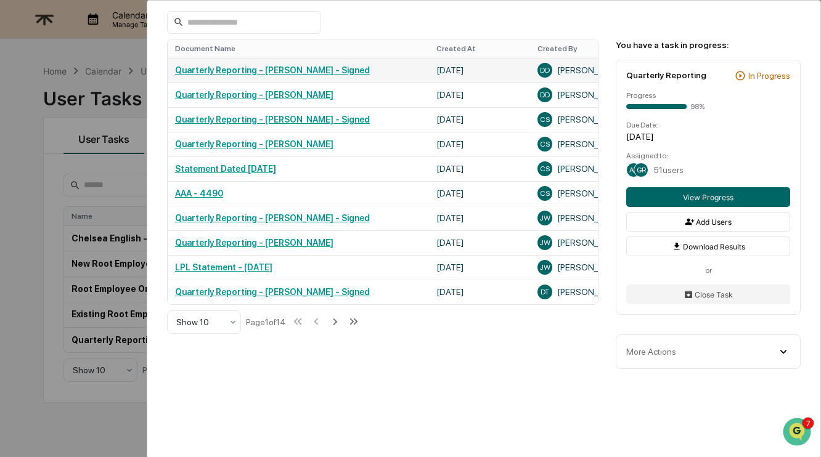
click at [340, 65] on link "Quarterly Reporting - Daniel Degheri - Signed" at bounding box center [272, 70] width 195 height 10
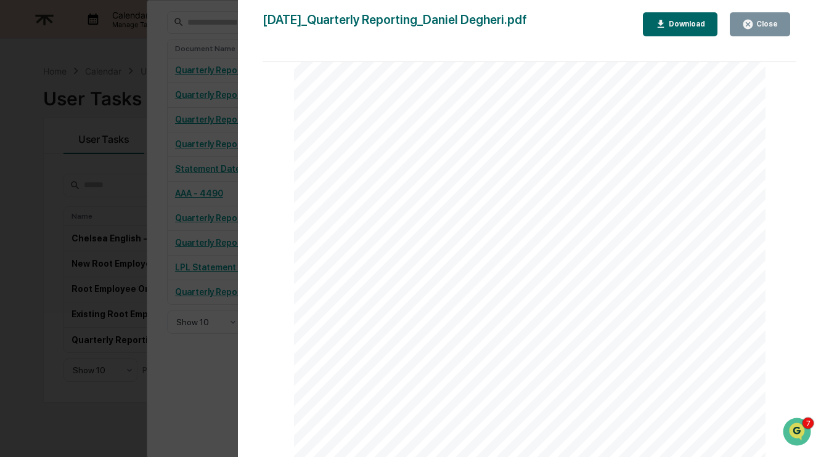
scroll to position [1507, 0]
click at [773, 28] on div "Close" at bounding box center [766, 24] width 24 height 9
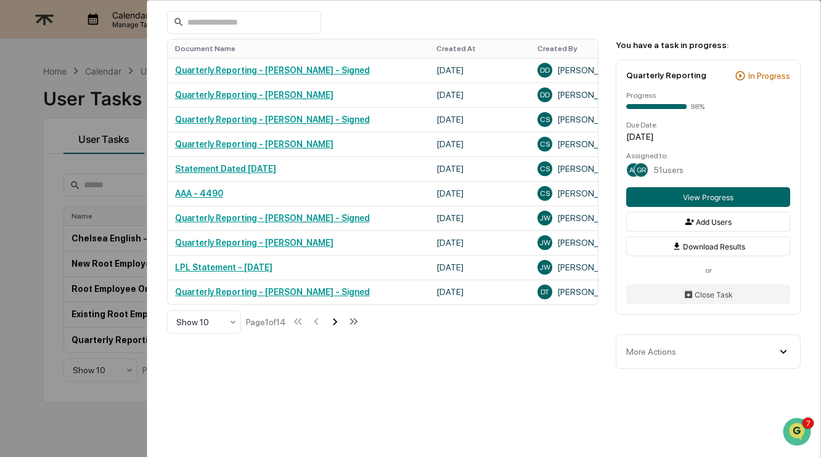
click at [342, 320] on icon at bounding box center [335, 322] width 14 height 14
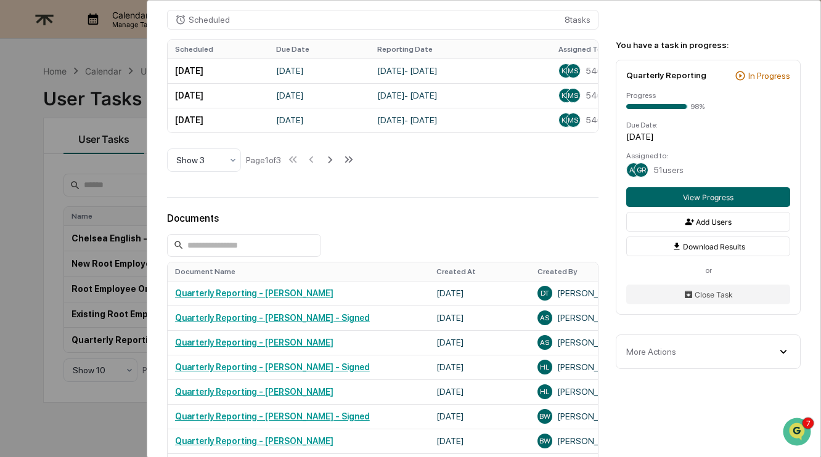
scroll to position [681, 0]
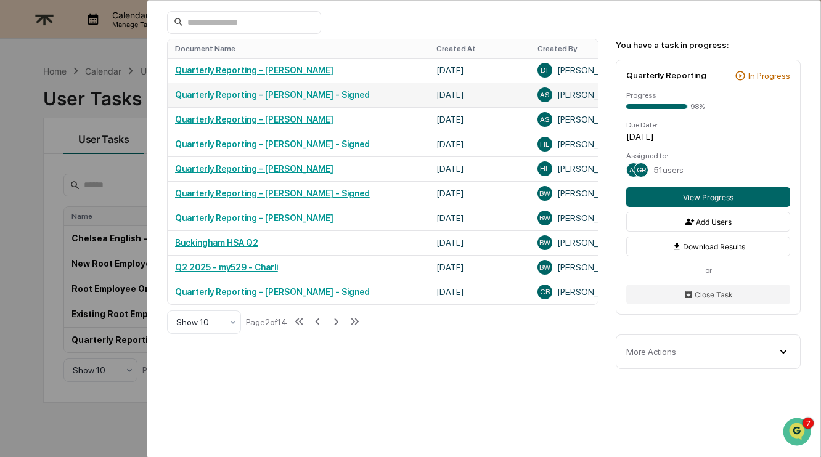
click at [343, 95] on link "Quarterly Reporting - Alexandra Stickelman - Signed" at bounding box center [272, 95] width 195 height 10
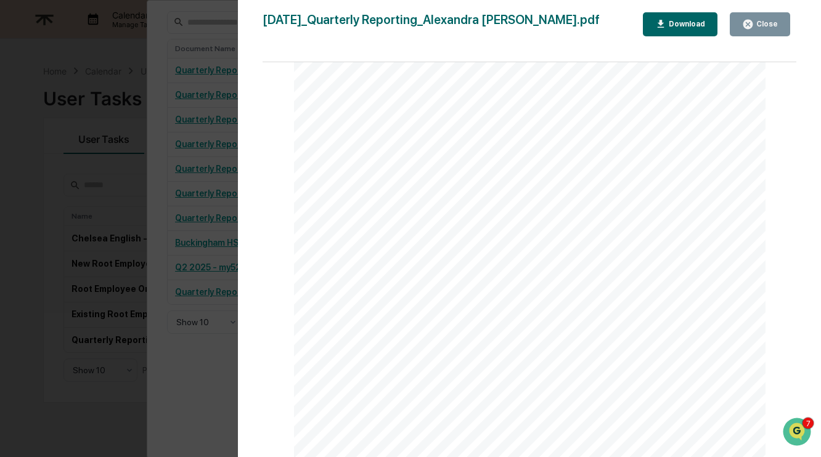
scroll to position [3777, 0]
click at [765, 28] on div "Close" at bounding box center [766, 24] width 24 height 9
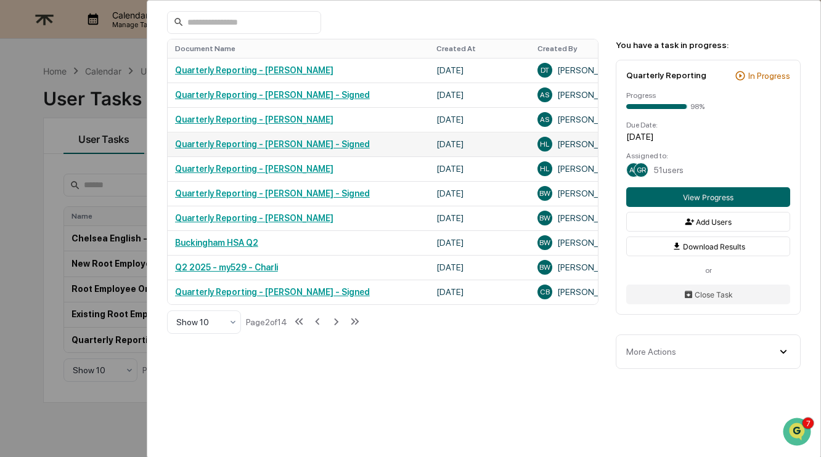
click at [265, 144] on link "Quarterly Reporting - Hannah Lockard - Signed" at bounding box center [272, 144] width 195 height 10
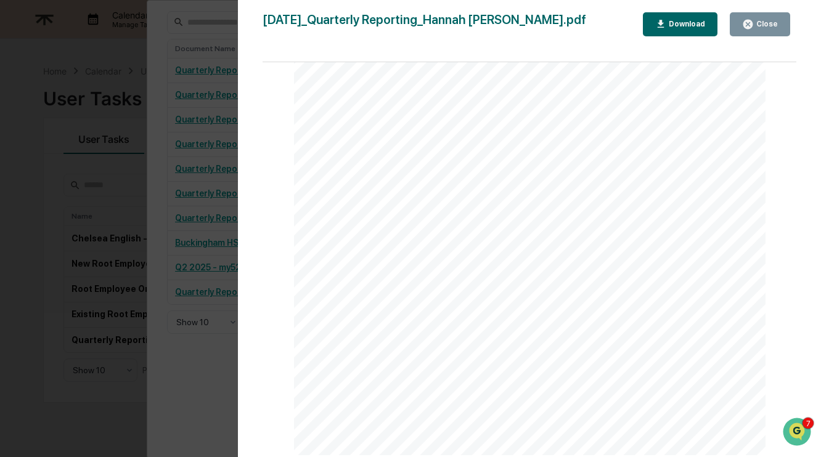
scroll to position [3856, 0]
click at [762, 11] on div "Version History 07/22/2025, 10:24 PM Hannah Lockard 2025-07-22_Quarterly Report…" at bounding box center [529, 241] width 583 height 482
click at [770, 22] on div "Close" at bounding box center [766, 24] width 24 height 9
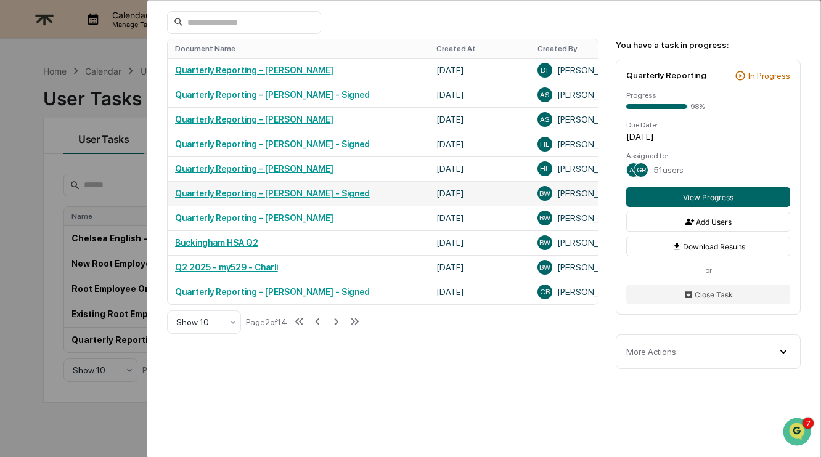
click at [337, 195] on link "Quarterly Reporting - Brandon Woods - Signed" at bounding box center [272, 194] width 195 height 10
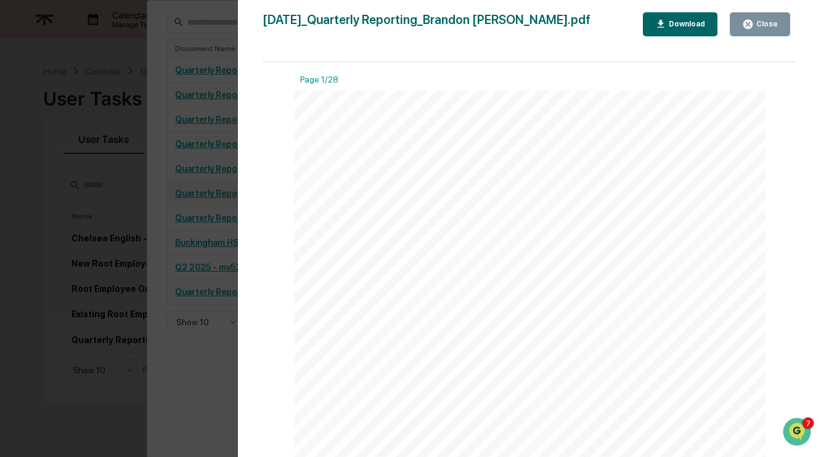
scroll to position [1865, 0]
click at [774, 33] on button "Close" at bounding box center [760, 24] width 60 height 24
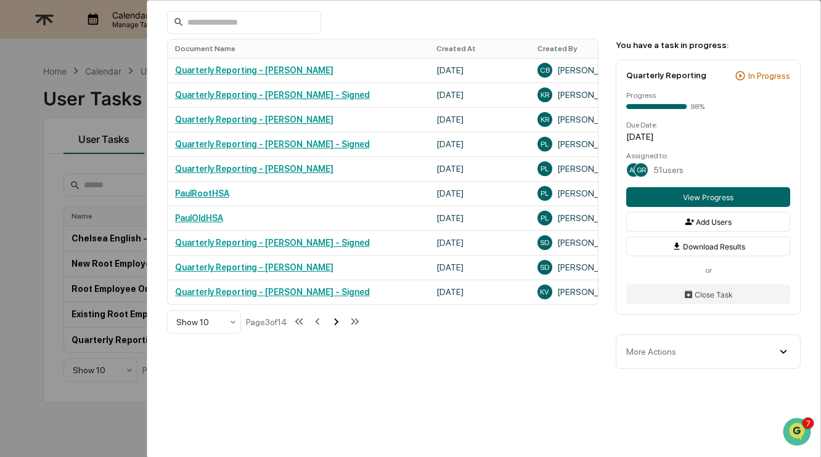
click at [342, 319] on icon at bounding box center [336, 322] width 14 height 14
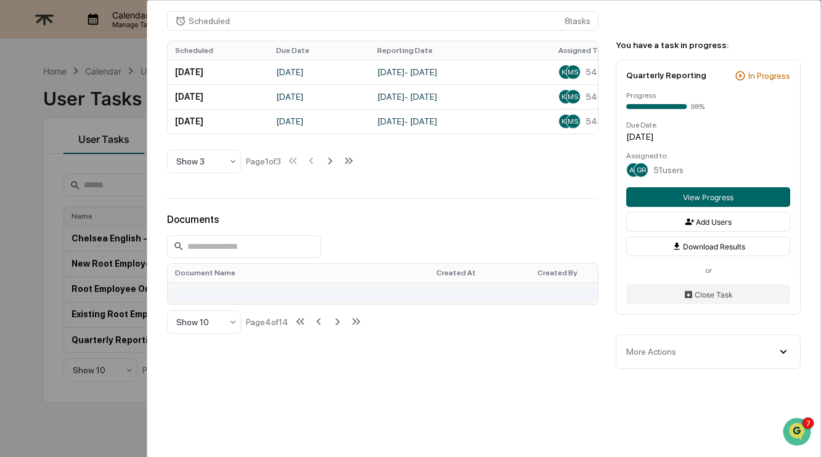
scroll to position [681, 0]
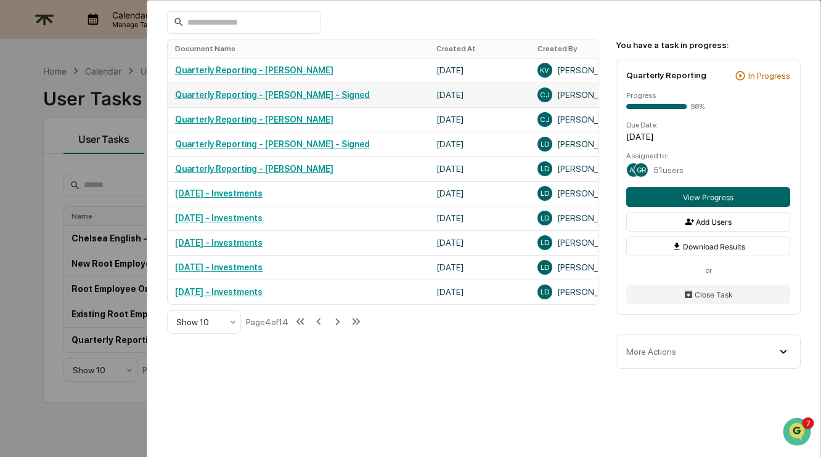
click at [345, 96] on link "Quarterly Reporting - Carly Jeavons - Signed" at bounding box center [272, 95] width 195 height 10
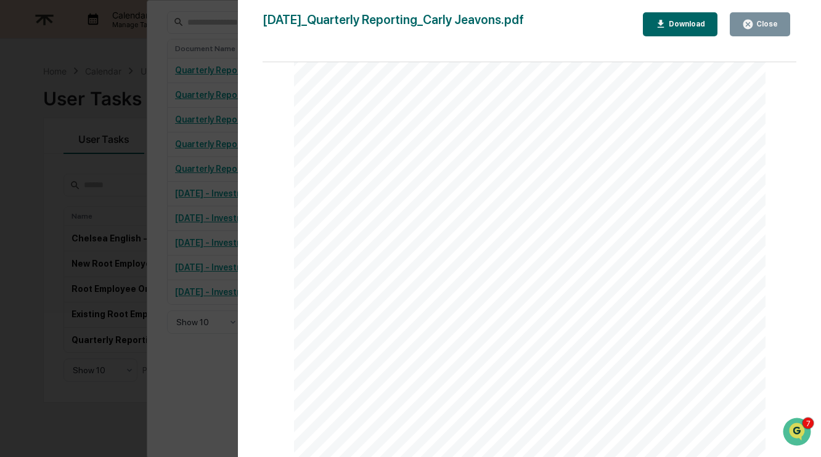
scroll to position [4342, 0]
click at [762, 26] on div "Close" at bounding box center [766, 24] width 24 height 9
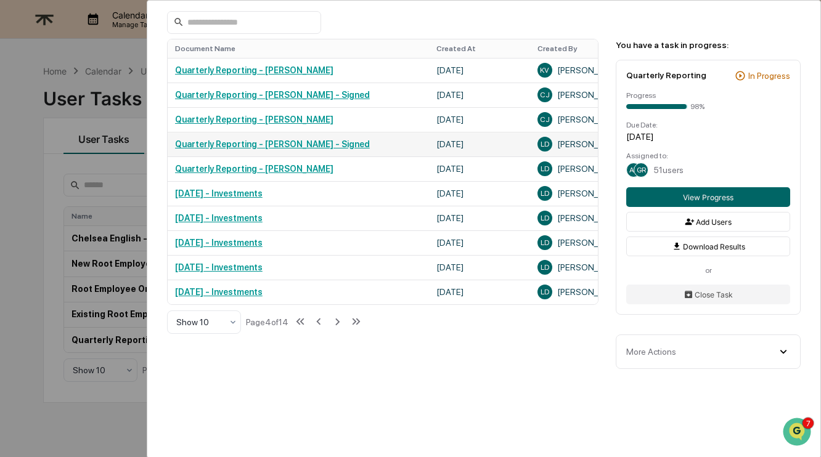
click at [323, 144] on link "Quarterly Reporting - Lucas Durham - Signed" at bounding box center [272, 144] width 195 height 10
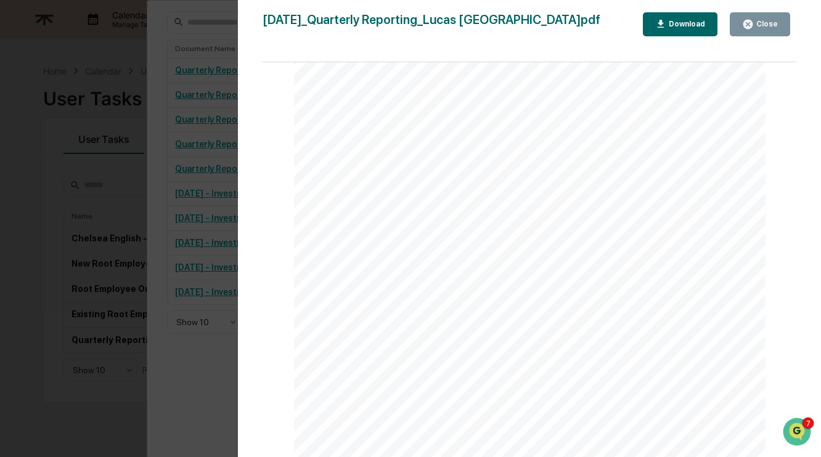
scroll to position [4421, 0]
click at [768, 25] on div "Close" at bounding box center [766, 24] width 24 height 9
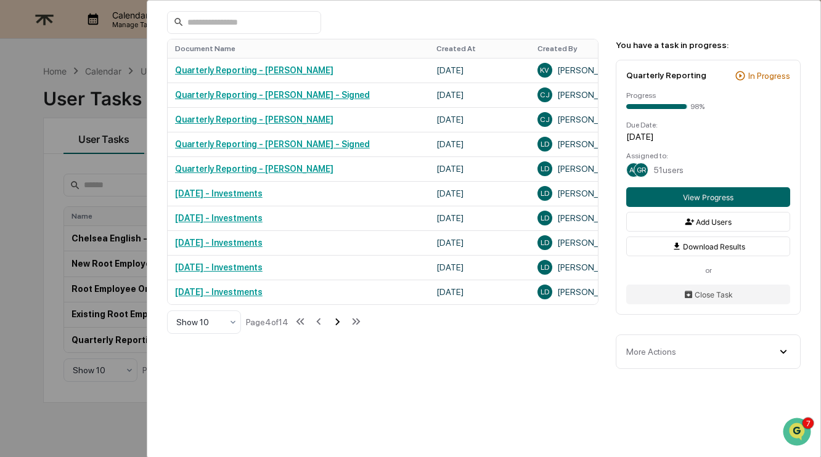
click at [340, 322] on icon at bounding box center [337, 322] width 4 height 7
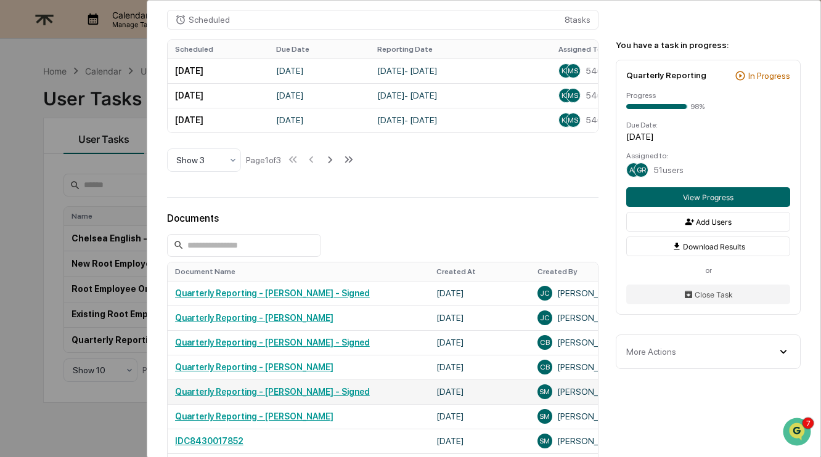
scroll to position [681, 0]
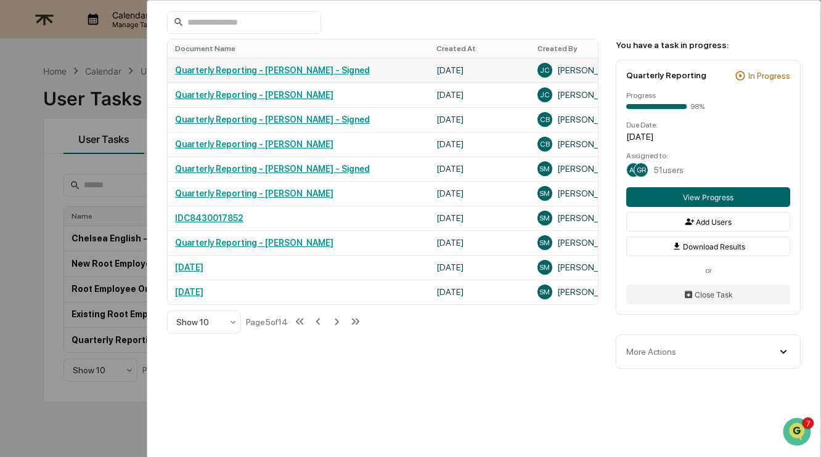
click at [336, 67] on link "Quarterly Reporting - James Conole - Signed" at bounding box center [272, 70] width 195 height 10
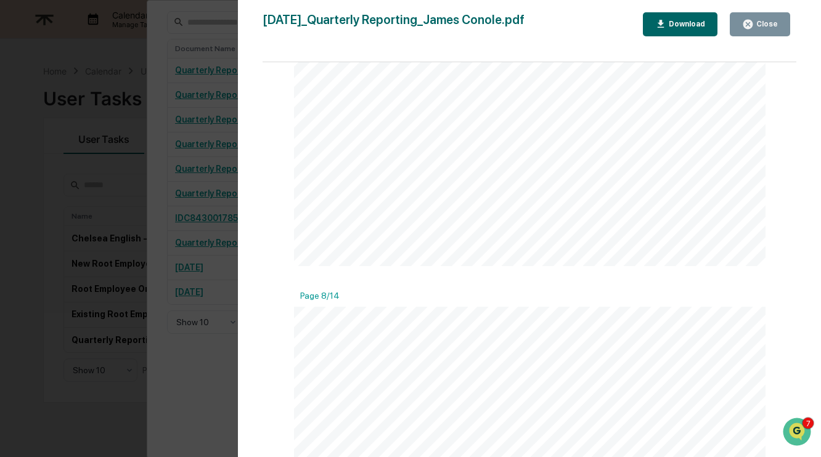
scroll to position [4744, 0]
click at [767, 20] on div "Close" at bounding box center [766, 24] width 24 height 9
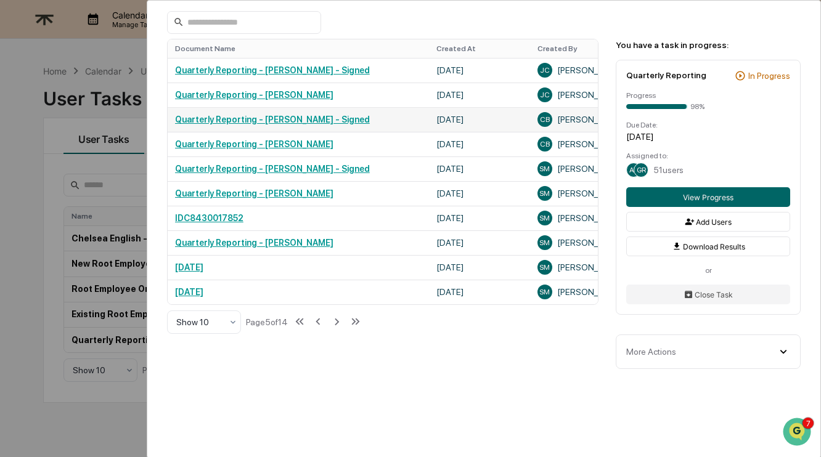
click at [332, 117] on link "Quarterly Reporting - Cassie Boren - Signed" at bounding box center [272, 120] width 195 height 10
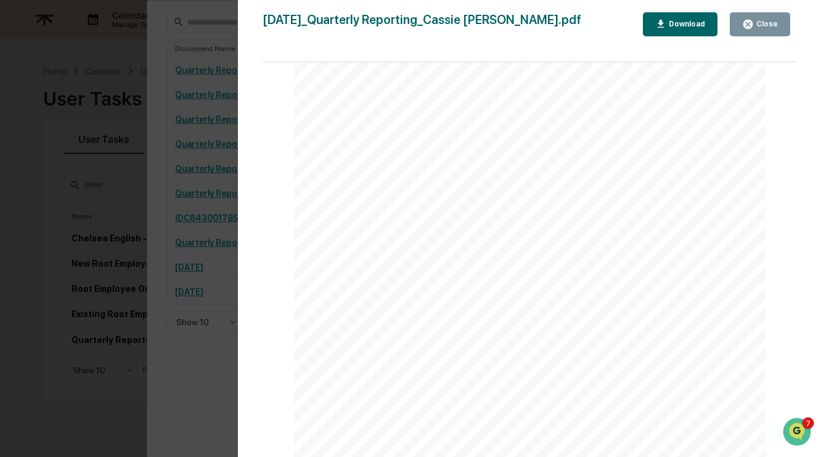
scroll to position [3647, 0]
click at [766, 22] on div "Close" at bounding box center [766, 24] width 24 height 9
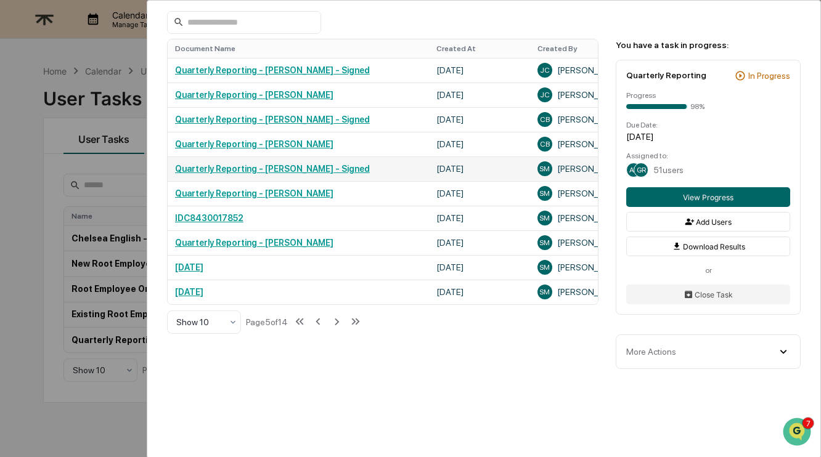
click at [293, 171] on link "Quarterly Reporting - Steven Murphy - Signed" at bounding box center [272, 169] width 195 height 10
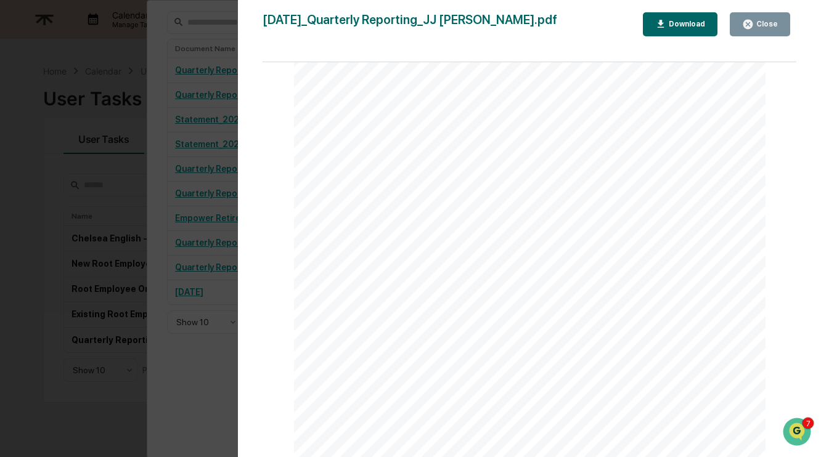
scroll to position [8926, 0]
click at [747, 30] on button "Close" at bounding box center [760, 24] width 60 height 24
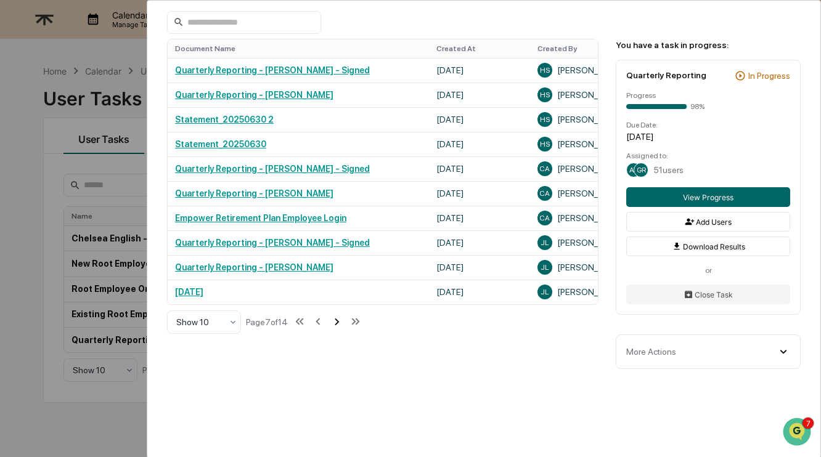
click at [343, 322] on icon at bounding box center [337, 322] width 14 height 14
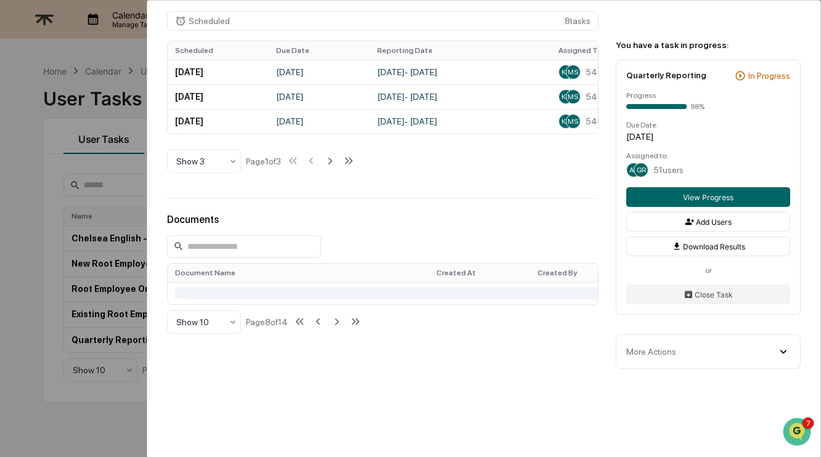
scroll to position [681, 0]
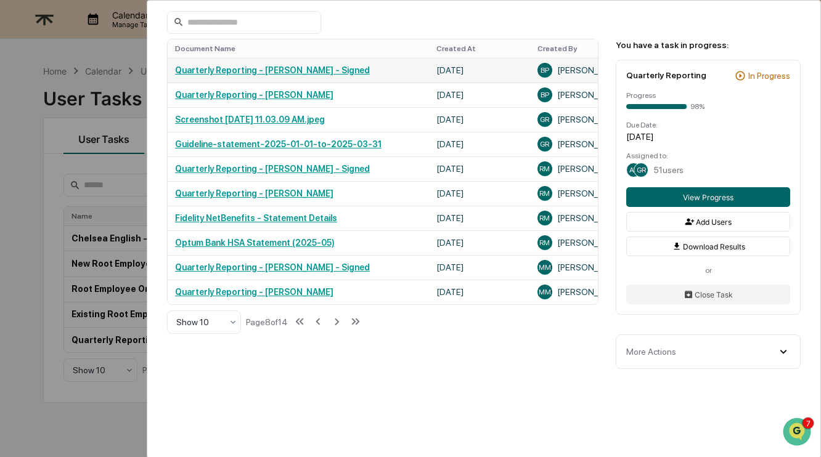
click at [340, 68] on link "Quarterly Reporting - Brooks Palmer - Signed" at bounding box center [272, 70] width 195 height 10
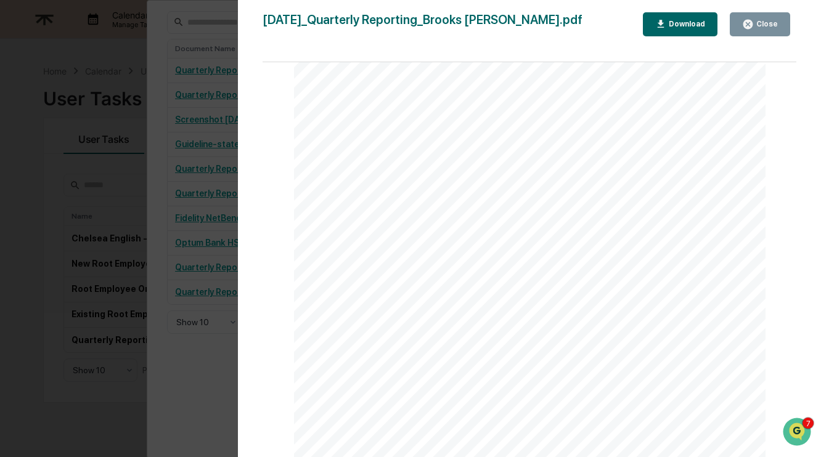
scroll to position [3708, 0]
click at [767, 18] on button "Close" at bounding box center [760, 24] width 60 height 24
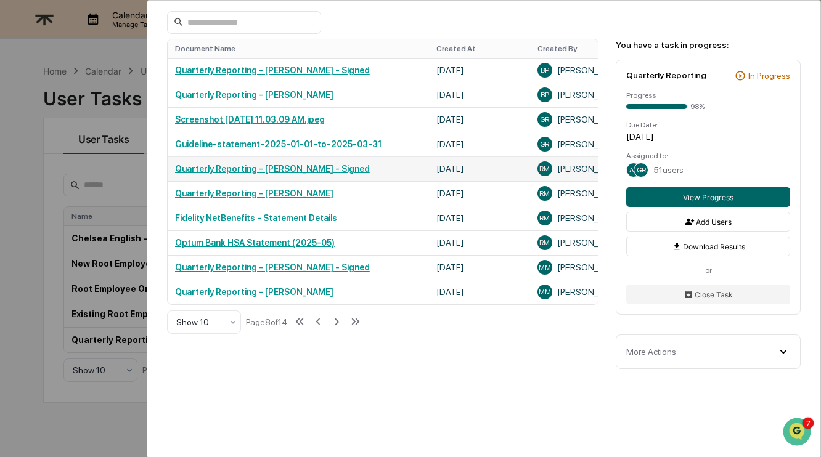
click at [319, 170] on link "Quarterly Reporting - Roch Monnig - Signed" at bounding box center [272, 169] width 195 height 10
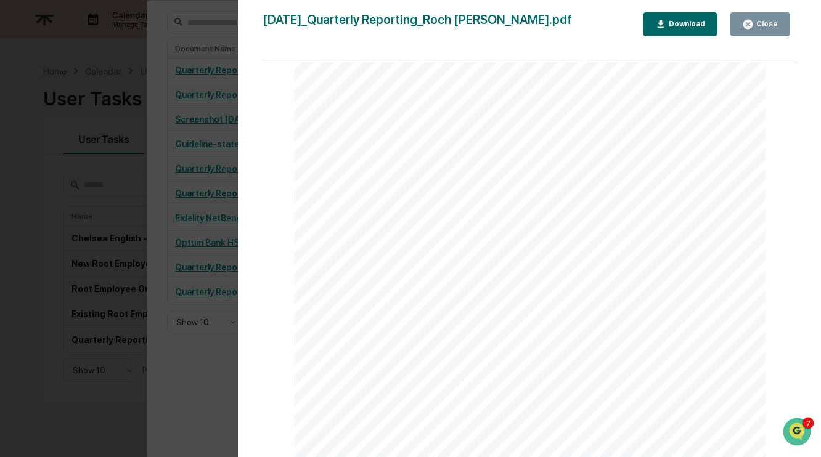
scroll to position [3641, 0]
click at [768, 27] on div "Close" at bounding box center [766, 24] width 24 height 9
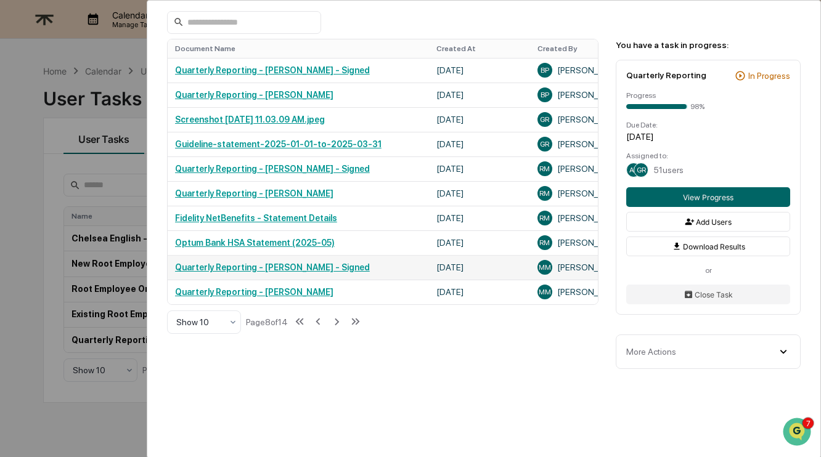
click at [328, 265] on link "Quarterly Reporting - Monica Mejia - Signed" at bounding box center [272, 268] width 195 height 10
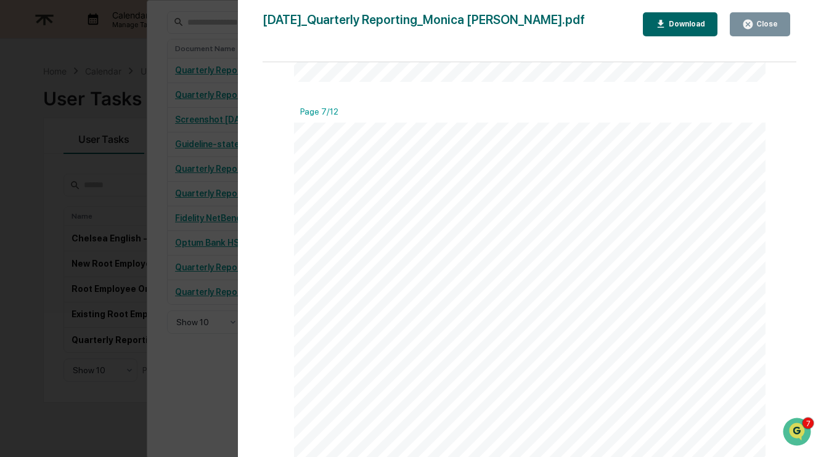
scroll to position [4220, 0]
click at [753, 27] on icon "button" at bounding box center [748, 24] width 12 height 12
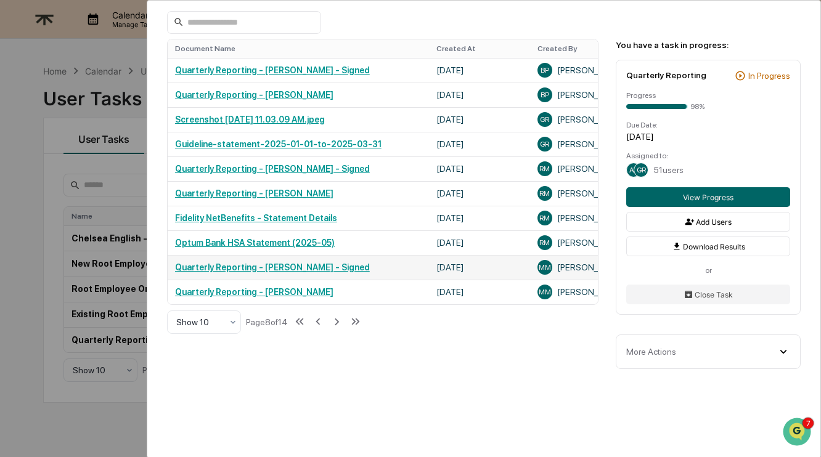
click at [341, 263] on link "Quarterly Reporting - Monica Mejia - Signed" at bounding box center [272, 268] width 195 height 10
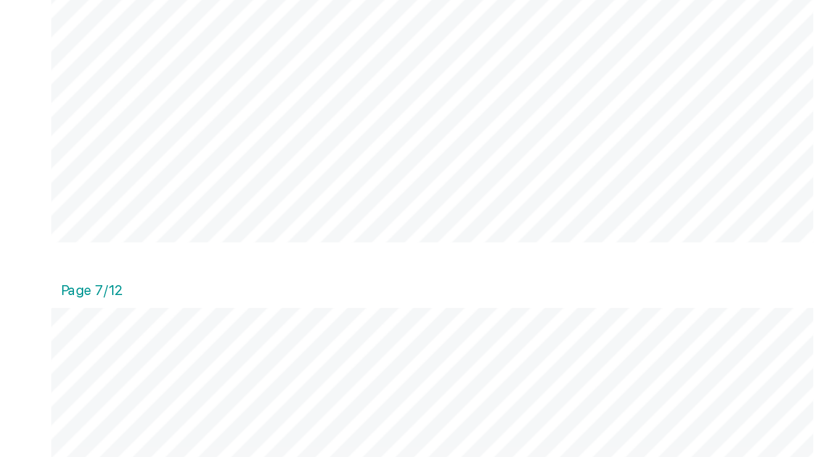
scroll to position [4035, 0]
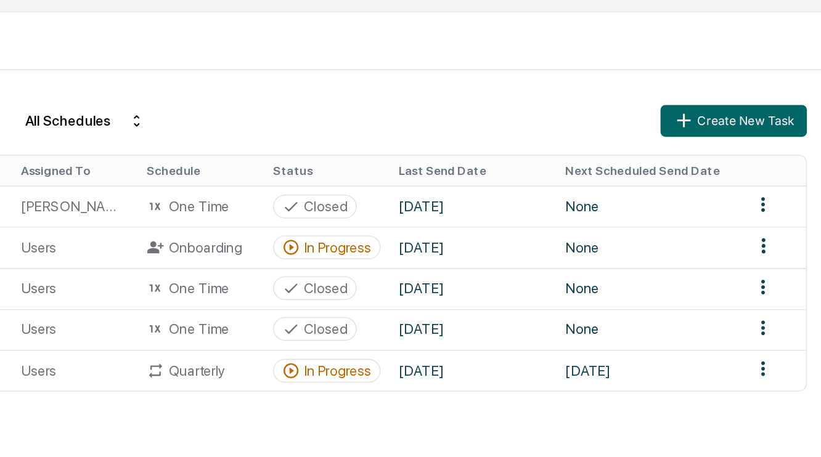
scroll to position [49, 0]
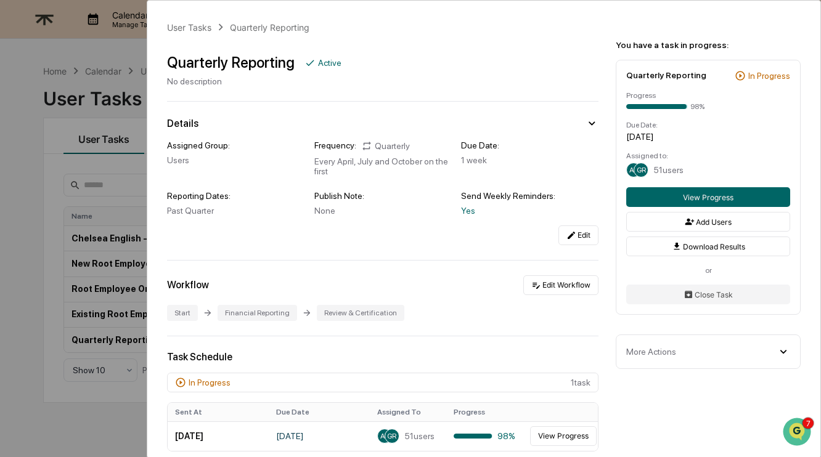
click at [35, 215] on div "User Tasks Quarterly Reporting Quarterly Reporting Active No description Detail…" at bounding box center [410, 228] width 821 height 457
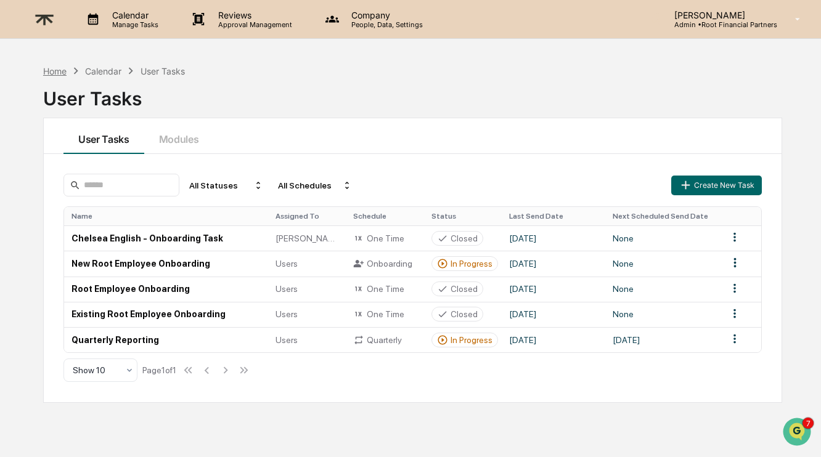
click at [49, 68] on div "Home" at bounding box center [54, 71] width 23 height 10
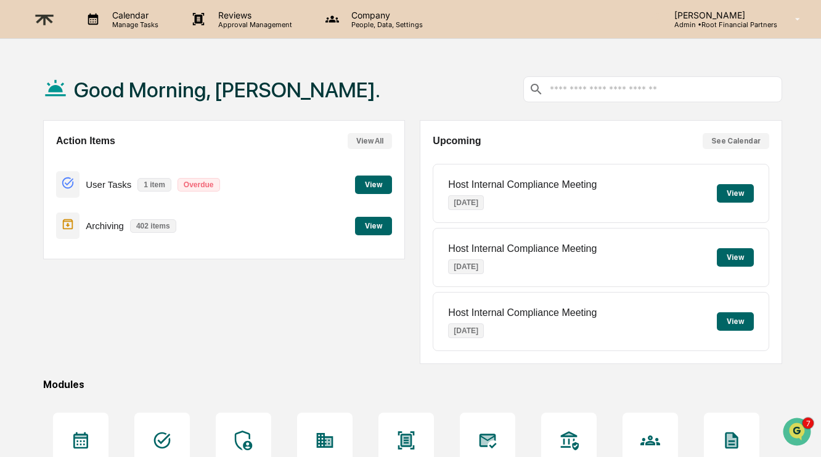
click at [375, 222] on button "View" at bounding box center [373, 226] width 37 height 18
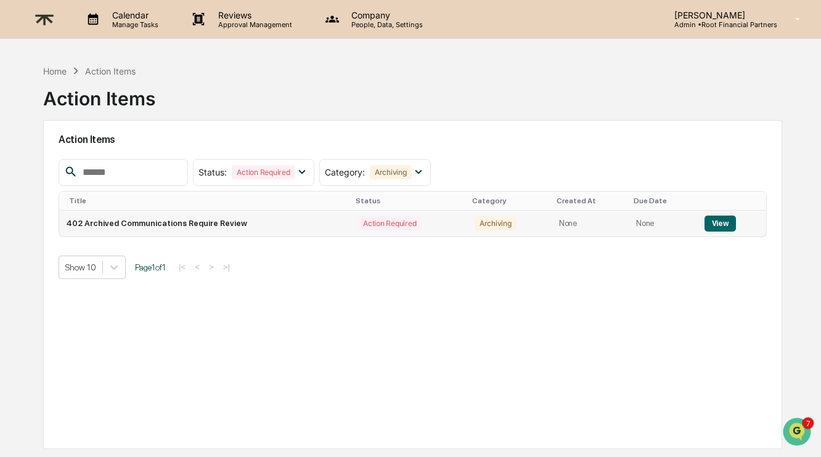
click at [719, 224] on button "View" at bounding box center [720, 224] width 31 height 16
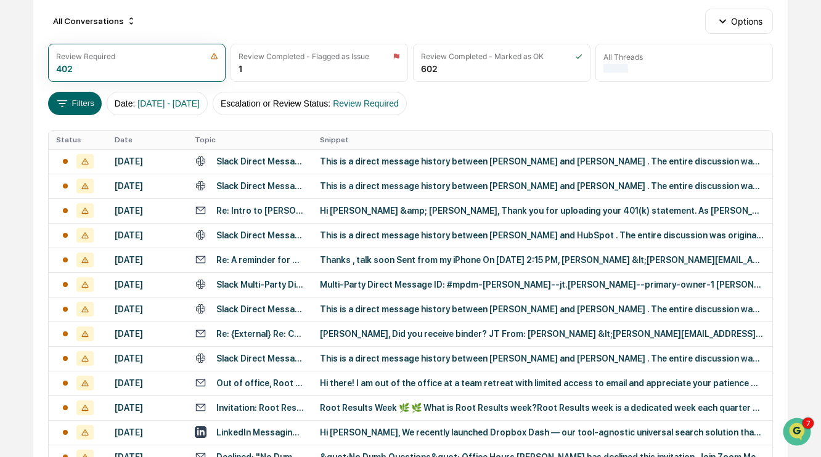
scroll to position [134, 0]
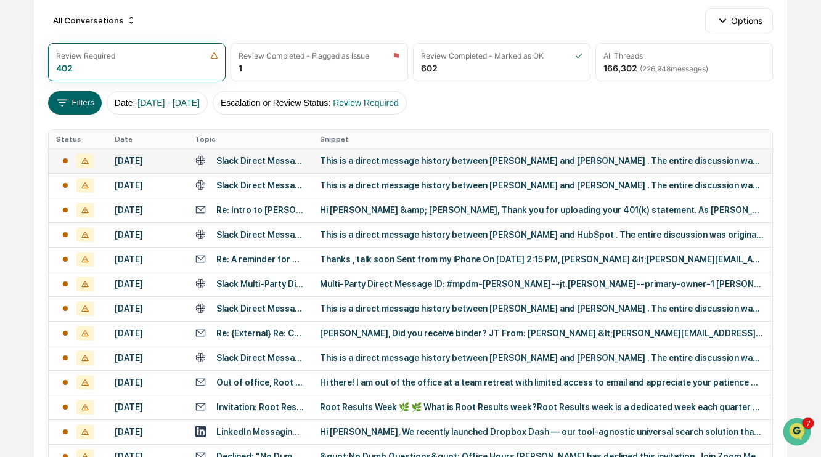
click at [418, 172] on td "This is a direct message history between Brijet Finister and Makayla Morman . T…" at bounding box center [542, 161] width 459 height 25
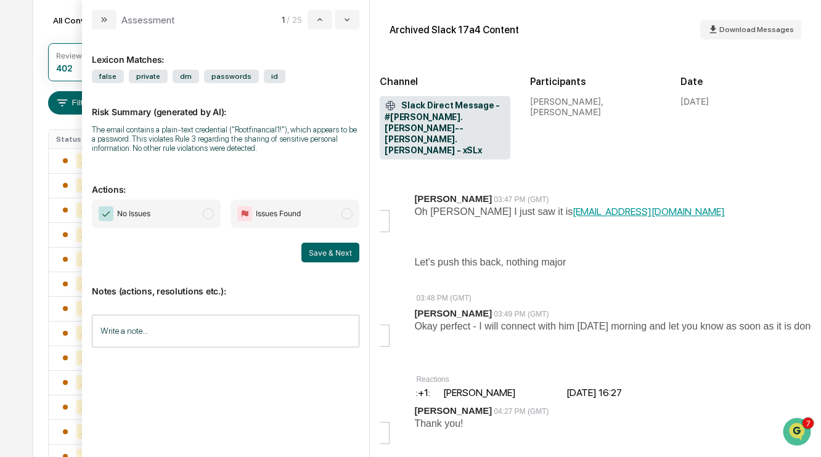
scroll to position [832, 28]
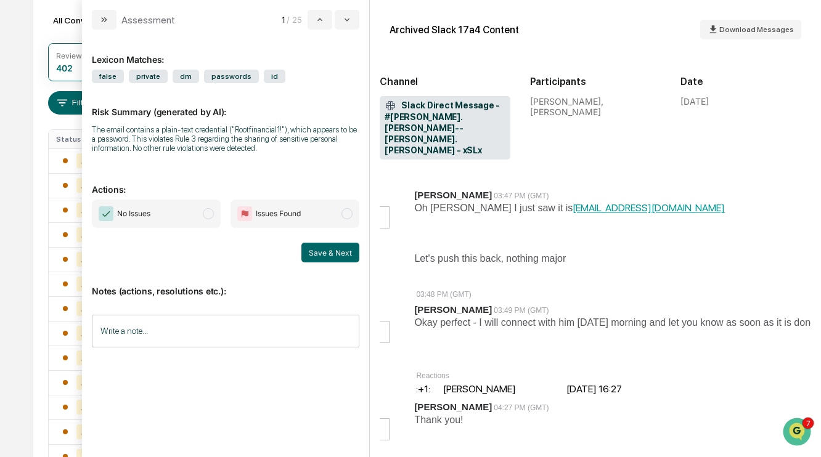
click at [166, 213] on span "No Issues" at bounding box center [156, 214] width 129 height 28
click at [324, 252] on button "Save & Next" at bounding box center [330, 253] width 58 height 20
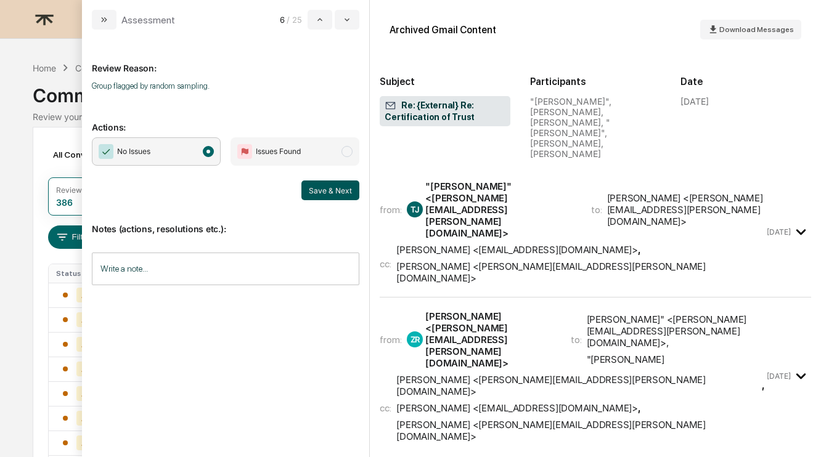
drag, startPoint x: 0, startPoint y: 0, endPoint x: 332, endPoint y: 189, distance: 381.9
click at [332, 189] on button "Save & Next" at bounding box center [330, 191] width 58 height 20
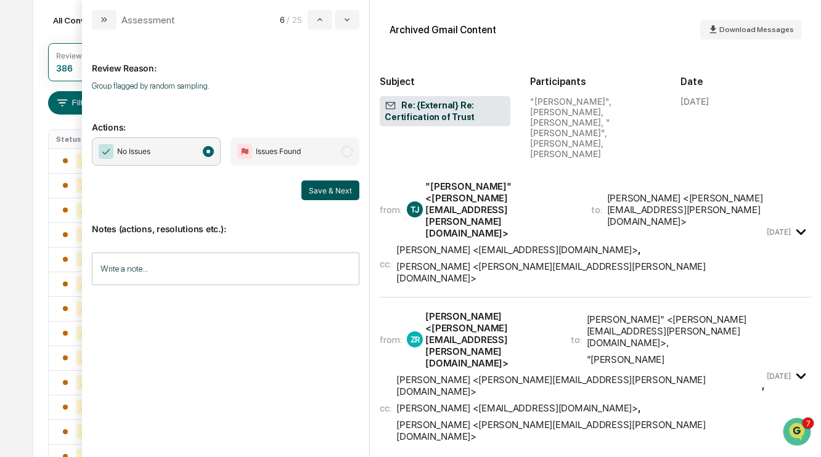
scroll to position [134, 0]
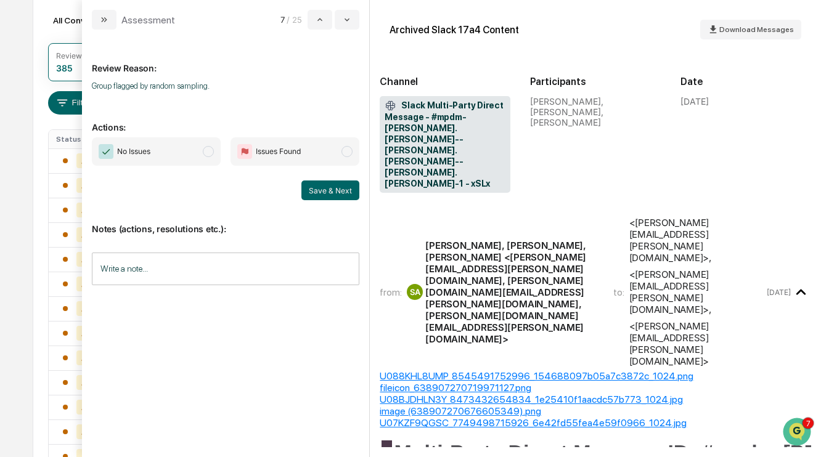
click at [184, 151] on span "No Issues" at bounding box center [156, 151] width 129 height 28
click at [342, 188] on button "Save & Next" at bounding box center [330, 191] width 58 height 20
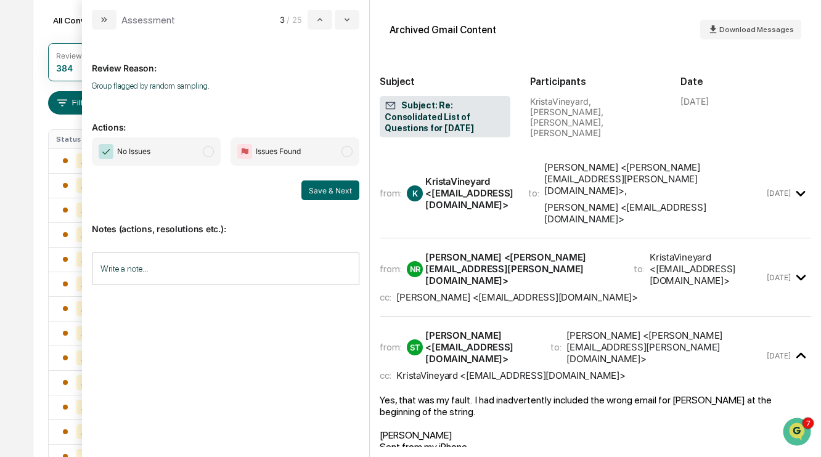
click at [170, 154] on span "No Issues" at bounding box center [156, 151] width 129 height 28
click at [326, 192] on button "Save & Next" at bounding box center [330, 191] width 58 height 20
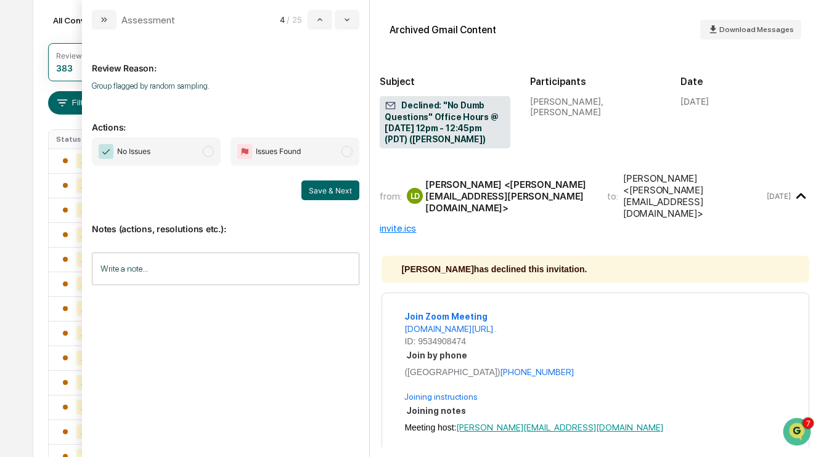
click at [183, 150] on span "No Issues" at bounding box center [156, 151] width 129 height 28
click at [336, 189] on button "Save & Next" at bounding box center [330, 191] width 58 height 20
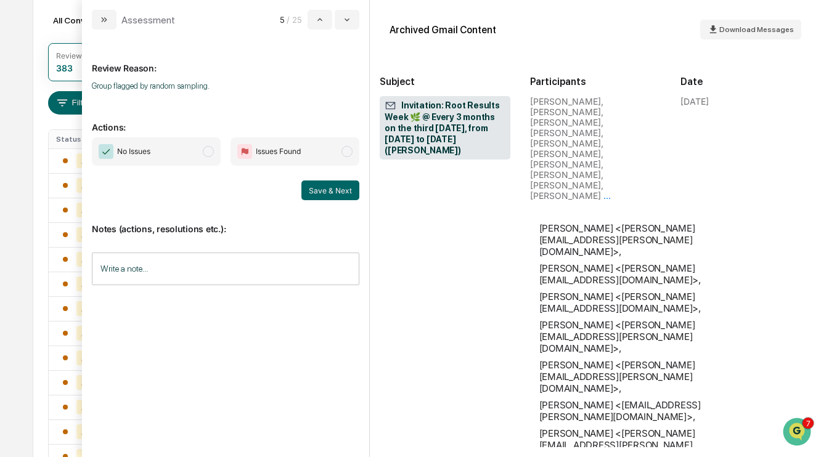
click at [182, 150] on span "No Issues" at bounding box center [156, 151] width 129 height 28
click at [329, 181] on button "Save & Next" at bounding box center [330, 191] width 58 height 20
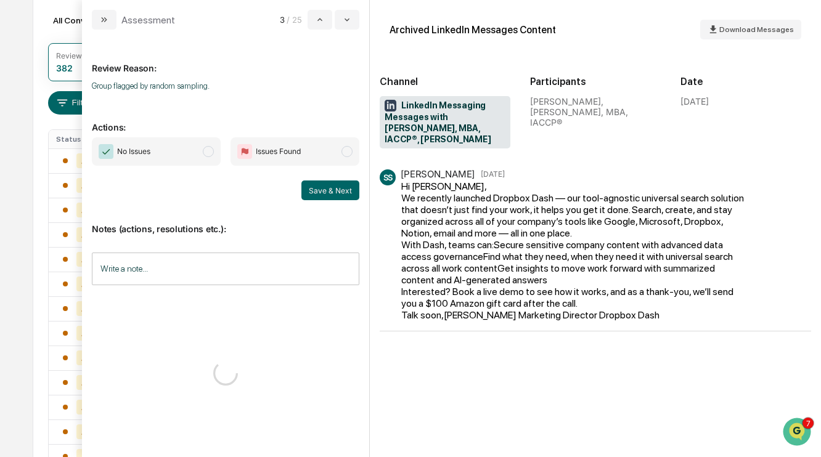
click at [166, 141] on span "No Issues" at bounding box center [156, 151] width 129 height 28
click at [335, 188] on button "Save & Next" at bounding box center [330, 191] width 58 height 20
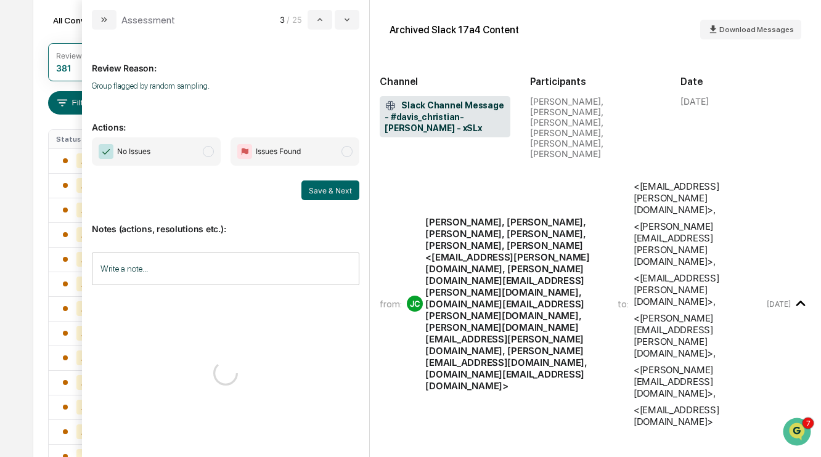
click at [183, 155] on span "No Issues" at bounding box center [156, 151] width 129 height 28
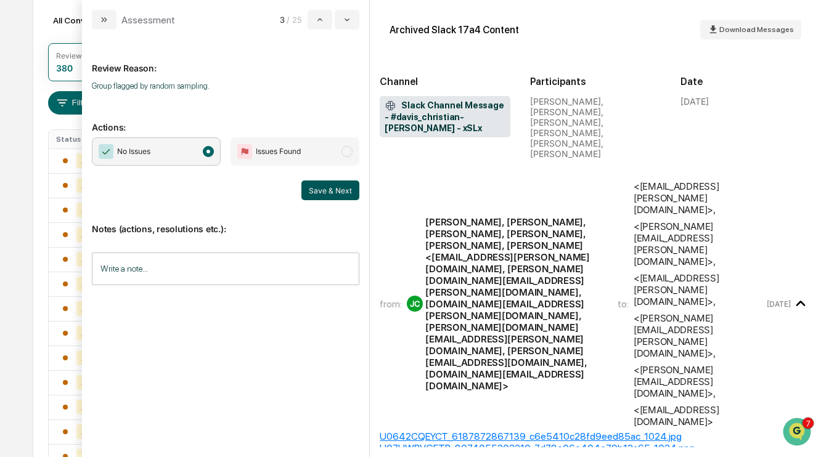
click at [313, 191] on button "Save & Next" at bounding box center [330, 191] width 58 height 20
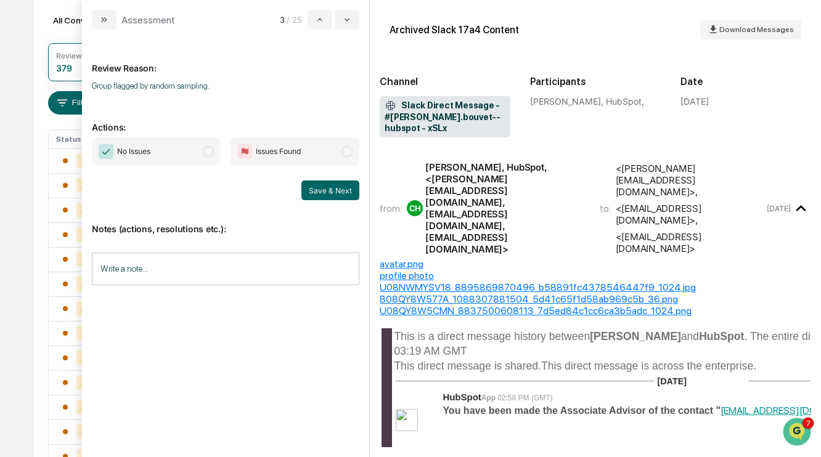
click at [158, 148] on span "No Issues" at bounding box center [156, 151] width 129 height 28
click at [329, 198] on button "Save & Next" at bounding box center [330, 191] width 58 height 20
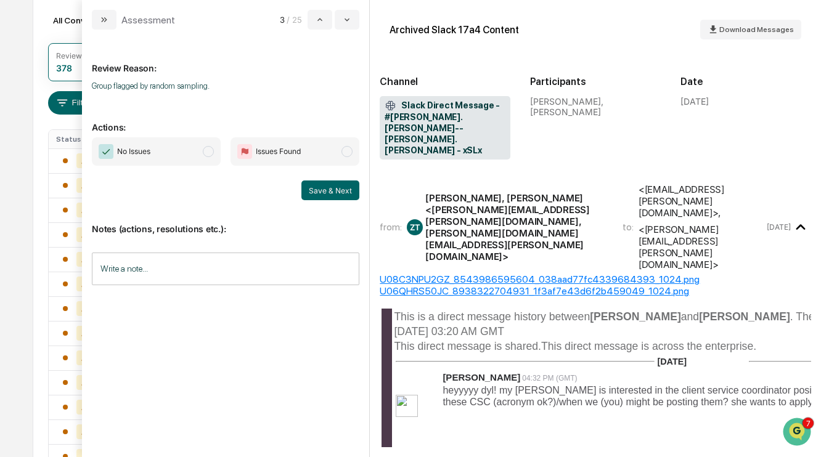
click at [161, 154] on span "No Issues" at bounding box center [156, 151] width 129 height 28
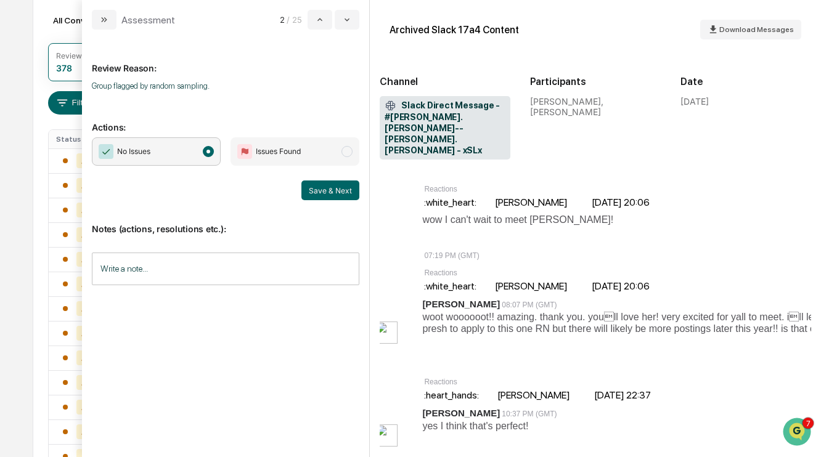
scroll to position [414, 0]
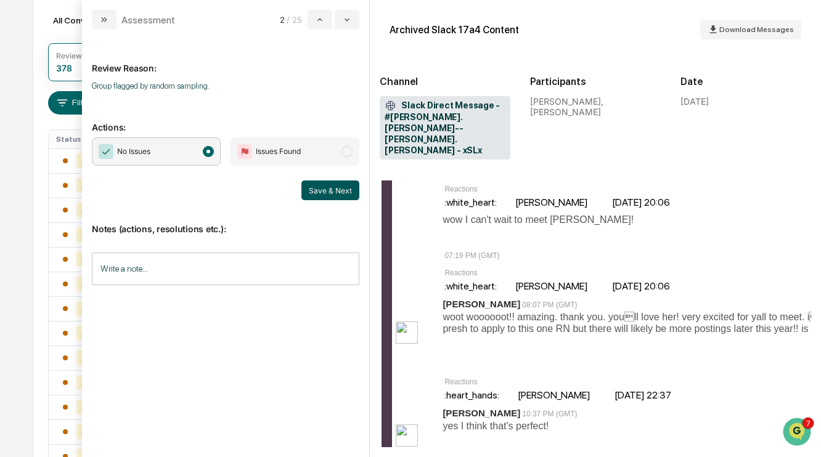
click at [335, 193] on button "Save & Next" at bounding box center [330, 191] width 58 height 20
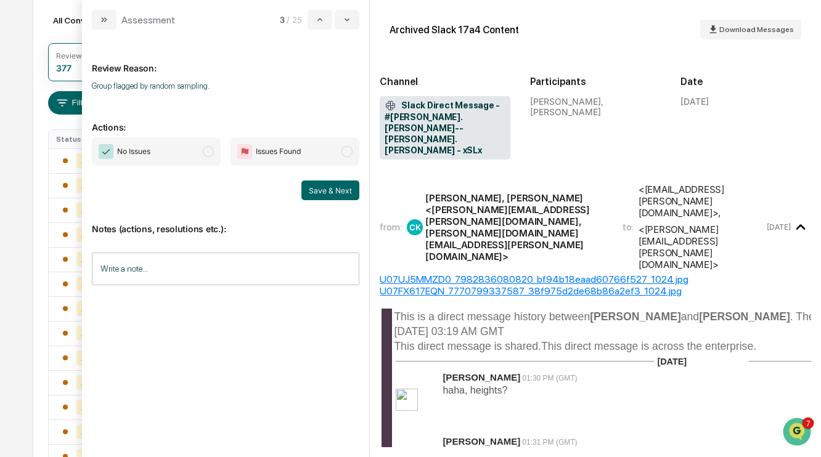
click at [193, 150] on span "No Issues" at bounding box center [156, 151] width 129 height 28
click at [338, 192] on button "Save & Next" at bounding box center [330, 191] width 58 height 20
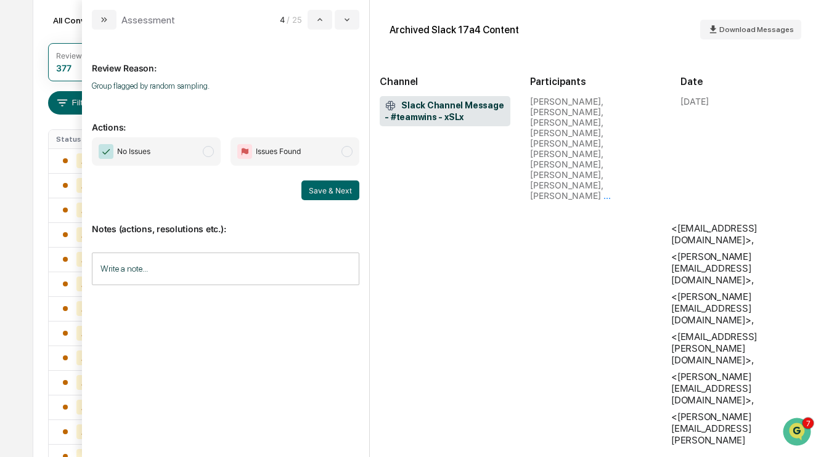
click at [167, 155] on span "No Issues" at bounding box center [156, 151] width 129 height 28
click at [331, 187] on button "Save & Next" at bounding box center [330, 191] width 58 height 20
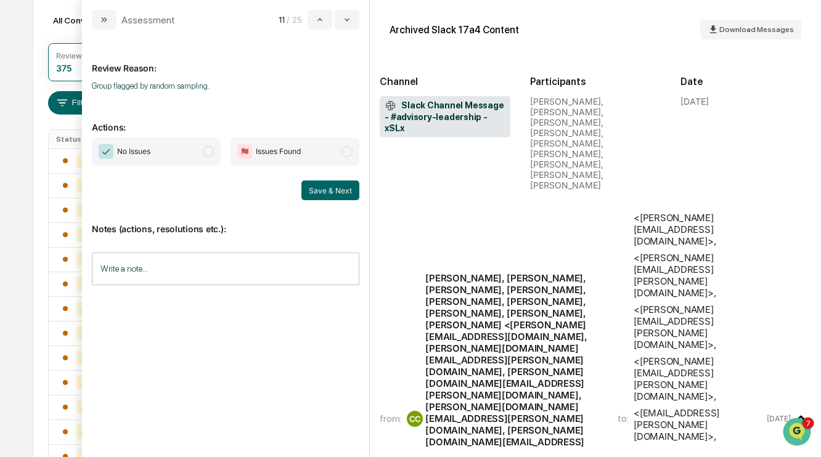
click at [171, 160] on span "No Issues" at bounding box center [156, 151] width 129 height 28
click at [348, 192] on button "Save & Next" at bounding box center [330, 191] width 58 height 20
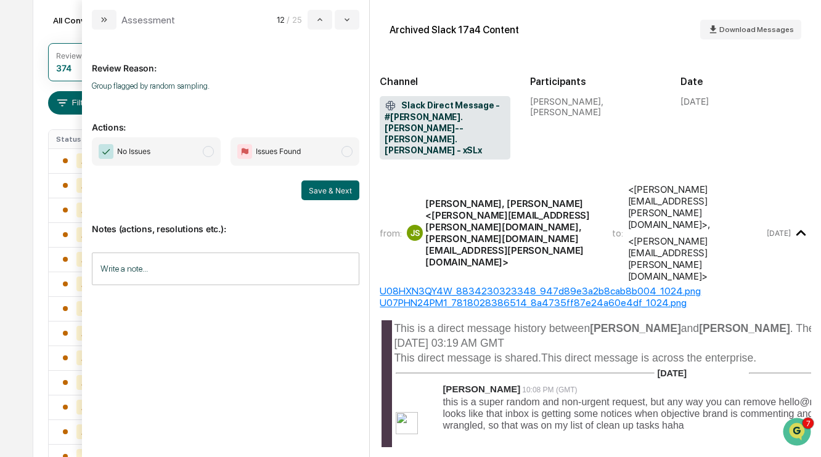
click at [173, 125] on p "Actions:" at bounding box center [226, 119] width 268 height 25
click at [197, 147] on span "No Issues" at bounding box center [156, 151] width 129 height 28
click at [318, 184] on button "Save & Next" at bounding box center [330, 191] width 58 height 20
